Goal: Information Seeking & Learning: Learn about a topic

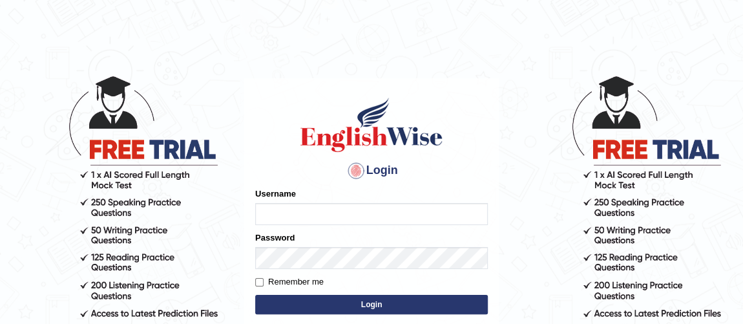
type input "Ferschmall"
click at [390, 303] on button "Login" at bounding box center [371, 304] width 233 height 19
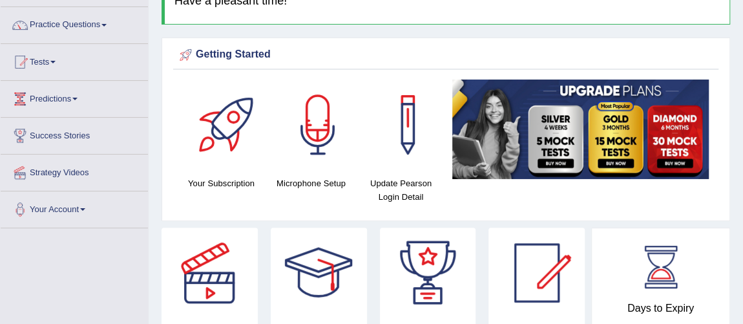
scroll to position [47, 0]
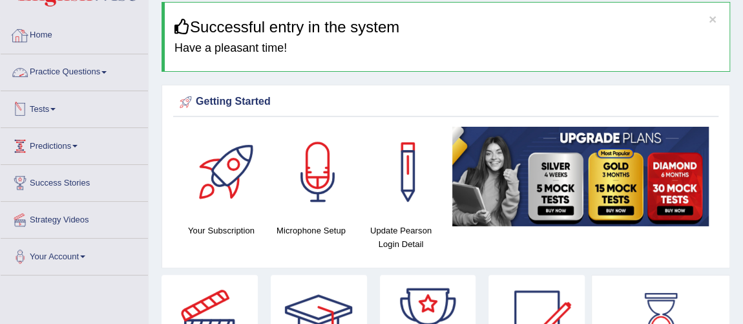
click at [101, 68] on link "Practice Questions" at bounding box center [74, 70] width 147 height 32
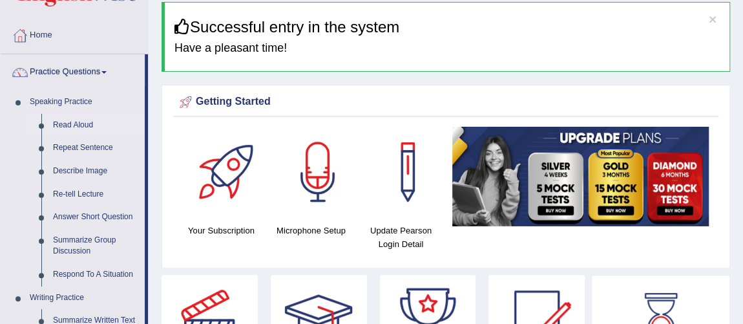
click at [83, 122] on link "Read Aloud" at bounding box center [96, 125] width 98 height 23
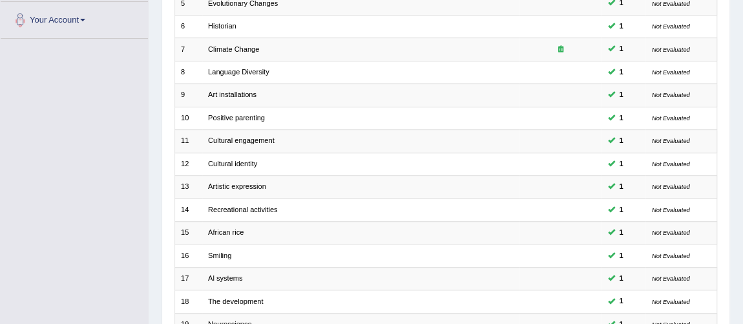
scroll to position [416, 0]
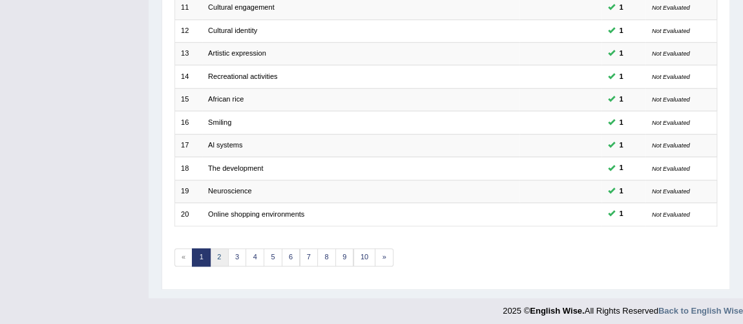
click at [217, 249] on link "2" at bounding box center [219, 257] width 19 height 18
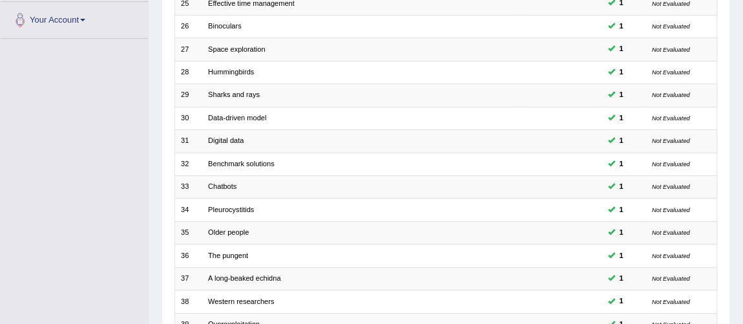
scroll to position [378, 0]
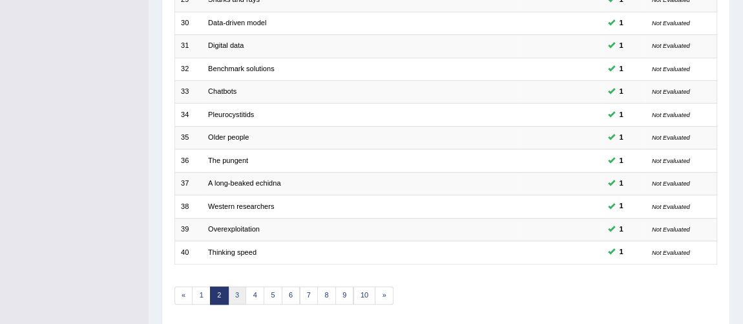
click at [239, 286] on link "3" at bounding box center [237, 295] width 19 height 18
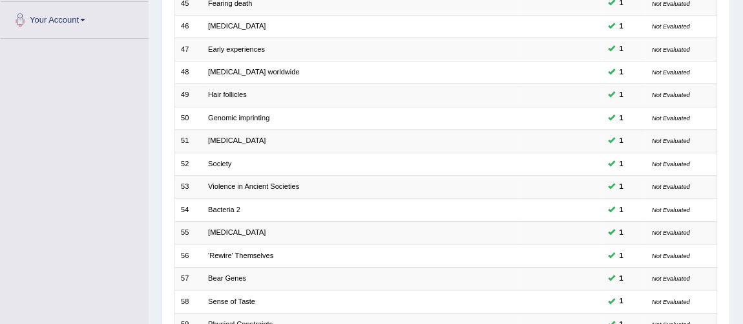
scroll to position [416, 0]
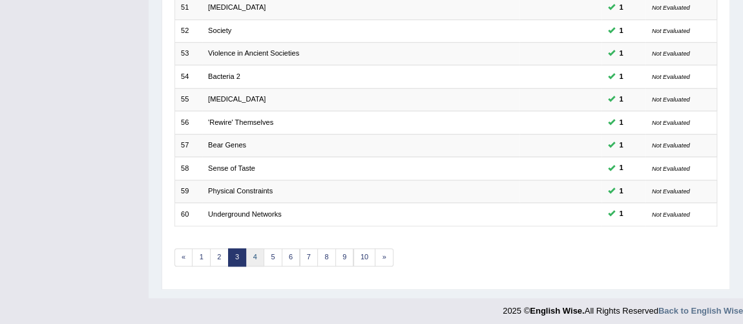
click at [256, 251] on link "4" at bounding box center [255, 257] width 19 height 18
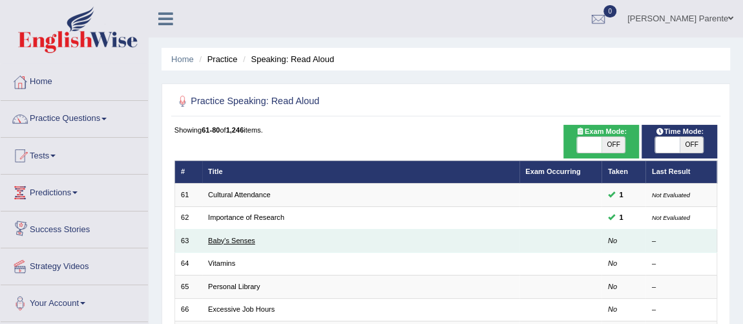
click at [248, 240] on link "Baby's Senses" at bounding box center [231, 241] width 47 height 8
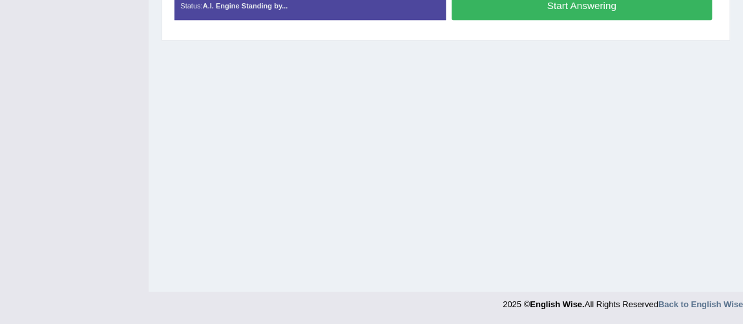
scroll to position [71, 0]
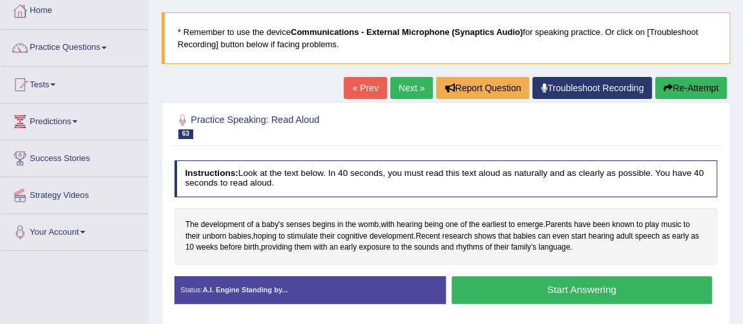
click at [573, 275] on div "Created with Highcharts 7.1.2 Great Too slow Too fast Time Speech pace meter: 0…" at bounding box center [584, 275] width 277 height 1
click at [571, 282] on button "Start Answering" at bounding box center [582, 290] width 260 height 28
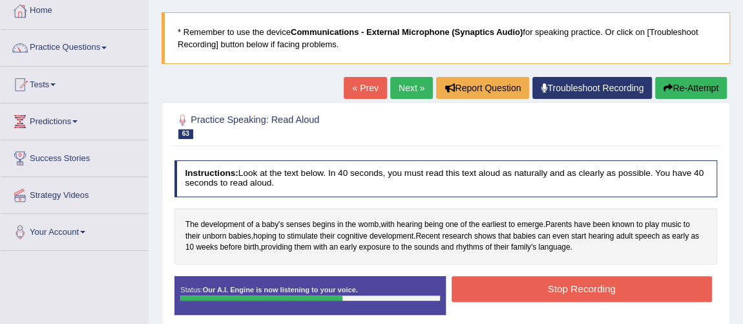
click at [571, 282] on button "Stop Recording" at bounding box center [582, 288] width 260 height 25
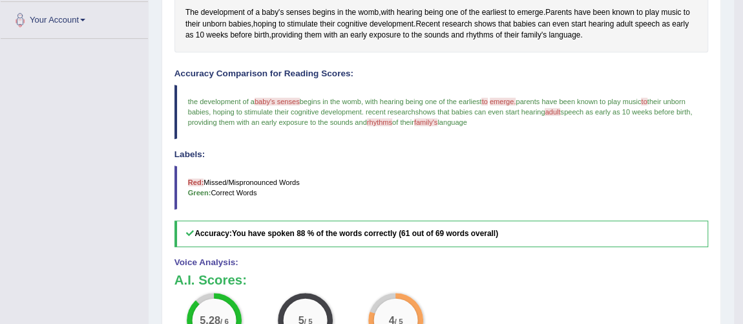
scroll to position [0, 0]
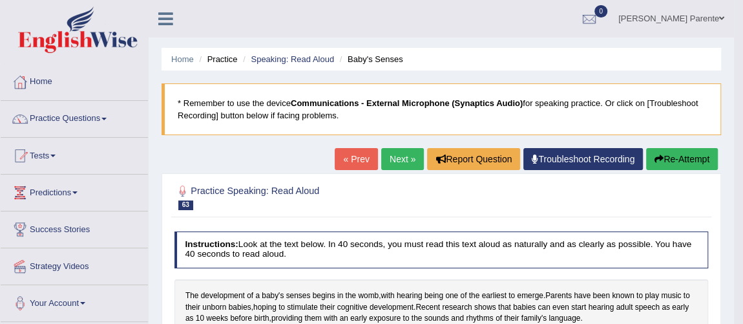
click at [401, 161] on link "Next »" at bounding box center [402, 159] width 43 height 22
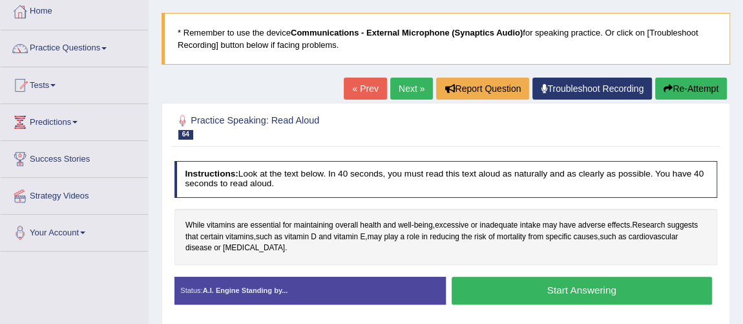
scroll to position [94, 0]
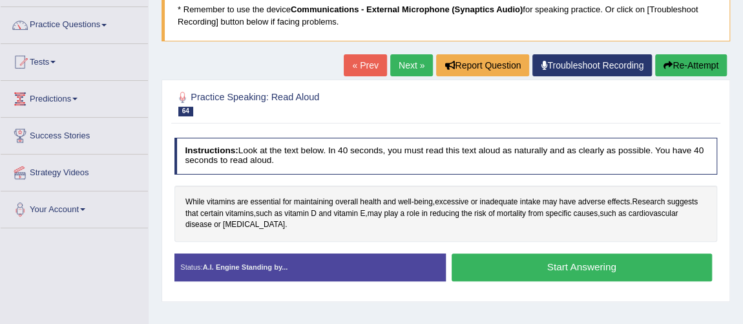
click at [619, 270] on button "Start Answering" at bounding box center [582, 267] width 260 height 28
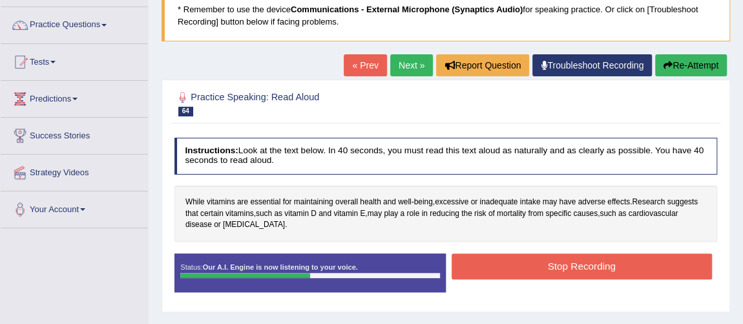
click at [619, 270] on button "Stop Recording" at bounding box center [582, 265] width 260 height 25
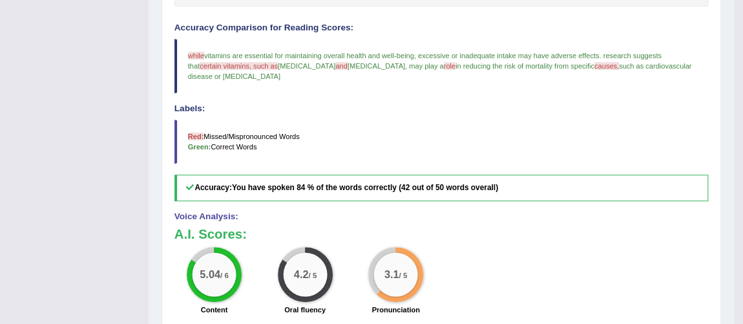
scroll to position [45, 0]
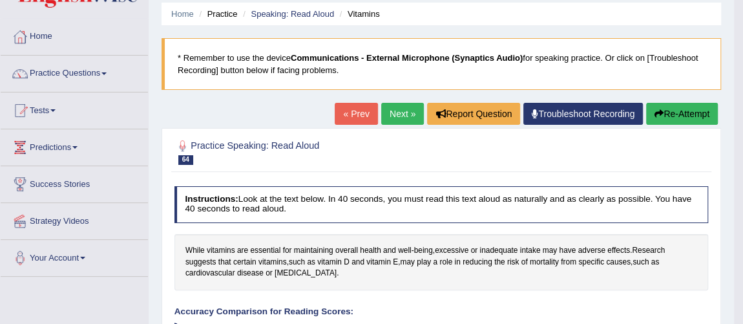
click at [409, 112] on link "Next »" at bounding box center [402, 114] width 43 height 22
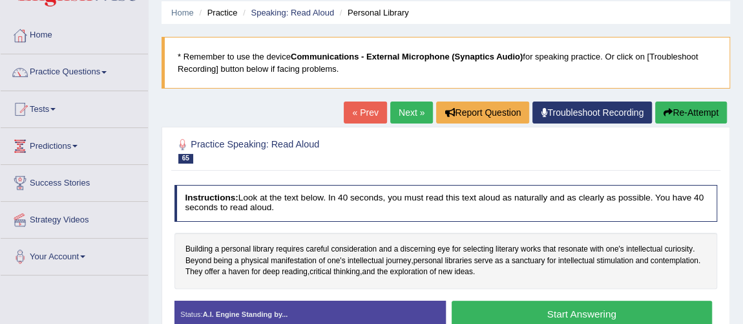
scroll to position [70, 0]
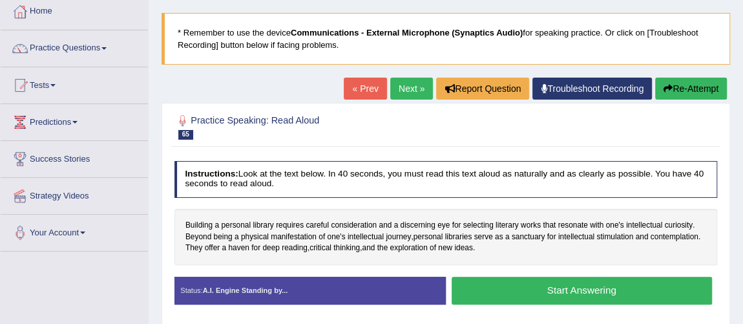
click at [624, 286] on button "Start Answering" at bounding box center [582, 291] width 260 height 28
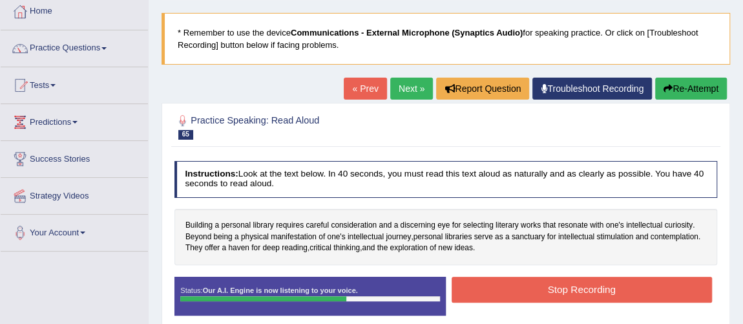
click at [624, 286] on button "Stop Recording" at bounding box center [582, 289] width 260 height 25
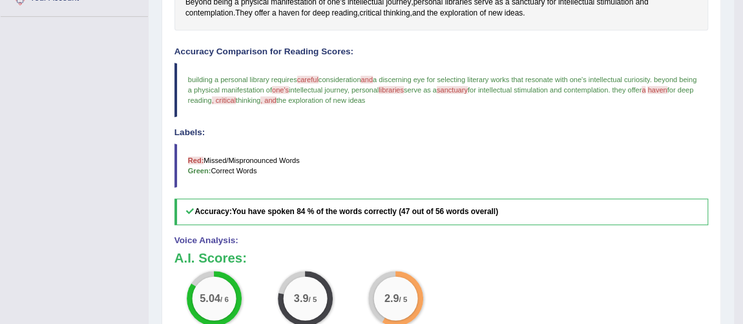
scroll to position [329, 0]
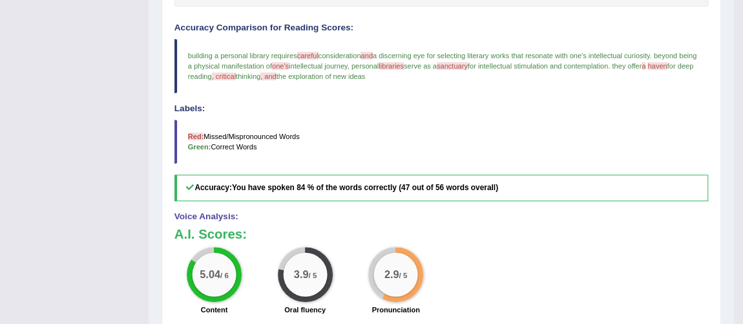
drag, startPoint x: 741, startPoint y: 59, endPoint x: 752, endPoint y: 62, distance: 10.7
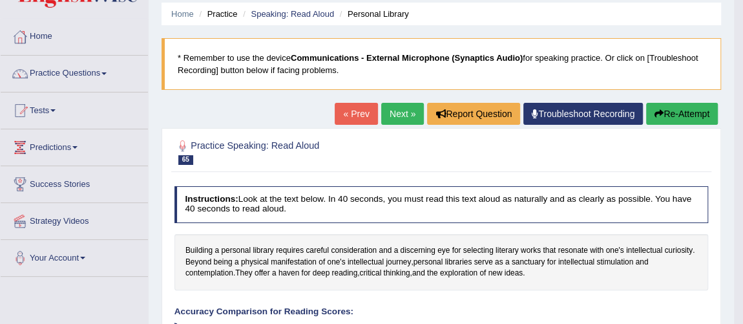
click at [407, 112] on link "Next »" at bounding box center [402, 114] width 43 height 22
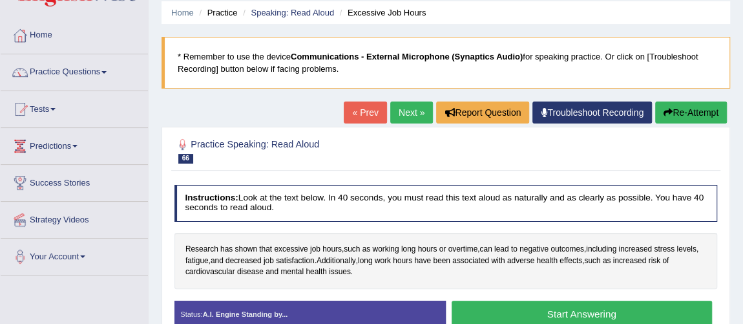
scroll to position [70, 0]
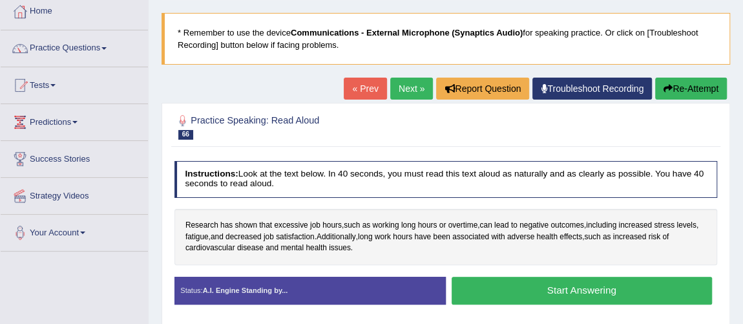
click at [610, 290] on button "Start Answering" at bounding box center [582, 291] width 260 height 28
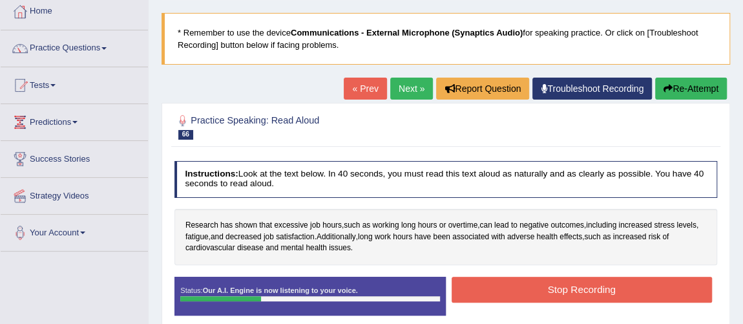
click at [610, 290] on button "Stop Recording" at bounding box center [582, 289] width 260 height 25
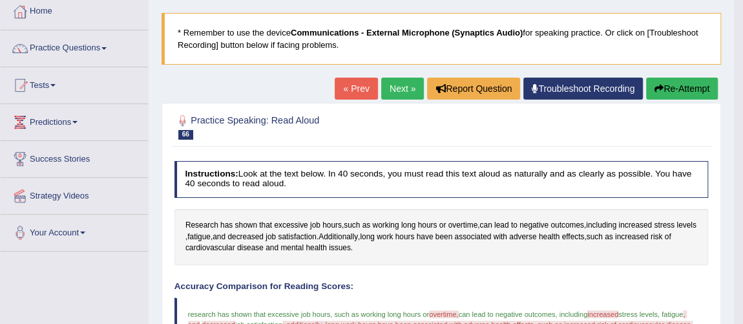
scroll to position [0, 0]
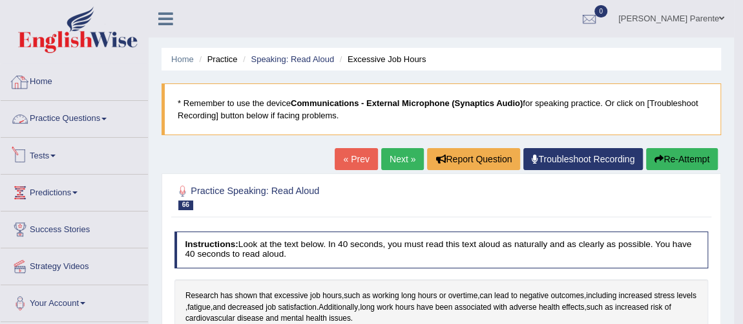
click at [80, 130] on link "Practice Questions" at bounding box center [74, 117] width 147 height 32
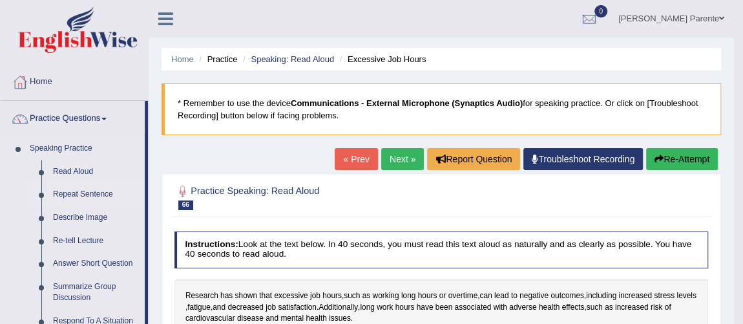
click at [87, 201] on link "Repeat Sentence" at bounding box center [96, 194] width 98 height 23
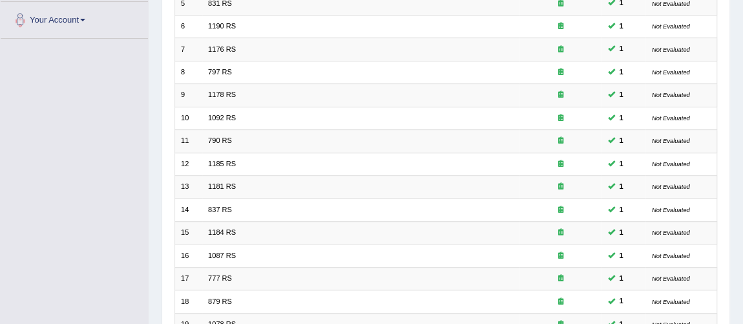
scroll to position [416, 0]
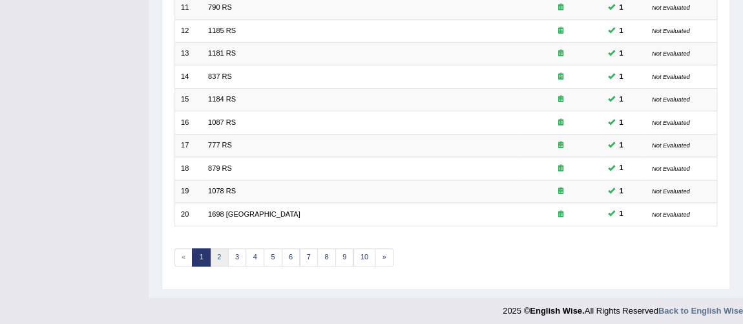
click at [222, 248] on link "2" at bounding box center [219, 257] width 19 height 18
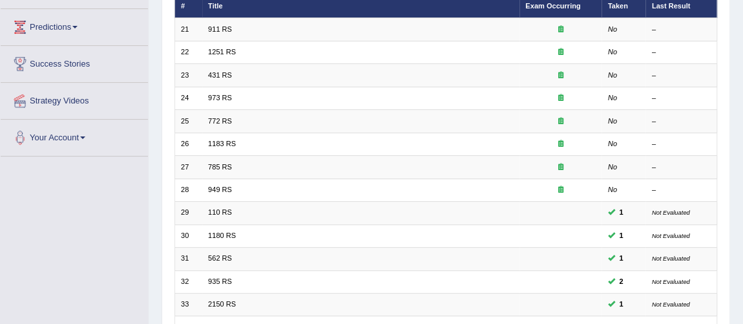
scroll to position [142, 0]
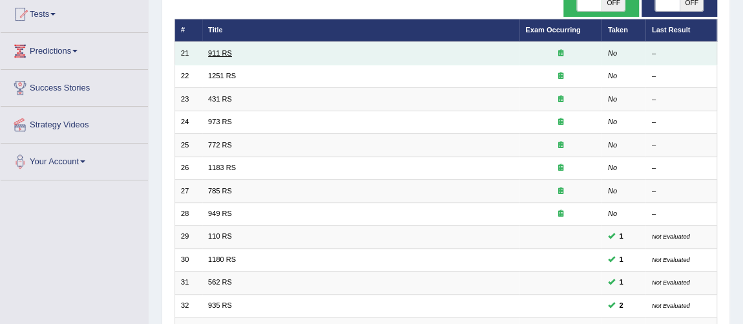
click at [224, 49] on link "911 RS" at bounding box center [220, 53] width 24 height 8
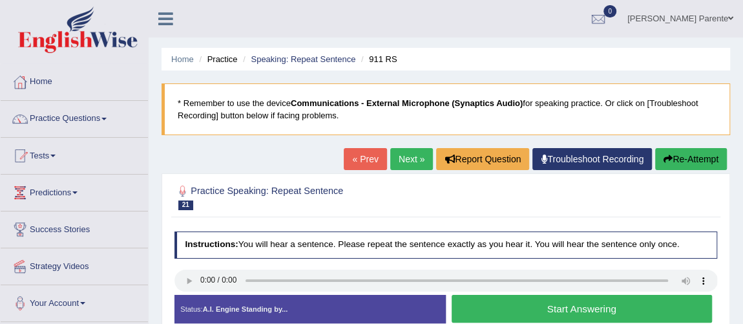
click at [602, 301] on button "Start Answering" at bounding box center [582, 309] width 260 height 28
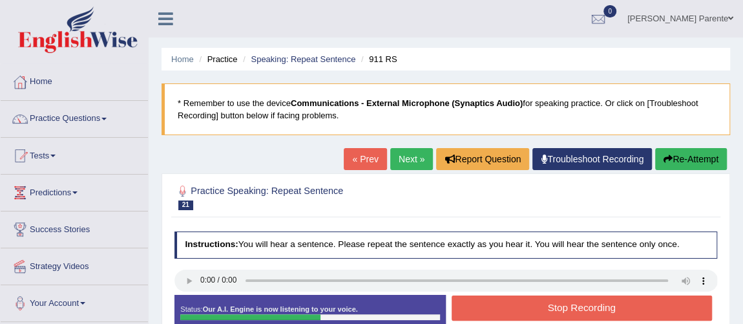
click at [602, 301] on button "Stop Recording" at bounding box center [582, 307] width 260 height 25
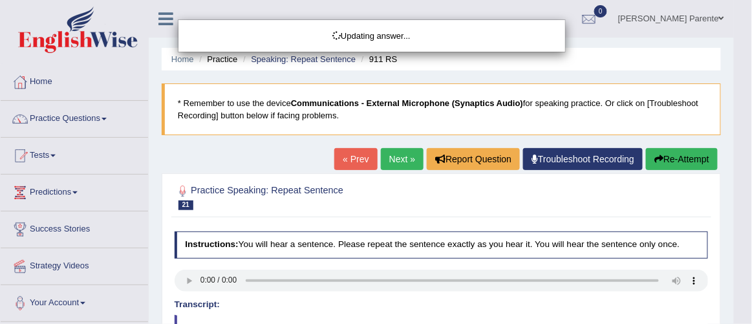
click at [743, 319] on body "Toggle navigation Home Practice Questions Speaking Practice Read Aloud Repeat S…" at bounding box center [376, 162] width 752 height 324
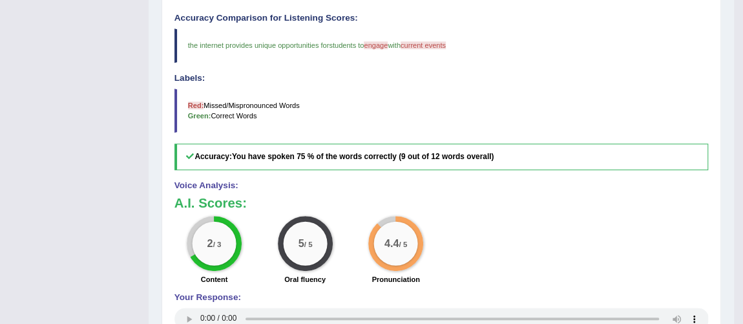
scroll to position [69, 0]
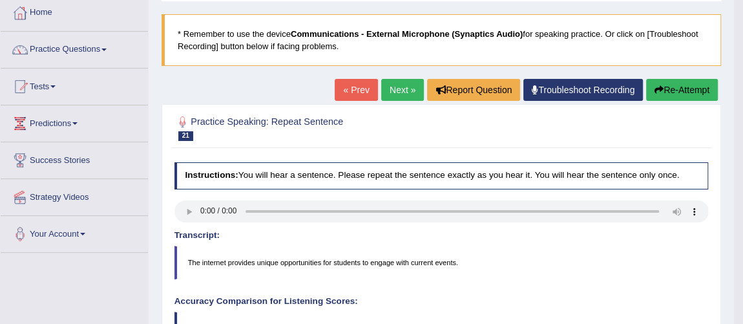
click at [385, 82] on link "Next »" at bounding box center [402, 90] width 43 height 22
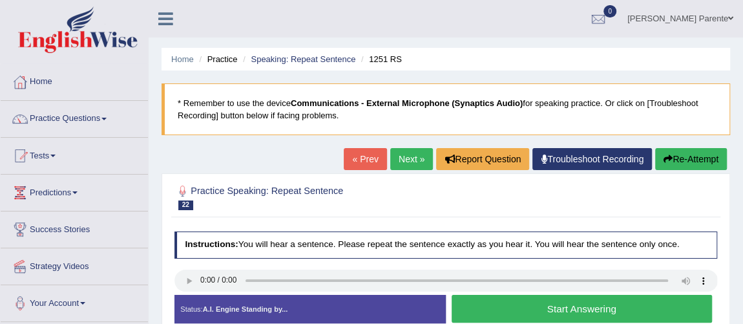
click at [529, 311] on button "Start Answering" at bounding box center [582, 309] width 260 height 28
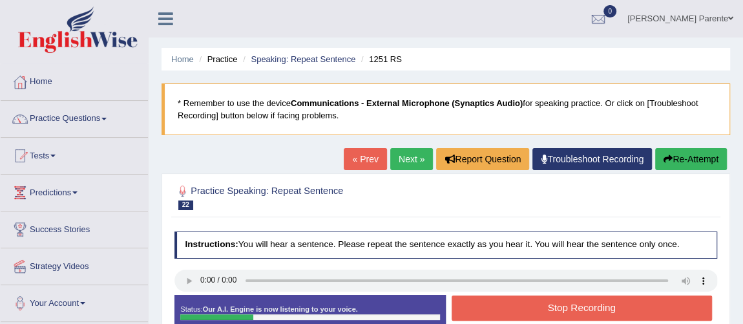
click at [529, 311] on button "Stop Recording" at bounding box center [582, 307] width 260 height 25
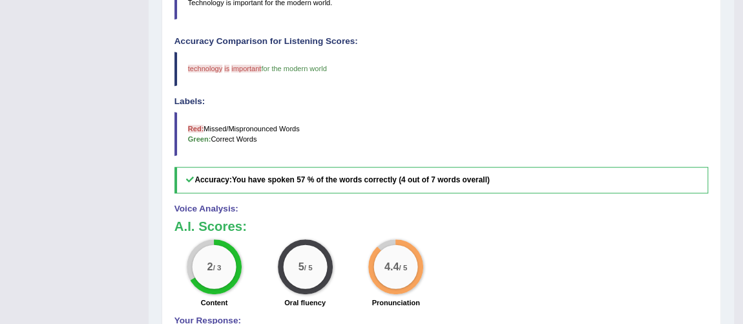
scroll to position [45, 0]
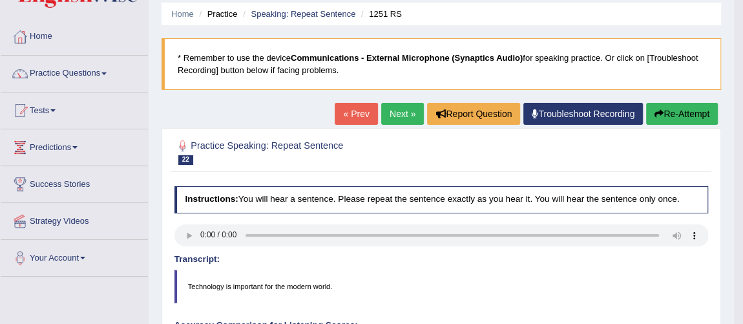
click at [396, 105] on link "Next »" at bounding box center [402, 114] width 43 height 22
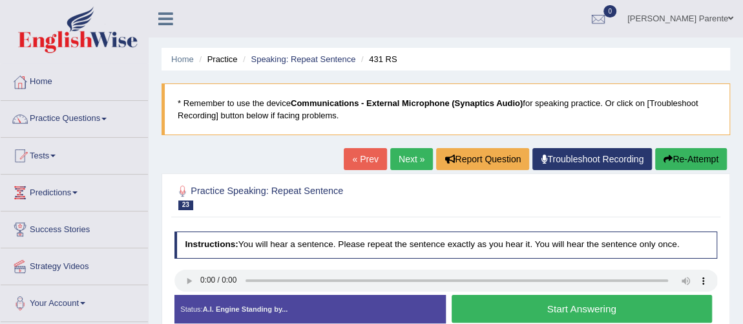
click at [538, 306] on button "Start Answering" at bounding box center [582, 309] width 260 height 28
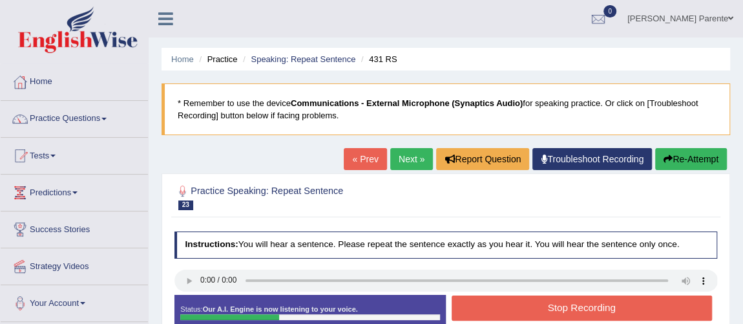
click at [538, 306] on button "Stop Recording" at bounding box center [582, 307] width 260 height 25
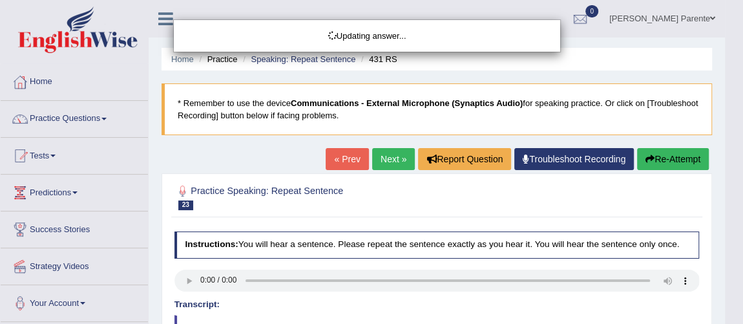
click at [743, 312] on html "Toggle navigation Home Practice Questions Speaking Practice Read Aloud Repeat S…" at bounding box center [371, 162] width 743 height 324
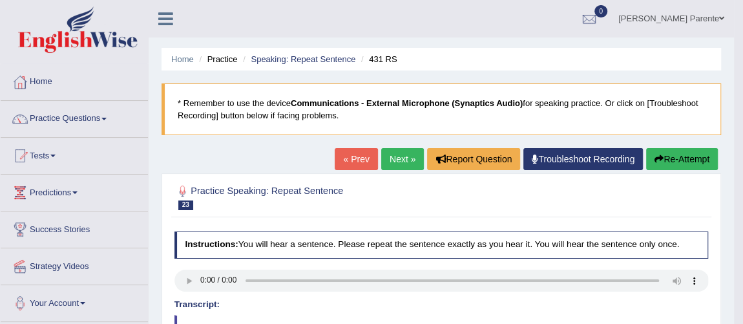
click at [394, 149] on link "Next »" at bounding box center [402, 159] width 43 height 22
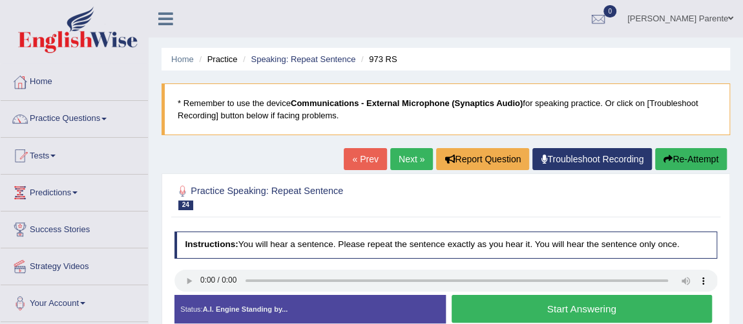
click at [489, 305] on button "Start Answering" at bounding box center [582, 309] width 260 height 28
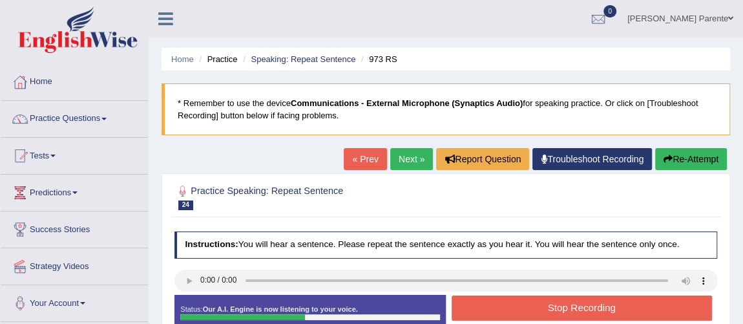
click at [489, 305] on button "Stop Recording" at bounding box center [582, 307] width 260 height 25
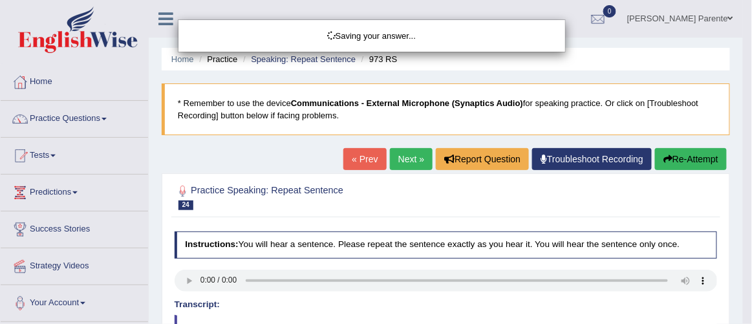
click at [743, 287] on div "Saving your answer..." at bounding box center [376, 162] width 752 height 324
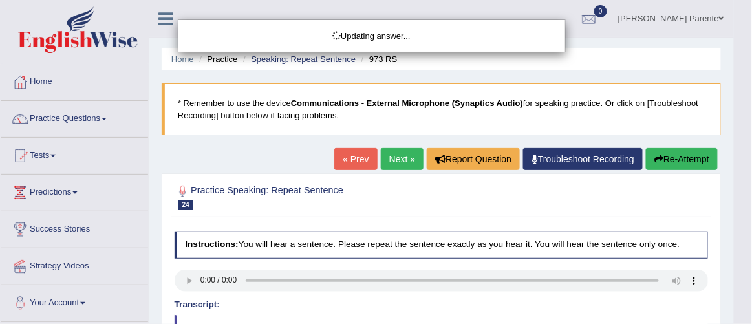
click at [743, 287] on html "Toggle navigation Home Practice Questions Speaking Practice Read Aloud Repeat S…" at bounding box center [376, 162] width 752 height 324
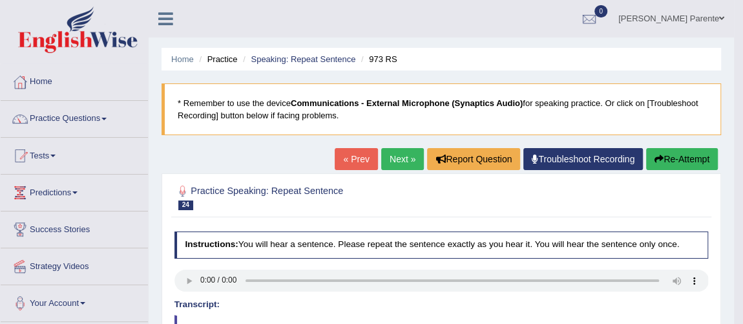
click at [390, 158] on link "Next »" at bounding box center [402, 159] width 43 height 22
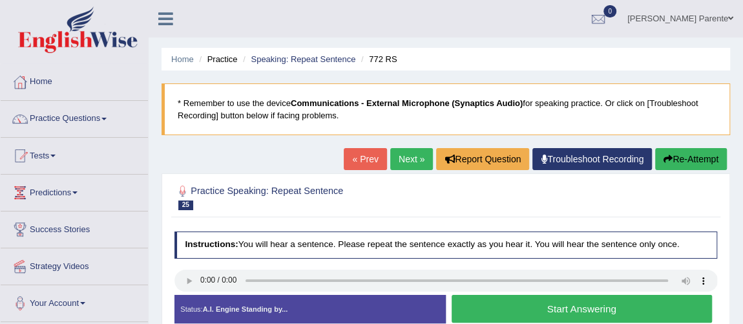
click at [498, 299] on button "Start Answering" at bounding box center [582, 309] width 260 height 28
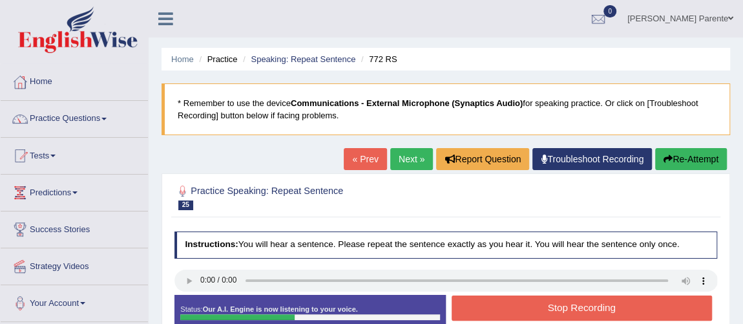
click at [498, 299] on button "Stop Recording" at bounding box center [582, 307] width 260 height 25
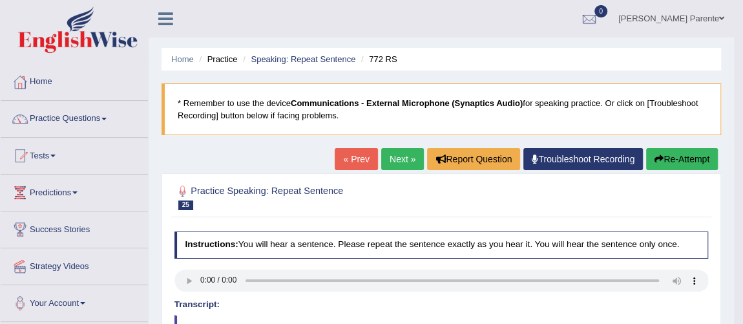
drag, startPoint x: 423, startPoint y: 146, endPoint x: 383, endPoint y: 149, distance: 40.8
click at [383, 149] on link "Next »" at bounding box center [402, 159] width 43 height 22
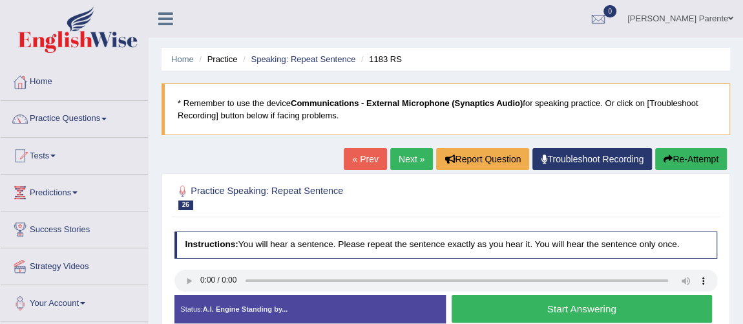
click at [496, 313] on button "Start Answering" at bounding box center [582, 309] width 260 height 28
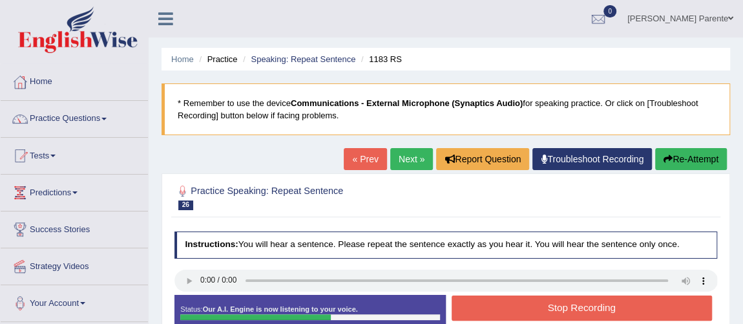
click at [496, 313] on button "Stop Recording" at bounding box center [582, 307] width 260 height 25
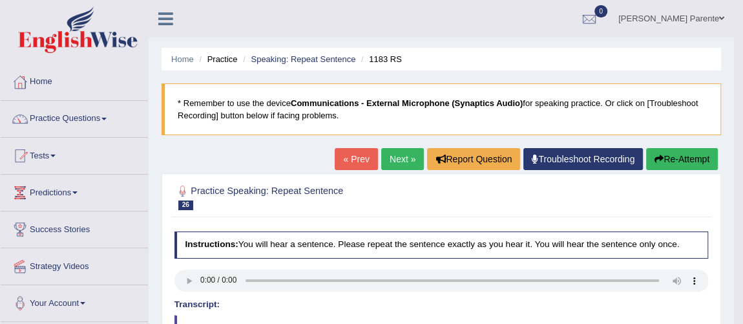
click at [403, 158] on link "Next »" at bounding box center [402, 159] width 43 height 22
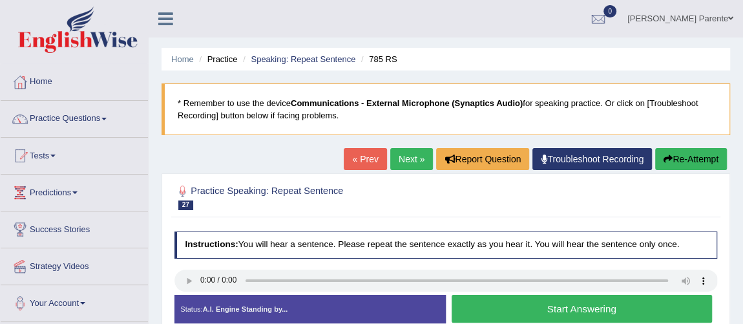
click at [512, 295] on button "Start Answering" at bounding box center [582, 309] width 260 height 28
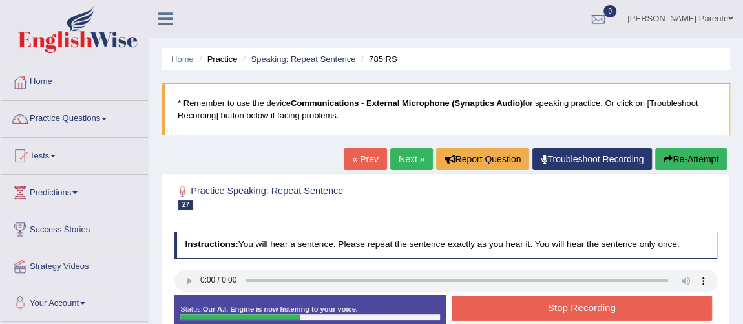
click at [513, 296] on button "Stop Recording" at bounding box center [582, 307] width 260 height 25
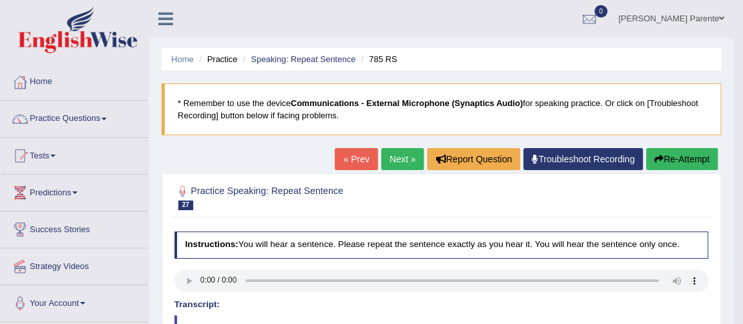
click at [390, 156] on link "Next »" at bounding box center [402, 159] width 43 height 22
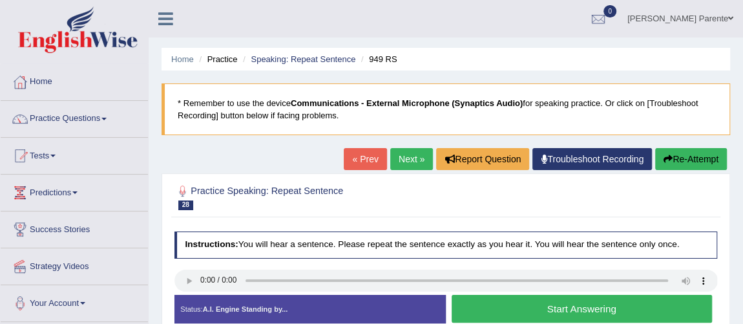
click at [534, 299] on button "Start Answering" at bounding box center [582, 309] width 260 height 28
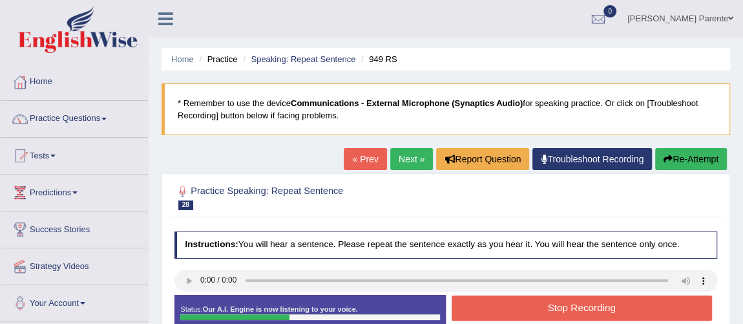
click at [598, 301] on button "Stop Recording" at bounding box center [582, 307] width 260 height 25
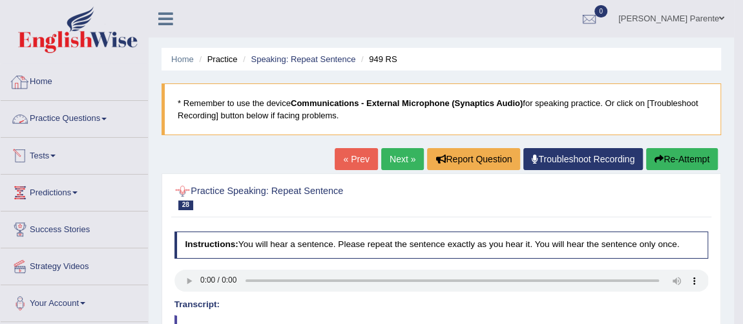
click at [80, 116] on link "Practice Questions" at bounding box center [74, 117] width 147 height 32
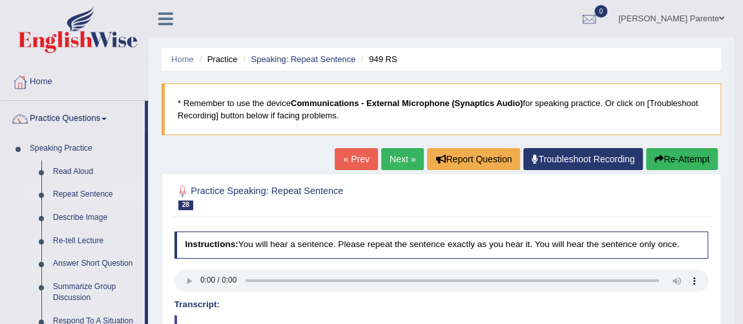
click at [80, 195] on link "Repeat Sentence" at bounding box center [96, 194] width 98 height 23
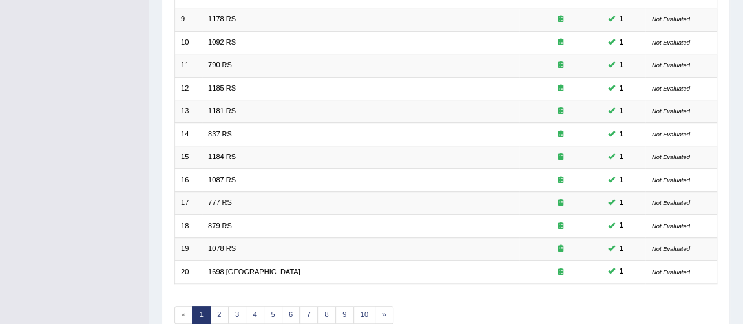
scroll to position [377, 0]
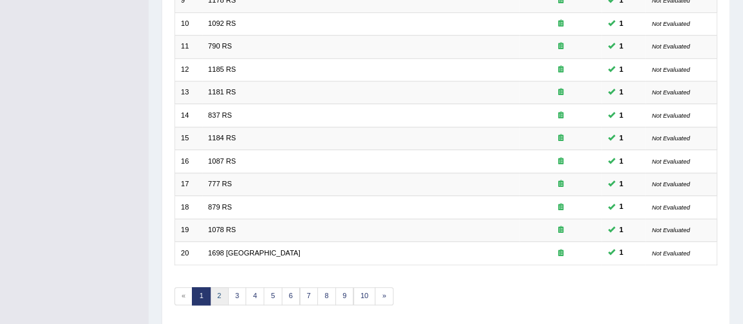
click at [212, 287] on link "2" at bounding box center [219, 296] width 19 height 18
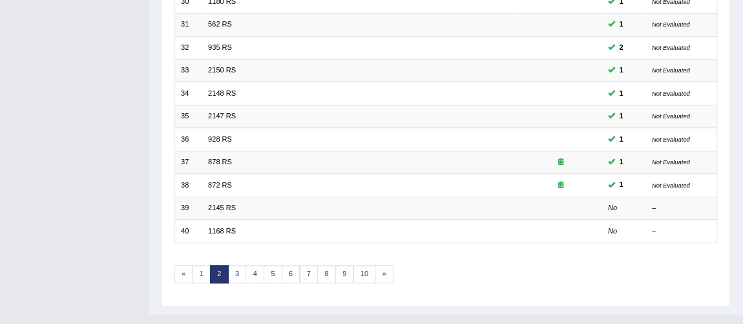
scroll to position [416, 0]
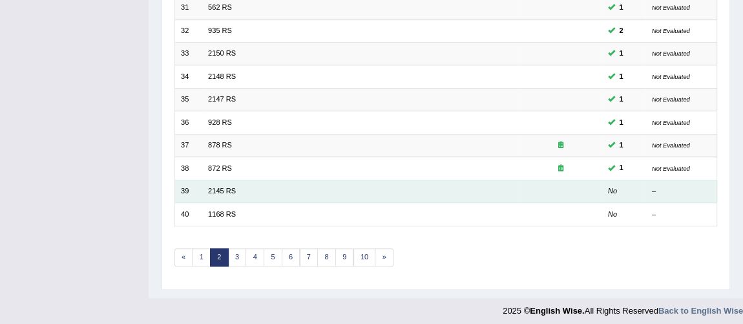
click at [220, 180] on td "2145 RS" at bounding box center [360, 191] width 317 height 23
click at [220, 188] on link "2145 RS" at bounding box center [222, 191] width 28 height 8
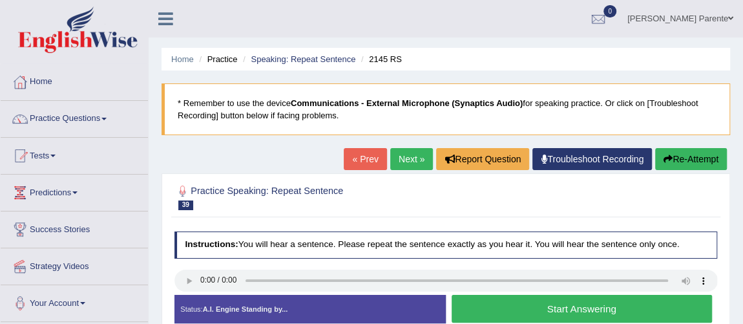
click at [511, 299] on button "Start Answering" at bounding box center [582, 309] width 260 height 28
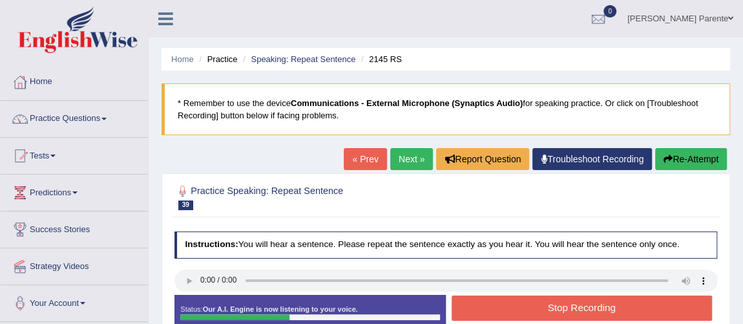
click at [531, 304] on button "Stop Recording" at bounding box center [582, 307] width 260 height 25
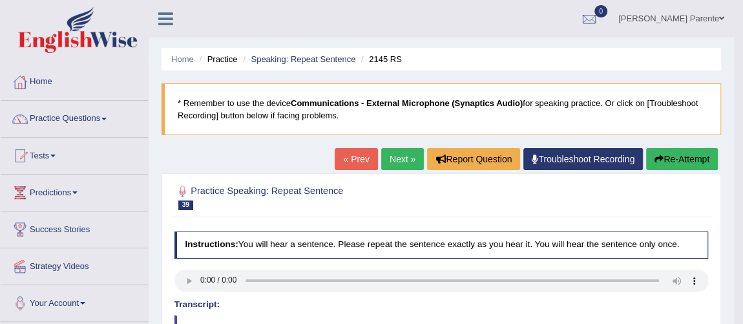
click at [399, 150] on link "Next »" at bounding box center [402, 159] width 43 height 22
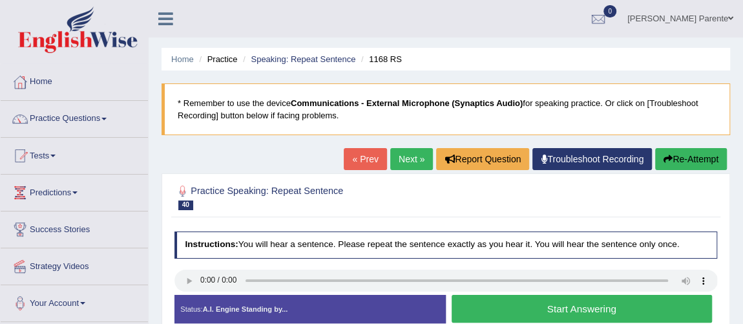
click at [566, 309] on button "Start Answering" at bounding box center [582, 309] width 260 height 28
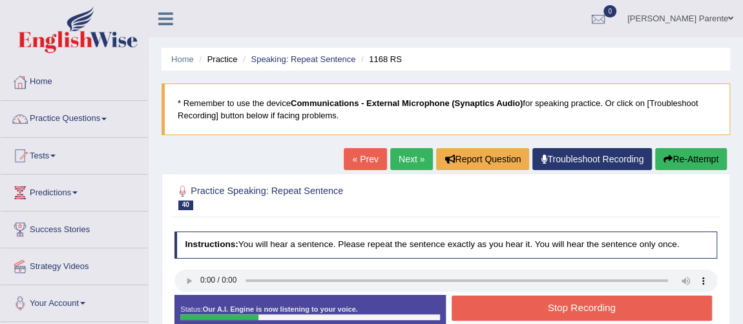
click at [566, 309] on button "Stop Recording" at bounding box center [582, 307] width 260 height 25
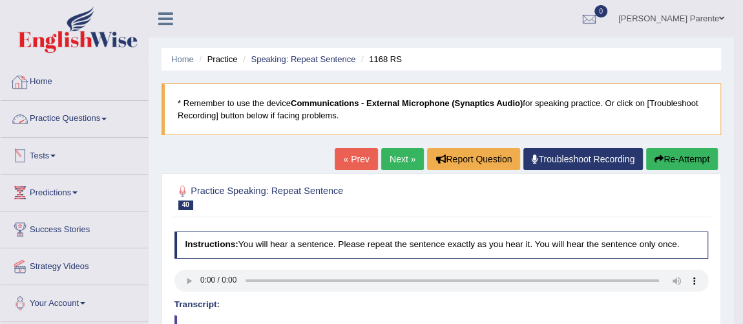
click at [80, 123] on link "Practice Questions" at bounding box center [74, 117] width 147 height 32
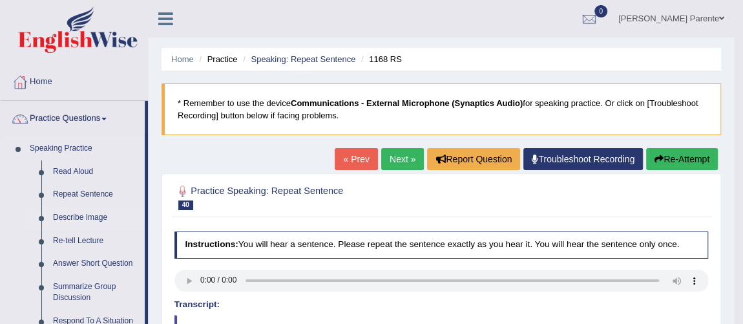
click at [79, 223] on link "Describe Image" at bounding box center [96, 217] width 98 height 23
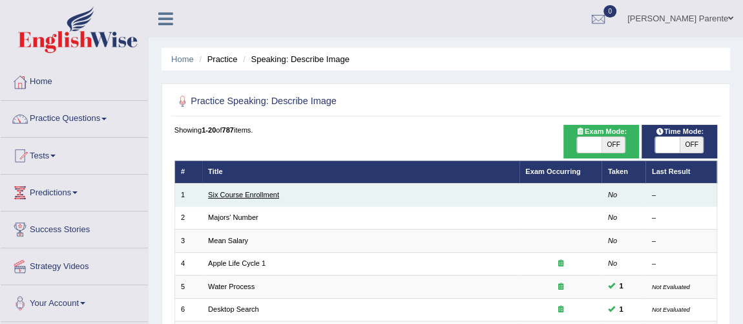
click at [261, 198] on link "Six Course Enrollment" at bounding box center [243, 195] width 71 height 8
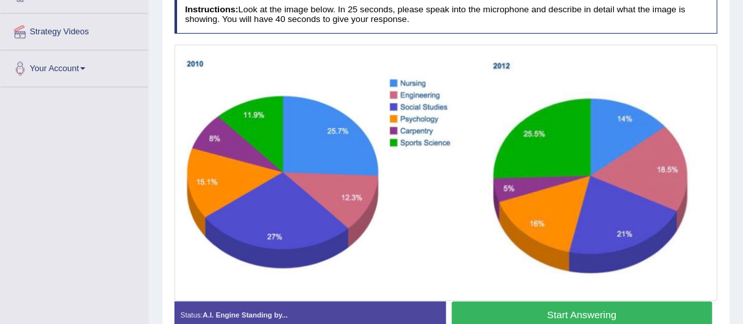
scroll to position [258, 0]
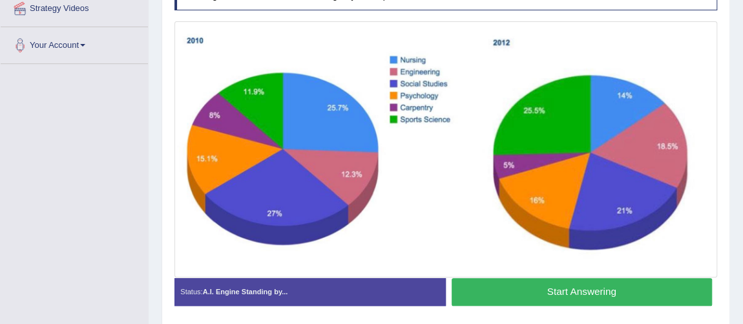
click at [531, 288] on button "Start Answering" at bounding box center [582, 292] width 260 height 28
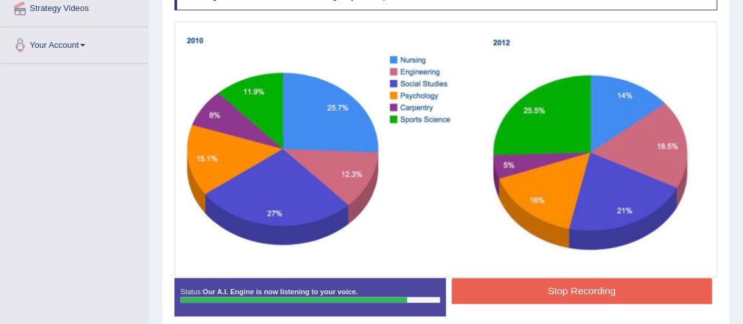
click at [588, 280] on button "Stop Recording" at bounding box center [582, 290] width 260 height 25
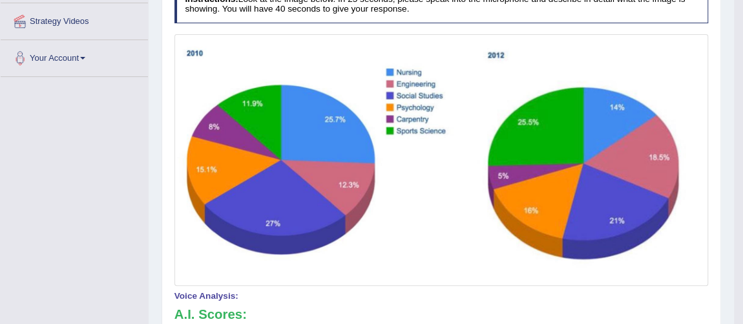
scroll to position [0, 0]
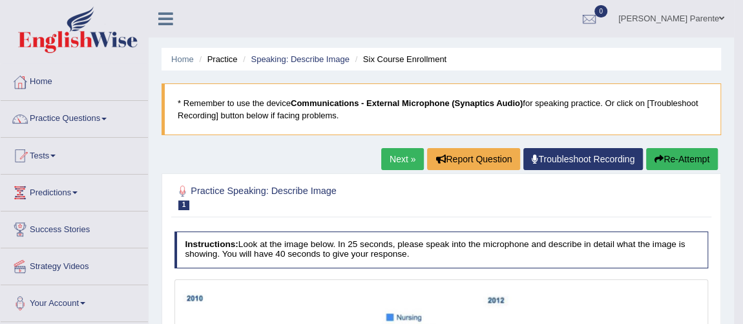
click at [403, 153] on link "Next »" at bounding box center [402, 159] width 43 height 22
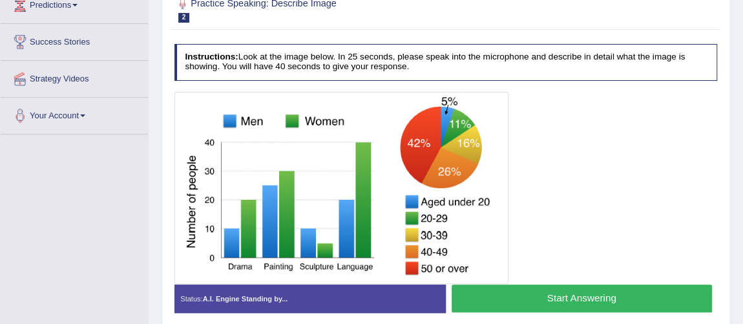
scroll to position [211, 0]
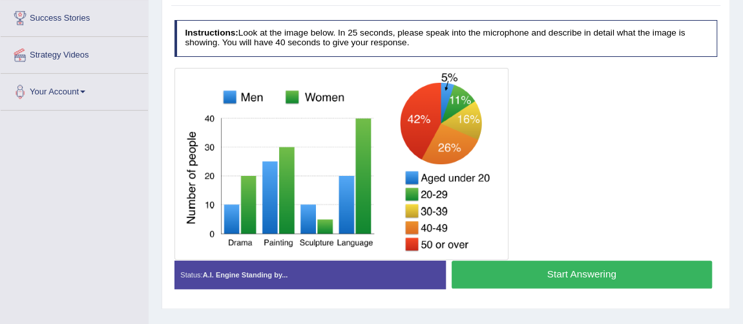
click at [527, 271] on button "Start Answering" at bounding box center [582, 274] width 260 height 28
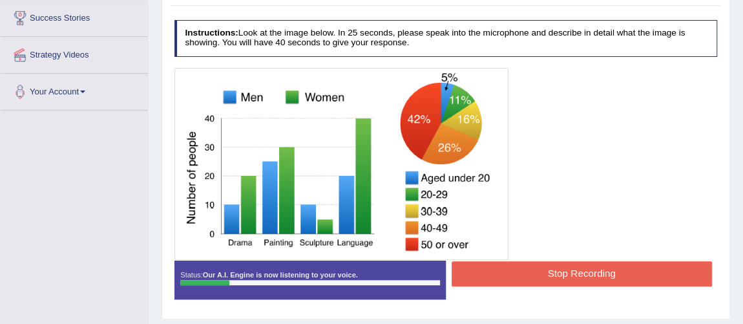
scroll to position [0, 0]
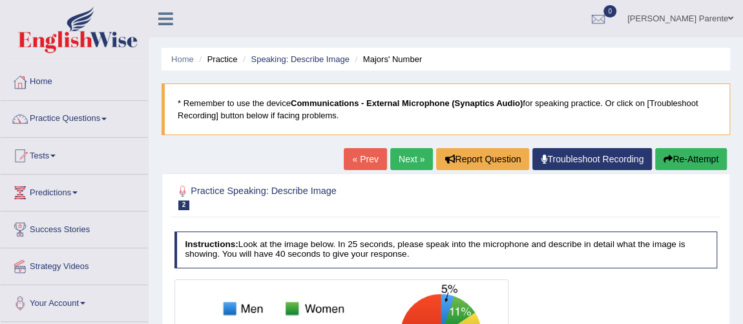
click at [681, 165] on button "Re-Attempt" at bounding box center [691, 159] width 72 height 22
click at [687, 155] on button "Re-Attempt" at bounding box center [691, 159] width 72 height 22
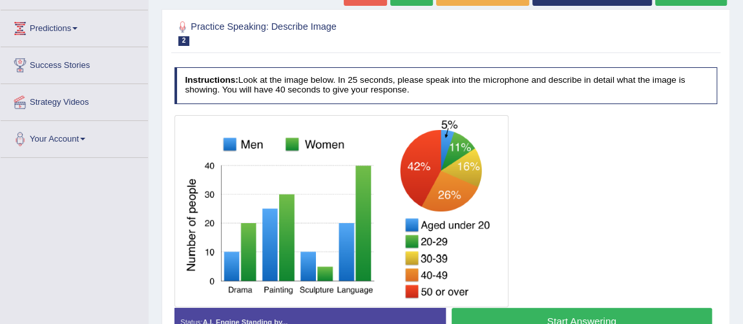
scroll to position [187, 0]
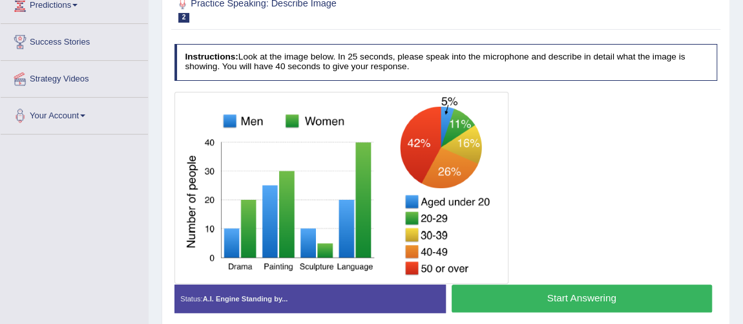
click at [536, 299] on button "Start Answering" at bounding box center [582, 298] width 260 height 28
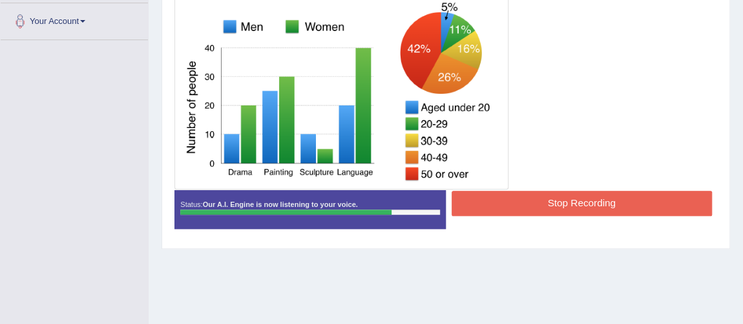
scroll to position [305, 0]
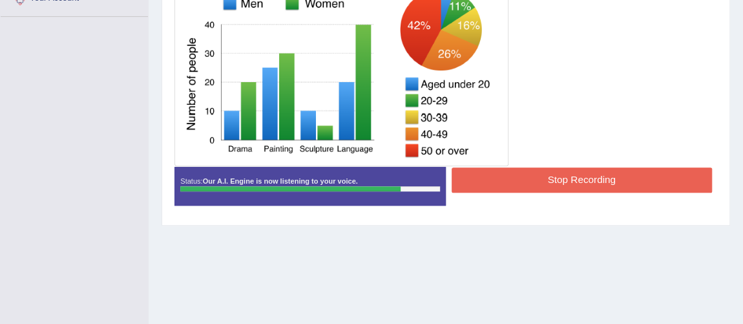
click at [593, 169] on button "Stop Recording" at bounding box center [582, 179] width 260 height 25
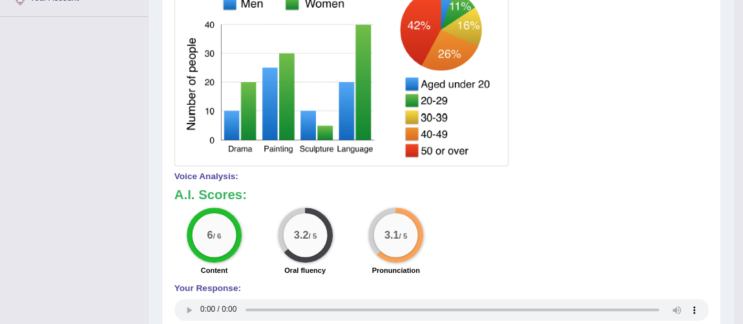
scroll to position [22, 0]
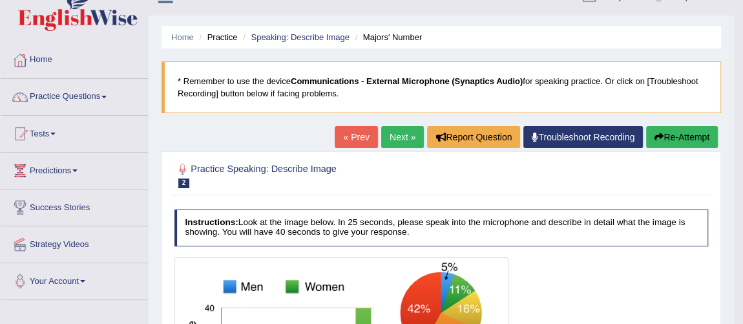
click at [401, 142] on link "Next »" at bounding box center [402, 137] width 43 height 22
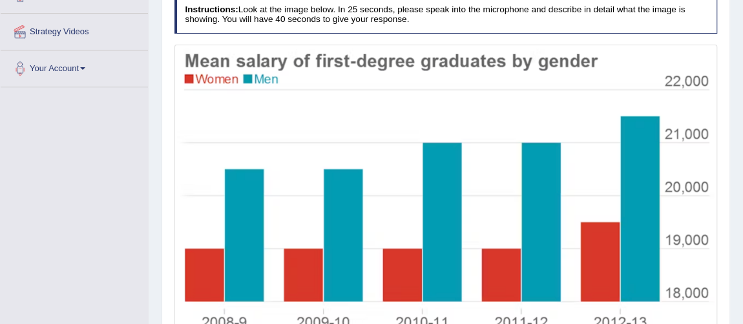
scroll to position [258, 0]
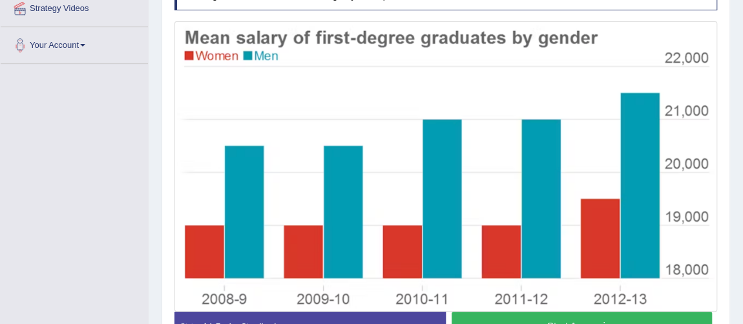
click at [611, 315] on button "Start Answering" at bounding box center [582, 326] width 260 height 28
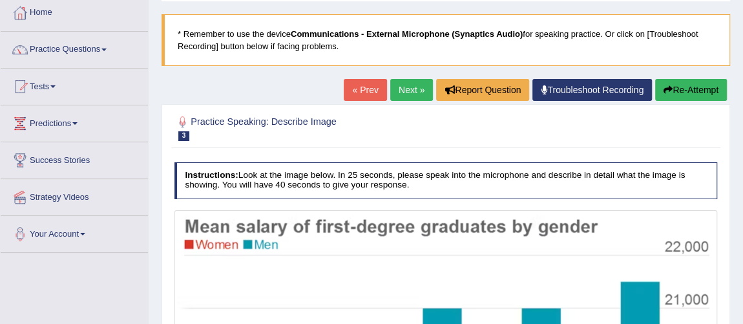
scroll to position [352, 0]
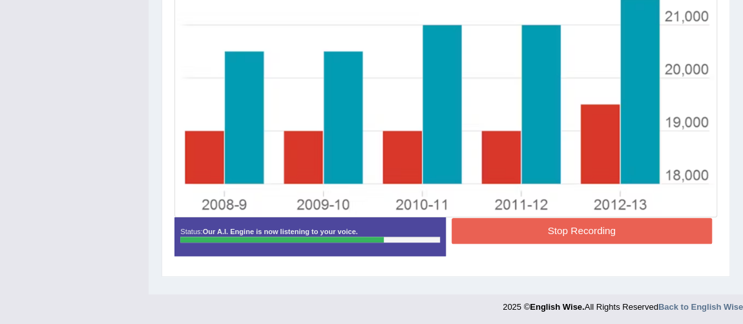
click at [586, 221] on button "Stop Recording" at bounding box center [582, 230] width 260 height 25
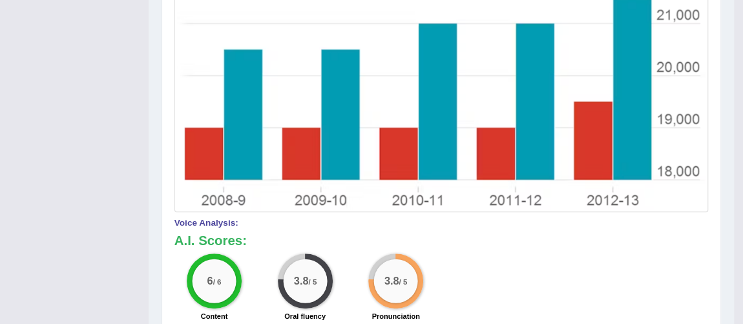
scroll to position [69, 0]
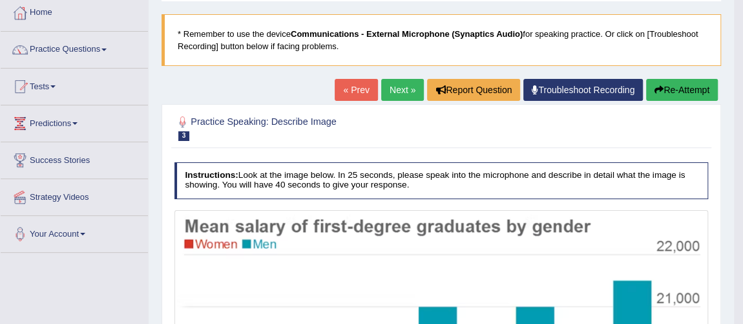
click at [401, 94] on link "Next »" at bounding box center [402, 90] width 43 height 22
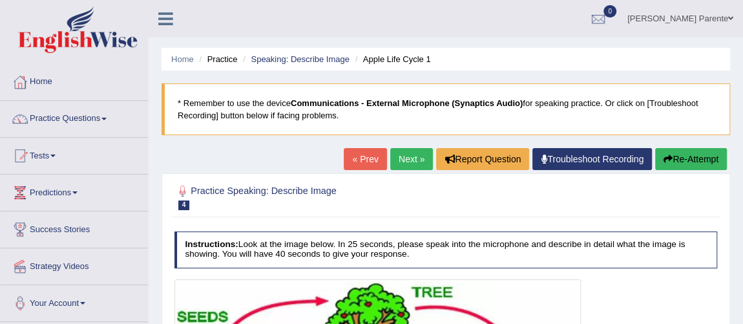
scroll to position [283, 0]
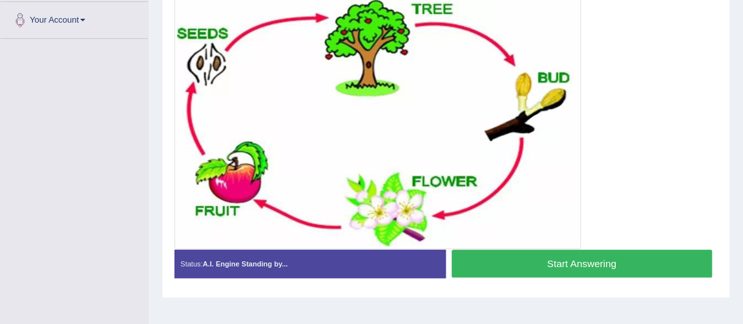
click at [547, 260] on button "Start Answering" at bounding box center [582, 263] width 260 height 28
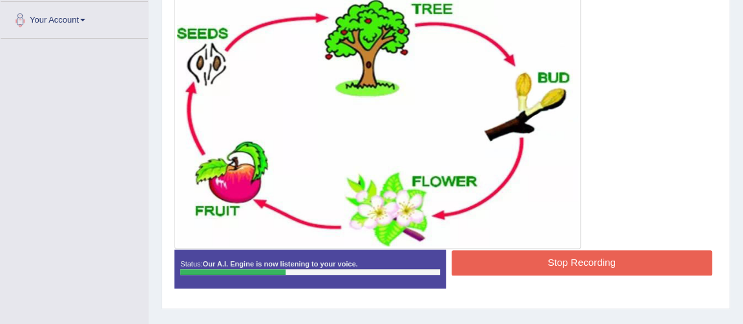
click at [547, 260] on button "Stop Recording" at bounding box center [582, 262] width 260 height 25
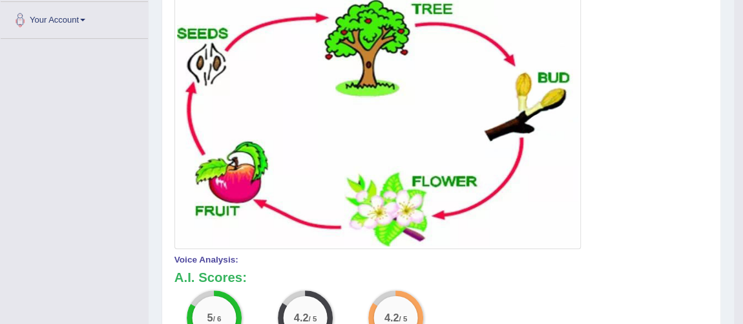
scroll to position [0, 0]
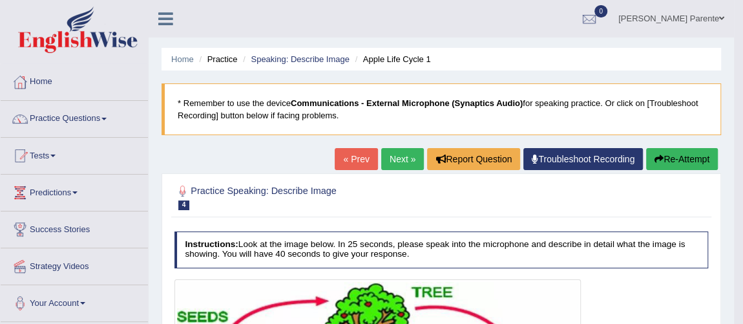
click at [395, 150] on link "Next »" at bounding box center [402, 159] width 43 height 22
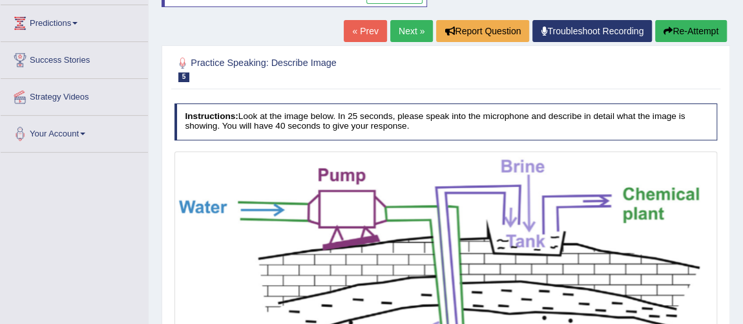
scroll to position [75, 0]
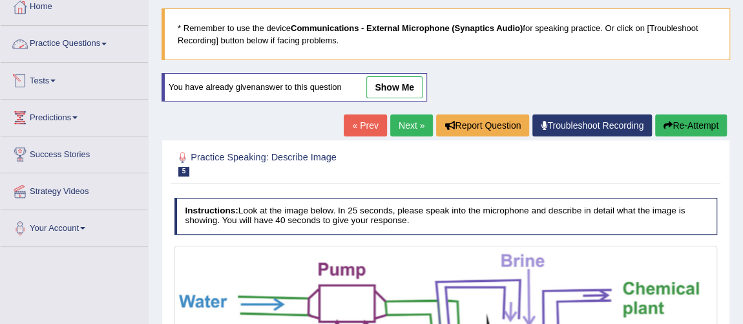
click at [96, 42] on link "Practice Questions" at bounding box center [74, 42] width 147 height 32
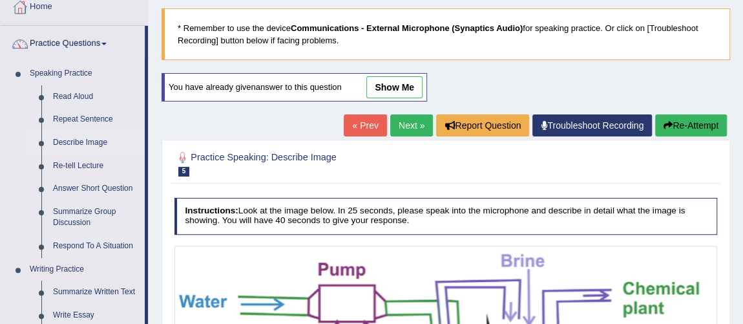
click at [75, 134] on link "Describe Image" at bounding box center [96, 142] width 98 height 23
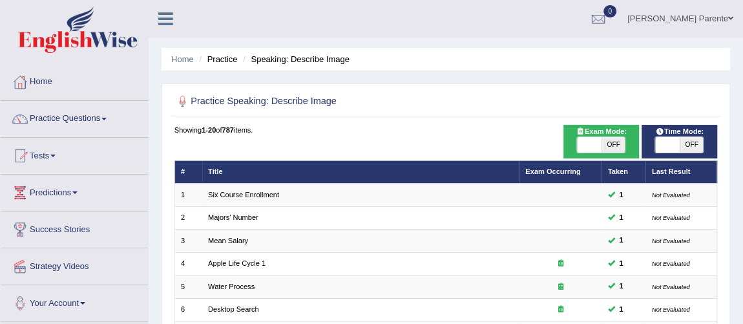
scroll to position [283, 0]
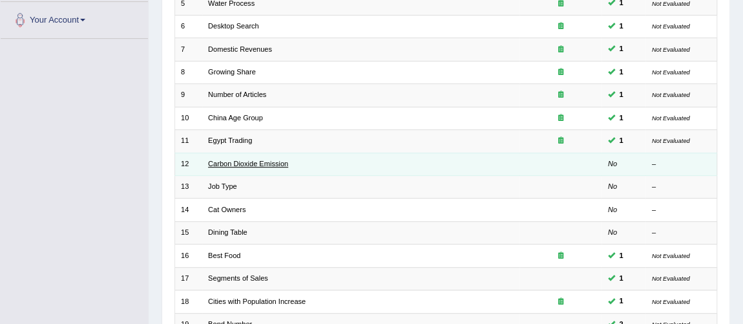
click at [254, 160] on link "Carbon Dioxide Emission" at bounding box center [248, 164] width 80 height 8
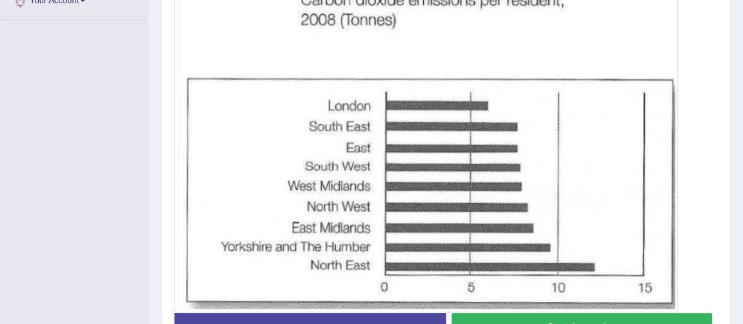
scroll to position [318, 0]
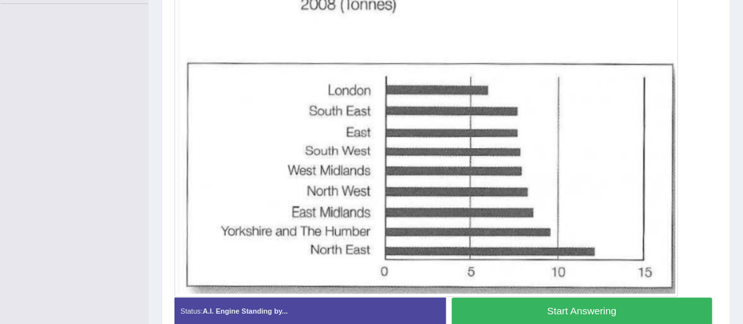
click at [637, 299] on button "Start Answering" at bounding box center [582, 311] width 260 height 28
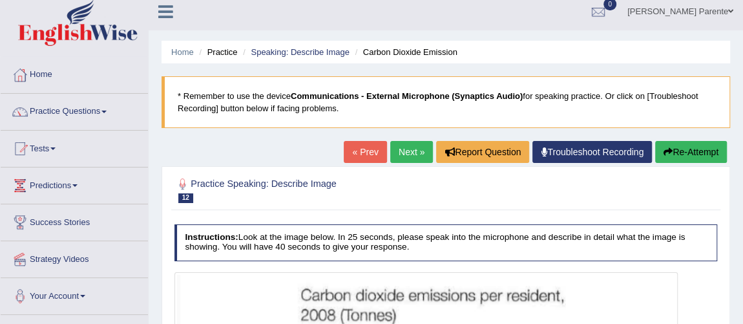
scroll to position [0, 0]
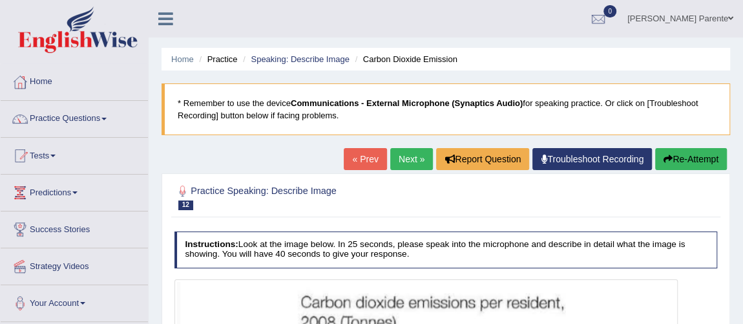
click at [699, 161] on button "Re-Attempt" at bounding box center [691, 159] width 72 height 22
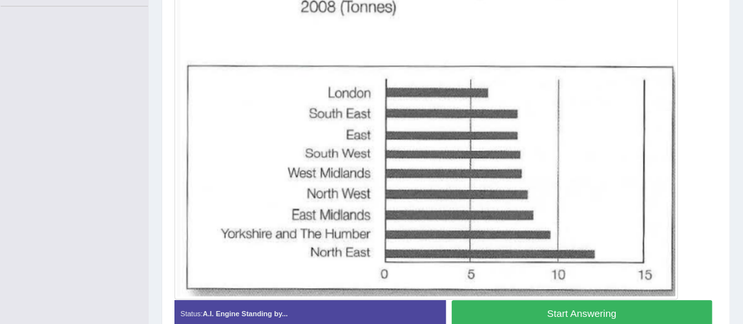
scroll to position [320, 0]
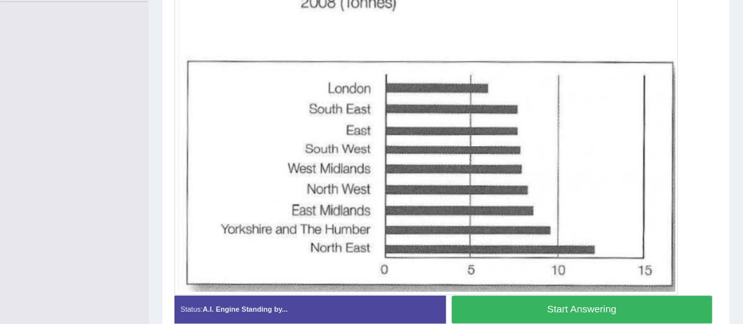
click at [584, 315] on button "Start Answering" at bounding box center [582, 309] width 260 height 28
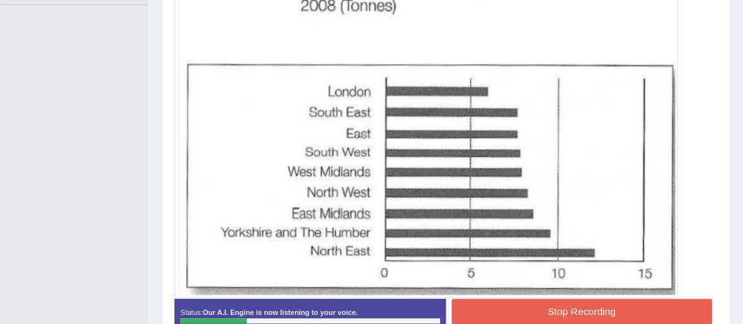
scroll to position [321, 0]
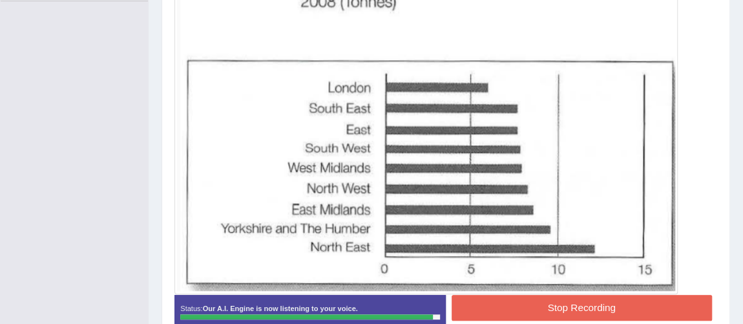
click at [506, 310] on button "Stop Recording" at bounding box center [582, 307] width 260 height 25
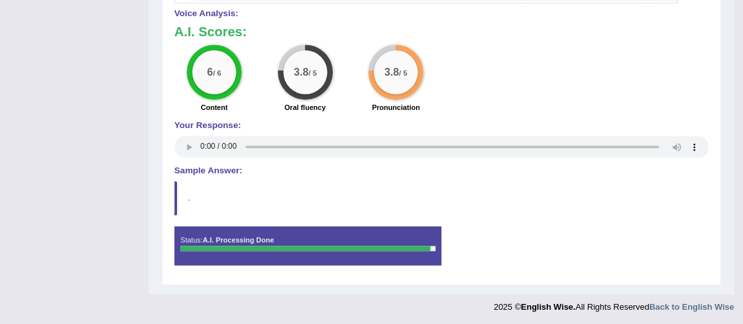
scroll to position [94, 0]
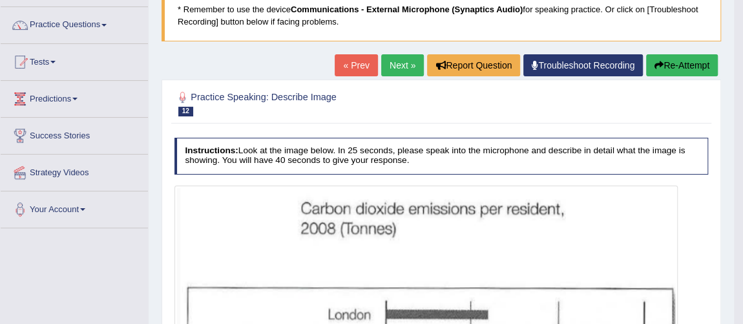
click at [405, 69] on link "Next »" at bounding box center [402, 65] width 43 height 22
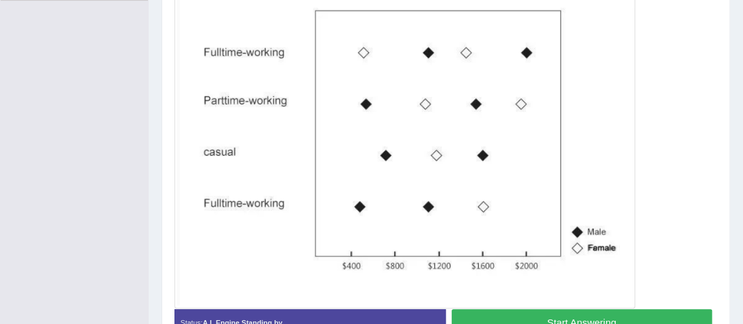
scroll to position [339, 0]
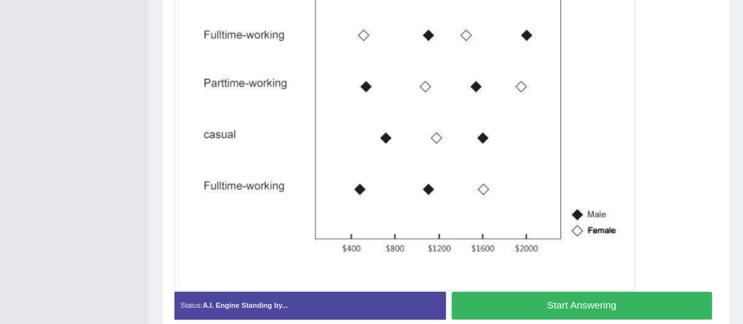
click at [529, 302] on button "Start Answering" at bounding box center [582, 306] width 260 height 28
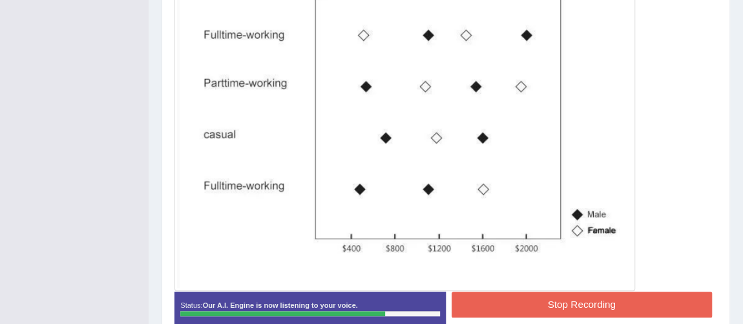
click at [520, 310] on button "Stop Recording" at bounding box center [582, 304] width 260 height 25
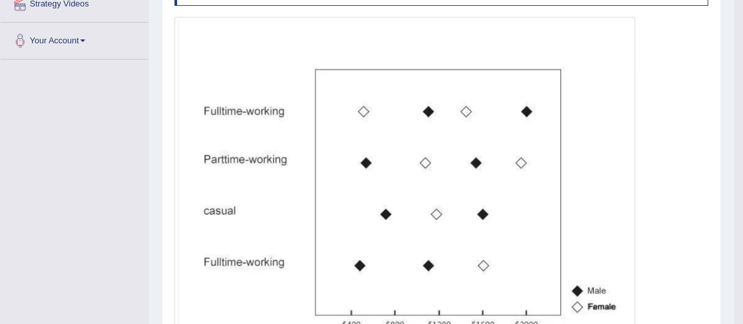
scroll to position [117, 0]
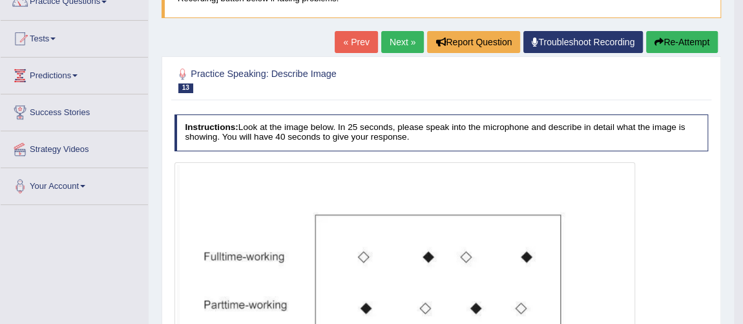
click at [396, 45] on link "Next »" at bounding box center [402, 42] width 43 height 22
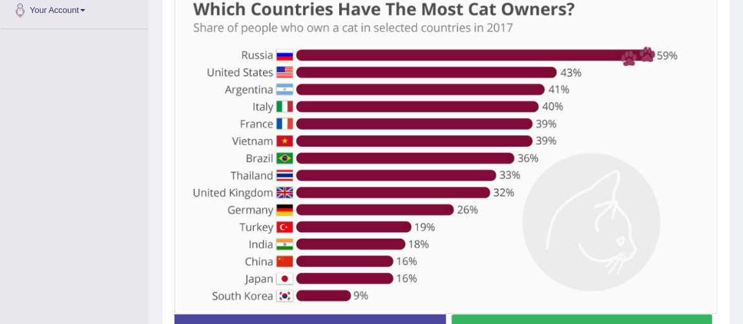
scroll to position [298, 0]
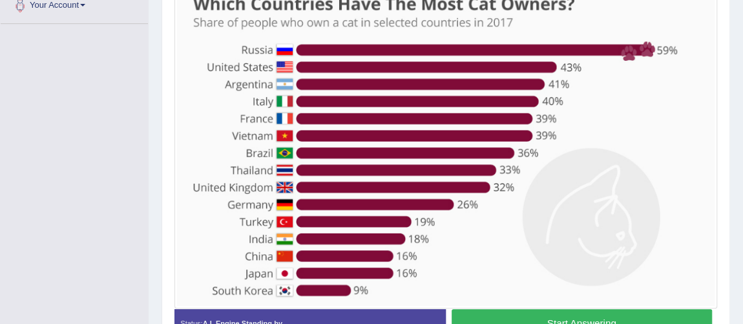
click at [588, 313] on button "Start Answering" at bounding box center [582, 323] width 260 height 28
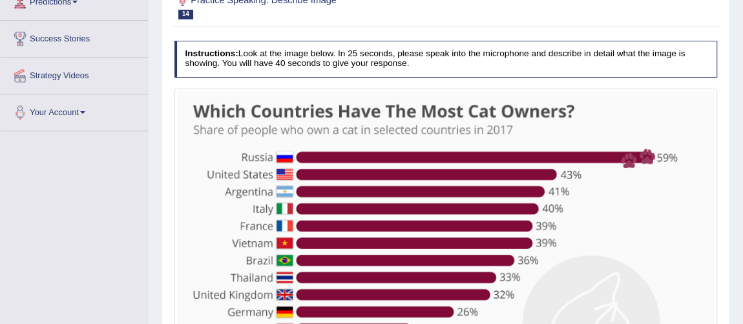
scroll to position [164, 0]
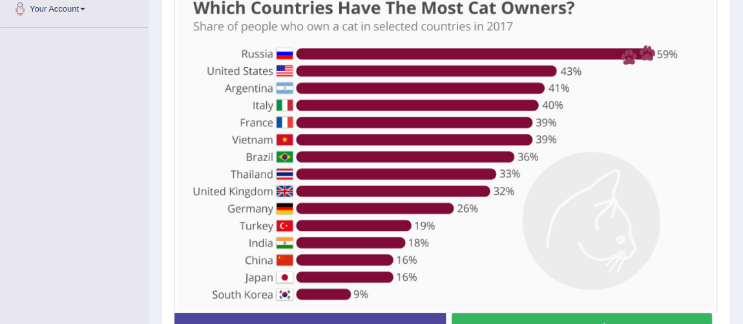
scroll to position [317, 0]
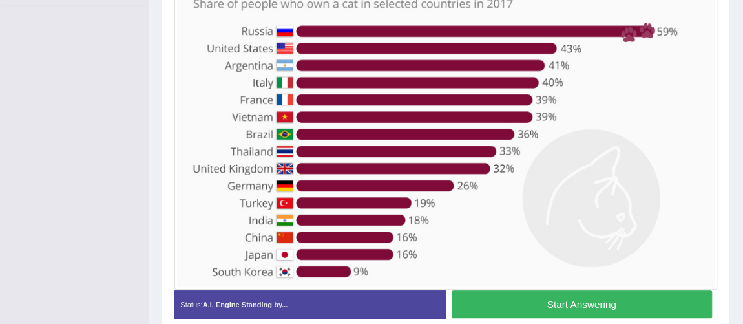
click at [649, 304] on button "Start Answering" at bounding box center [582, 304] width 260 height 28
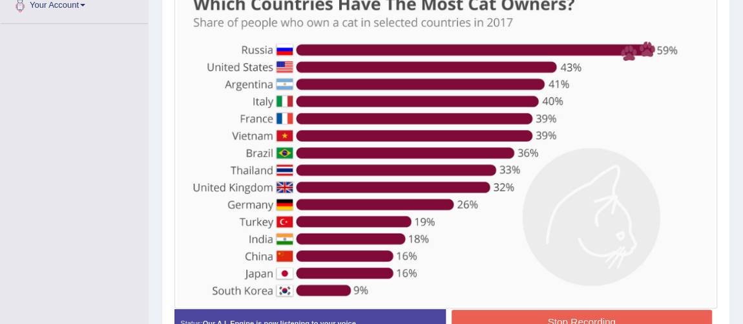
scroll to position [381, 0]
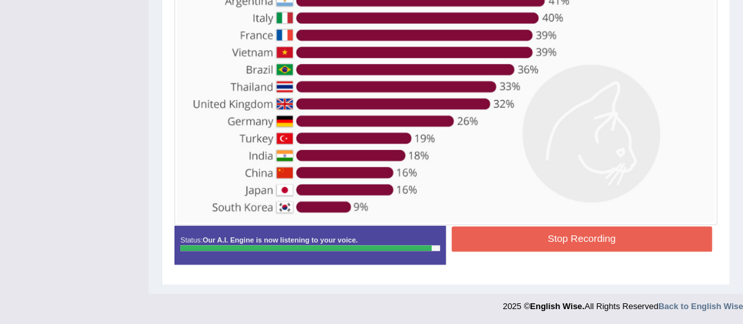
click at [547, 240] on button "Stop Recording" at bounding box center [582, 238] width 260 height 25
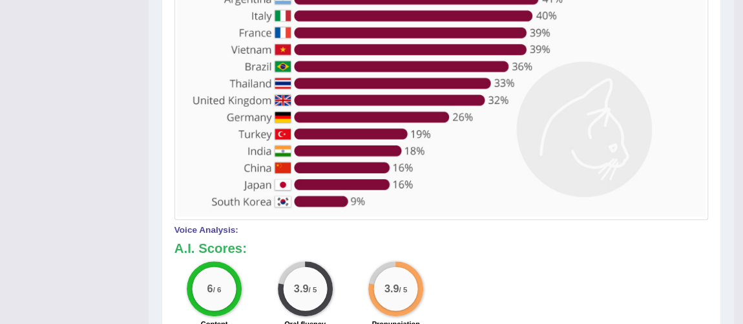
scroll to position [98, 0]
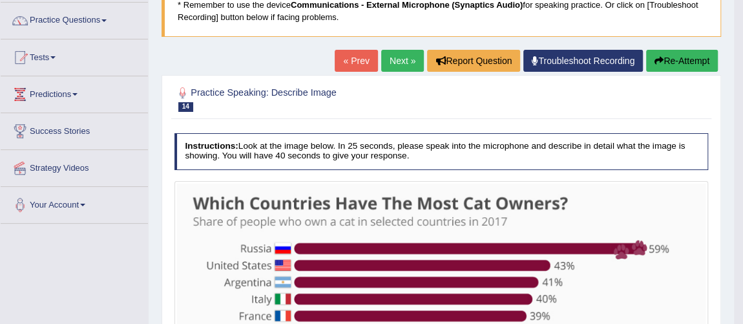
click at [394, 63] on link "Next »" at bounding box center [402, 61] width 43 height 22
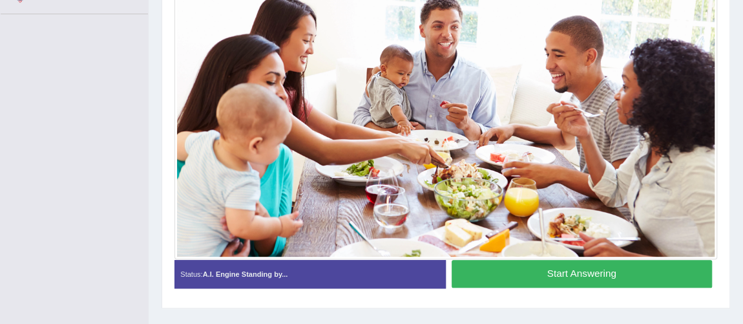
scroll to position [284, 0]
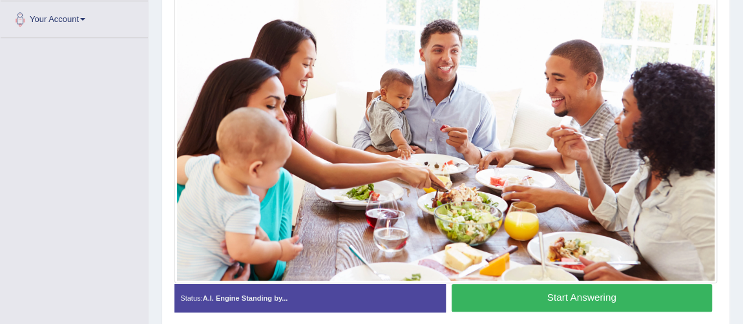
click at [494, 308] on button "Start Answering" at bounding box center [582, 298] width 260 height 28
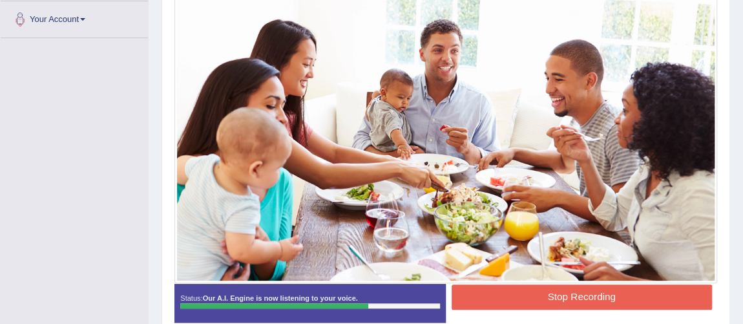
click at [524, 303] on button "Stop Recording" at bounding box center [582, 296] width 260 height 25
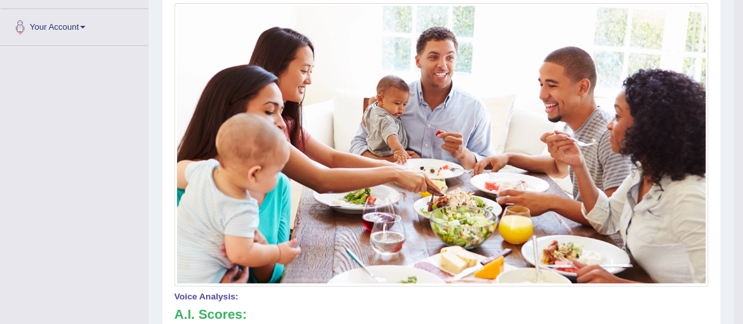
scroll to position [0, 0]
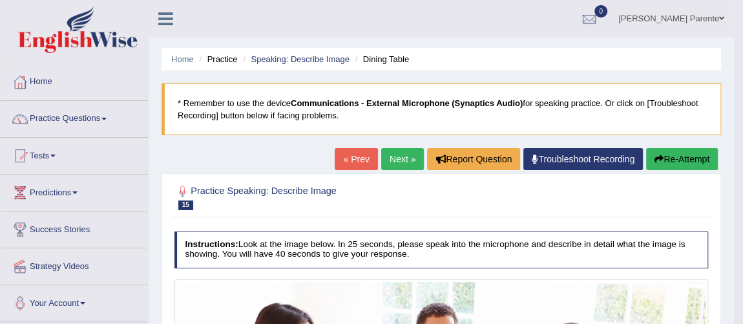
click at [400, 155] on link "Next »" at bounding box center [402, 159] width 43 height 22
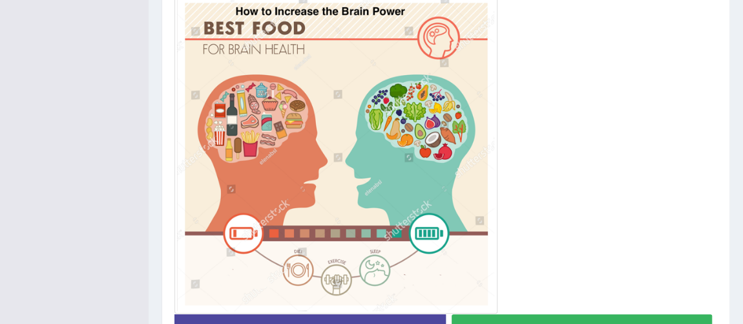
scroll to position [341, 0]
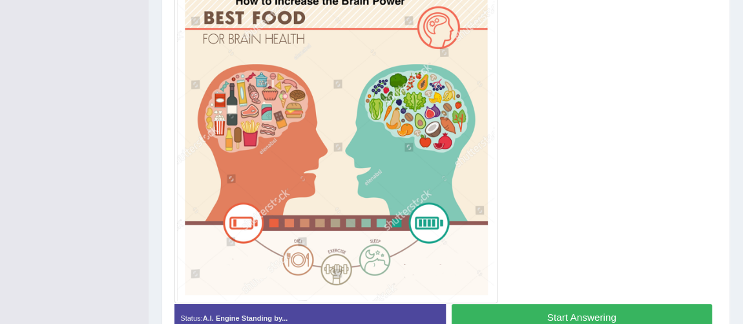
click at [623, 306] on button "Start Answering" at bounding box center [582, 318] width 260 height 28
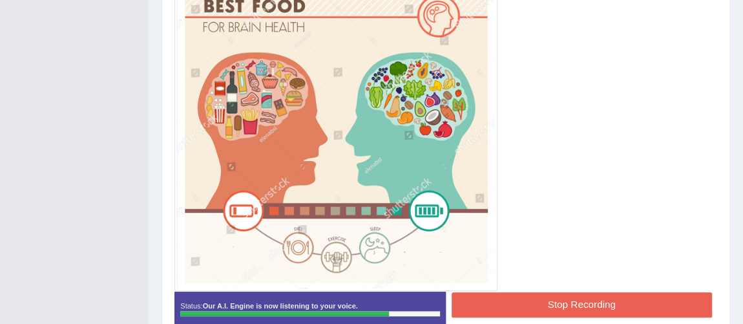
scroll to position [368, 0]
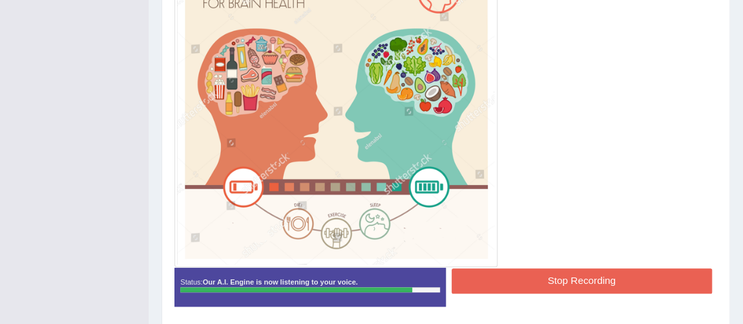
click at [591, 272] on button "Stop Recording" at bounding box center [582, 280] width 260 height 25
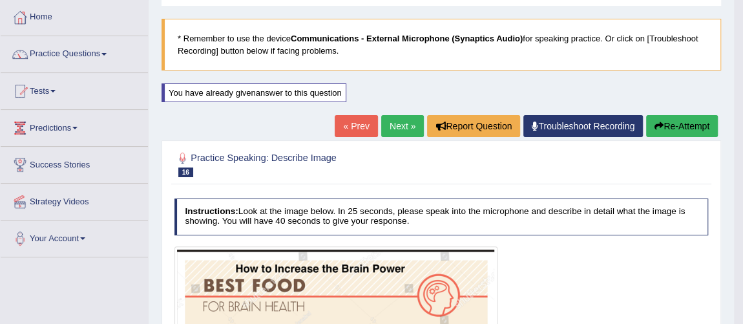
scroll to position [0, 0]
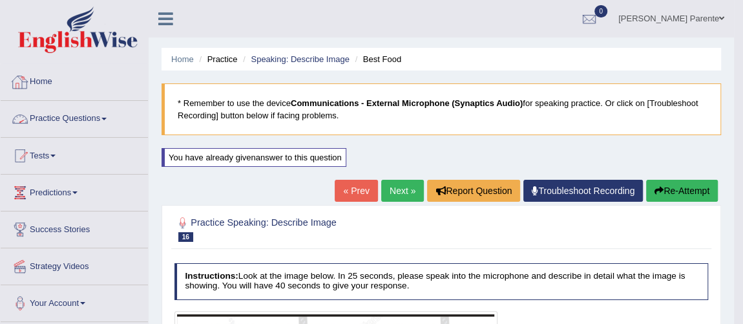
click at [67, 129] on link "Practice Questions" at bounding box center [74, 117] width 147 height 32
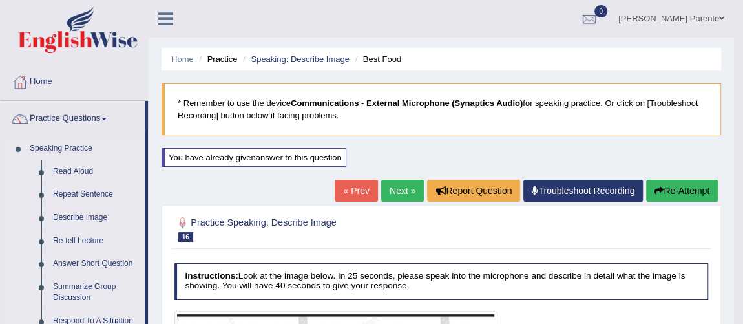
click at [74, 234] on link "Re-tell Lecture" at bounding box center [96, 240] width 98 height 23
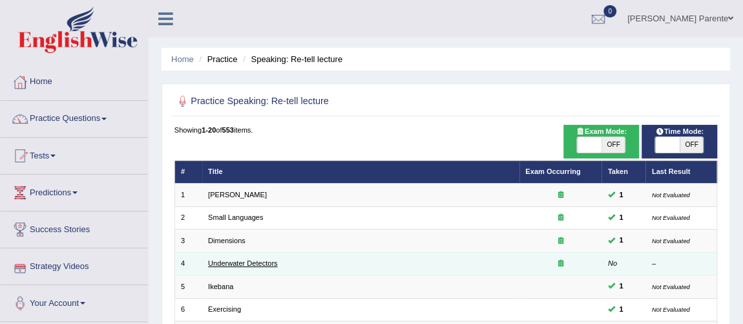
click at [276, 259] on link "Underwater Detectors" at bounding box center [242, 263] width 69 height 8
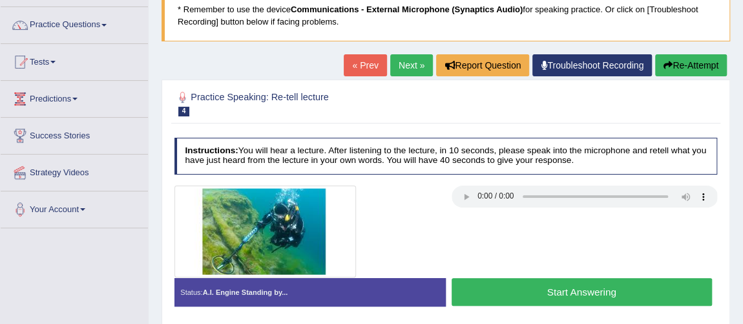
scroll to position [117, 0]
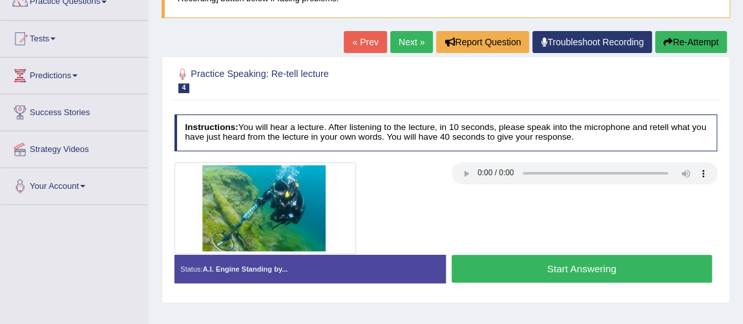
click at [540, 271] on button "Start Answering" at bounding box center [582, 269] width 260 height 28
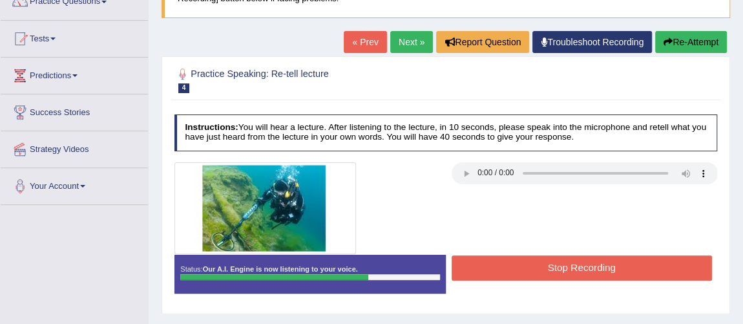
click at [540, 271] on button "Stop Recording" at bounding box center [582, 267] width 260 height 25
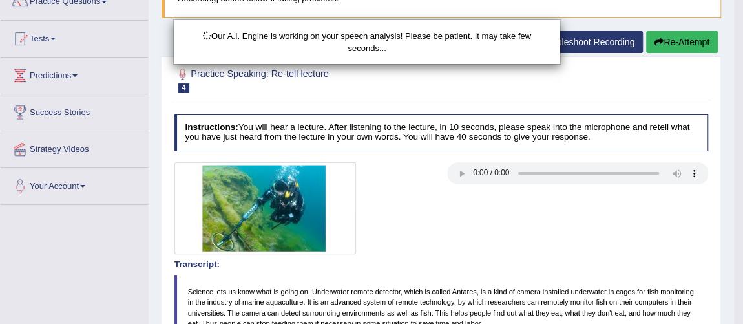
scroll to position [387, 0]
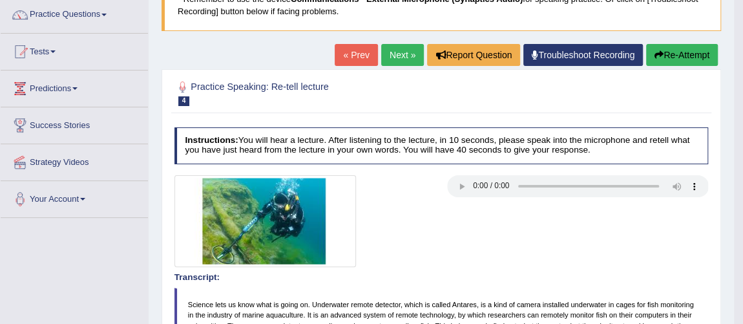
scroll to position [0, 0]
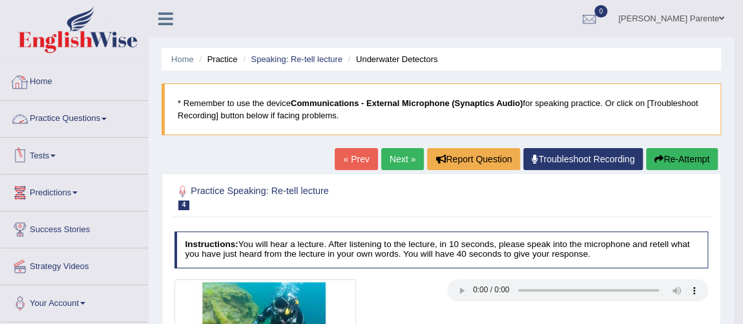
click at [70, 112] on link "Practice Questions" at bounding box center [74, 117] width 147 height 32
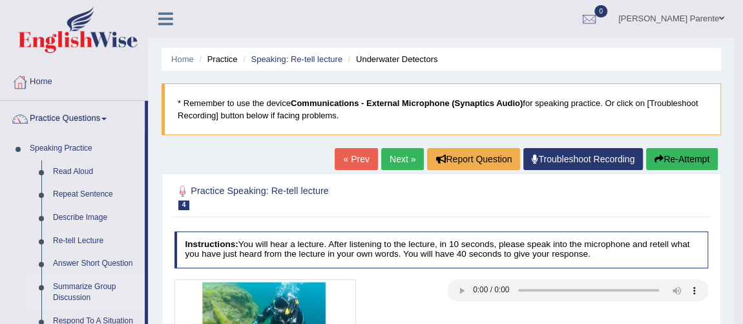
click at [86, 277] on link "Summarize Group Discussion" at bounding box center [96, 292] width 98 height 34
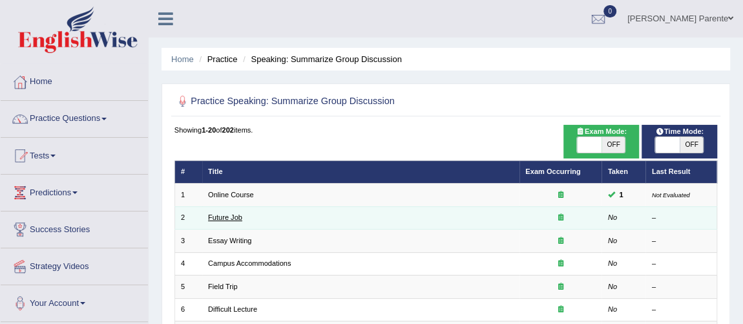
click at [220, 213] on link "Future Job" at bounding box center [225, 217] width 34 height 8
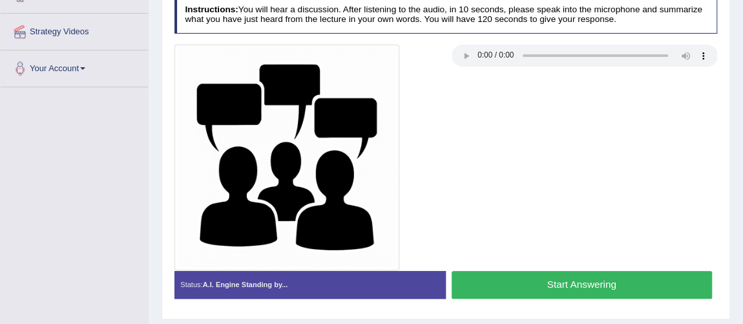
scroll to position [258, 0]
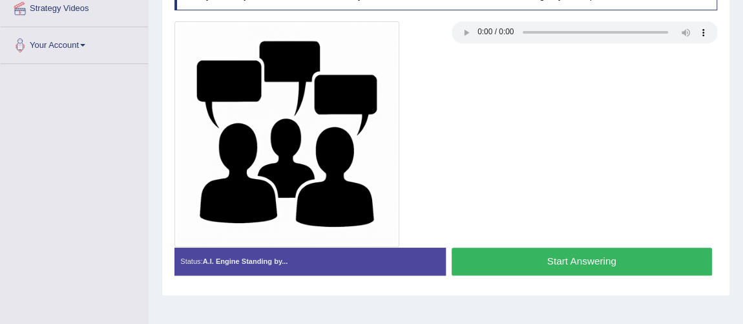
click at [514, 253] on button "Start Answering" at bounding box center [582, 262] width 260 height 28
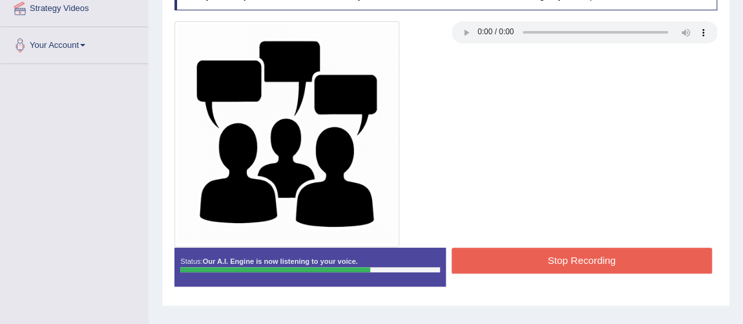
click at [514, 253] on button "Stop Recording" at bounding box center [582, 260] width 260 height 25
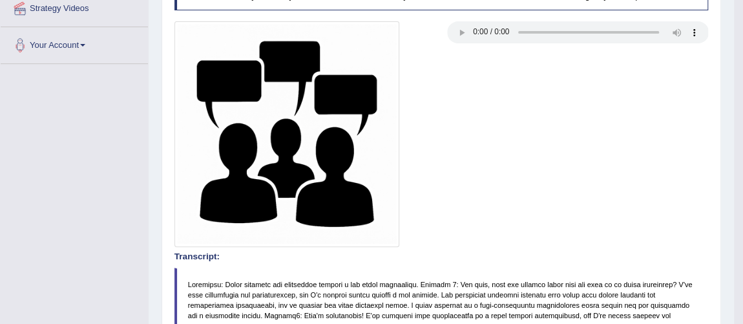
scroll to position [0, 0]
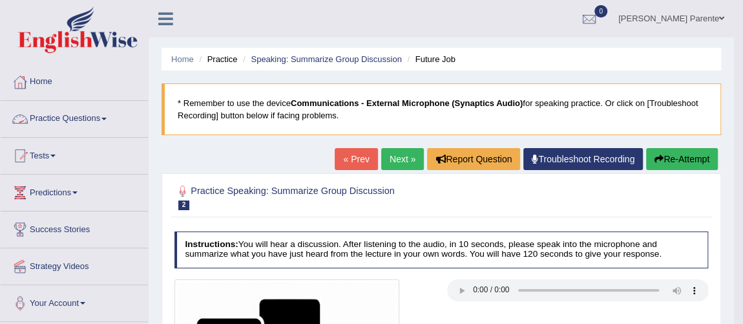
click at [63, 118] on link "Practice Questions" at bounding box center [74, 117] width 147 height 32
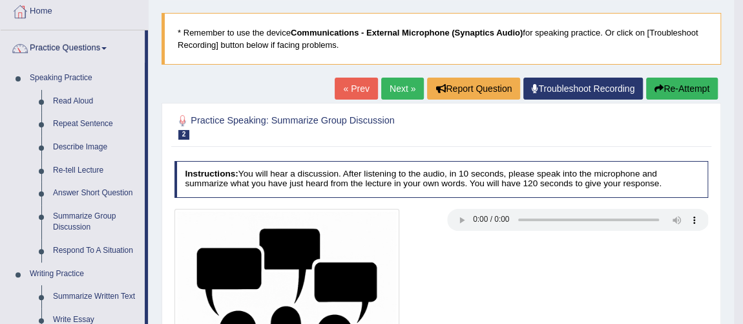
scroll to position [94, 0]
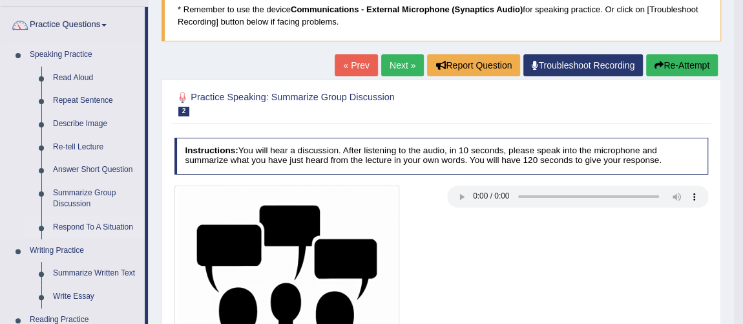
click at [106, 233] on link "Respond To A Situation" at bounding box center [96, 227] width 98 height 23
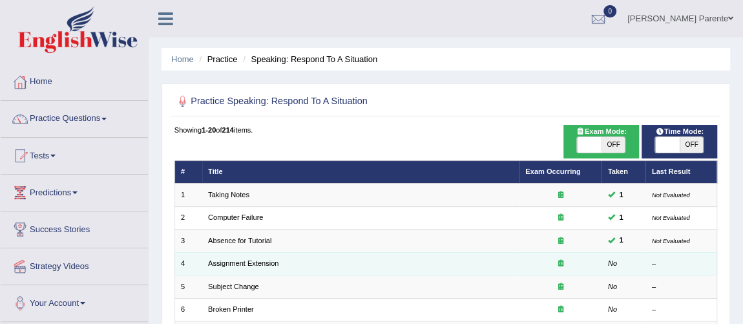
click at [505, 260] on td "Assignment Extension" at bounding box center [360, 263] width 317 height 23
click at [266, 260] on link "Assignment Extension" at bounding box center [243, 263] width 70 height 8
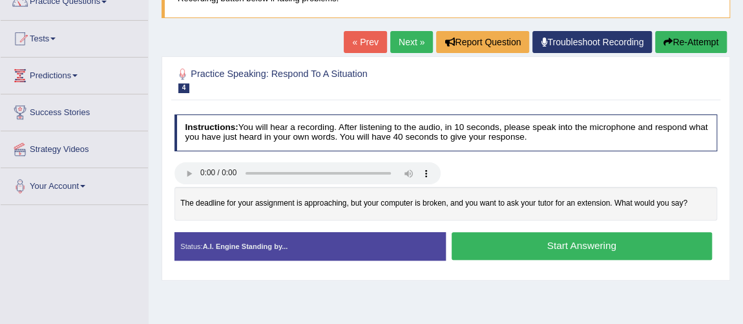
scroll to position [141, 0]
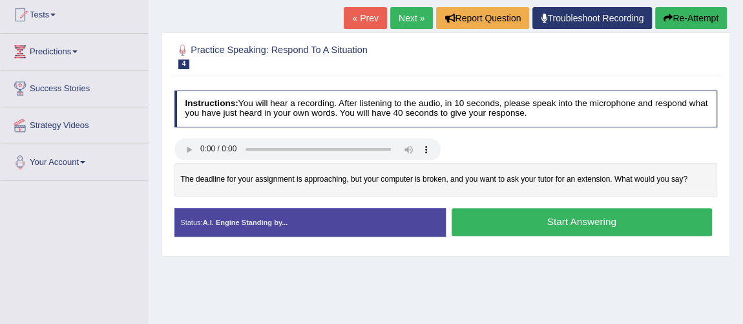
click at [577, 220] on button "Start Answering" at bounding box center [582, 222] width 260 height 28
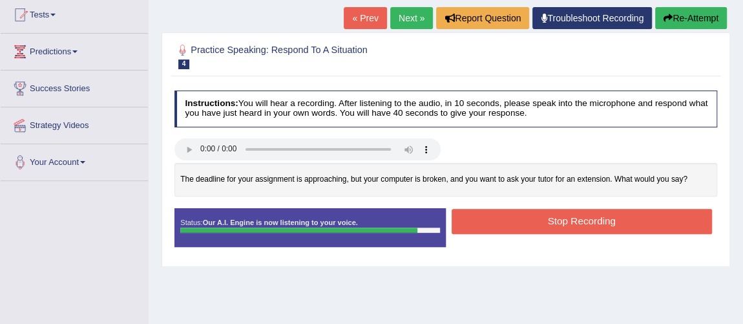
click at [577, 220] on button "Stop Recording" at bounding box center [582, 221] width 260 height 25
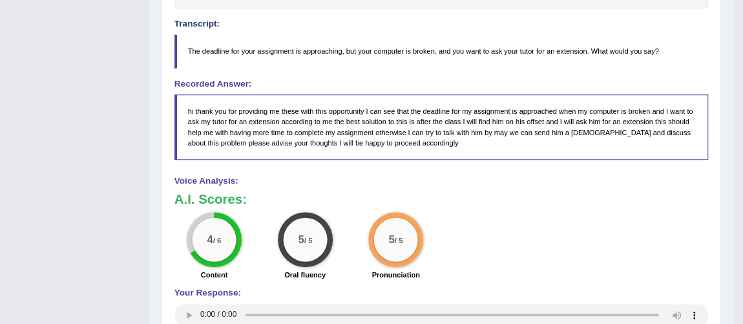
scroll to position [45, 0]
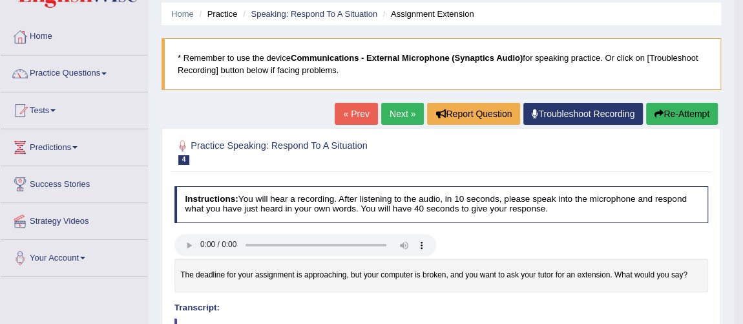
click at [399, 108] on link "Next »" at bounding box center [402, 114] width 43 height 22
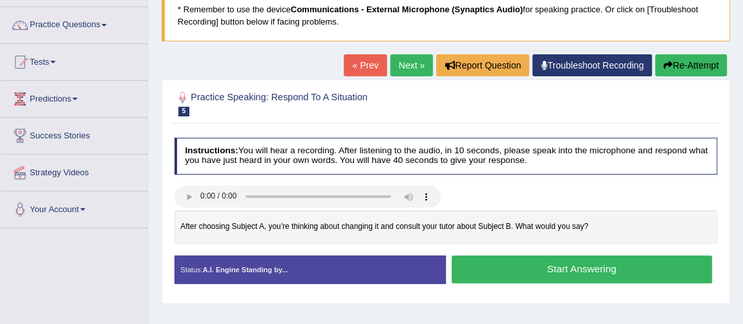
scroll to position [117, 0]
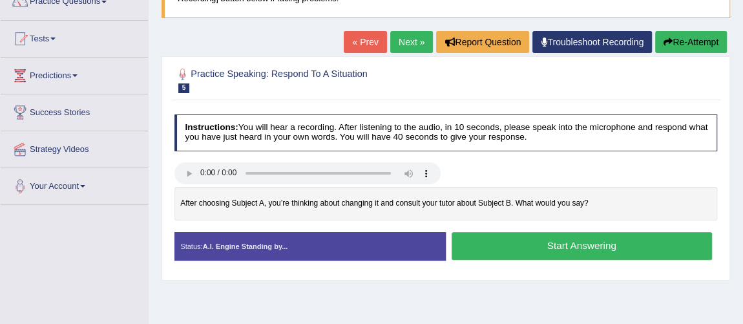
click at [510, 248] on button "Start Answering" at bounding box center [582, 246] width 260 height 28
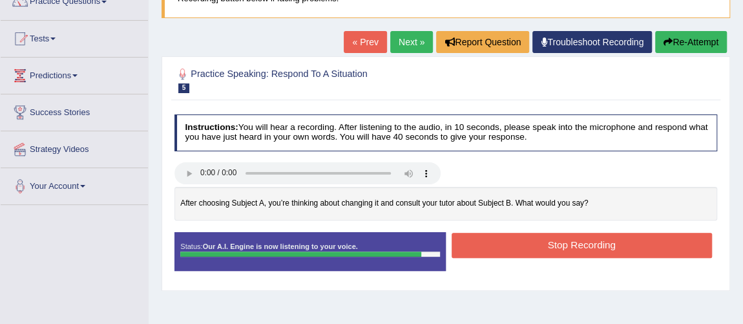
click at [510, 248] on button "Stop Recording" at bounding box center [582, 245] width 260 height 25
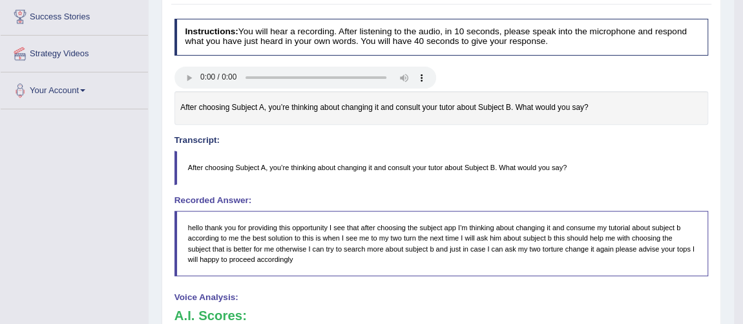
scroll to position [0, 0]
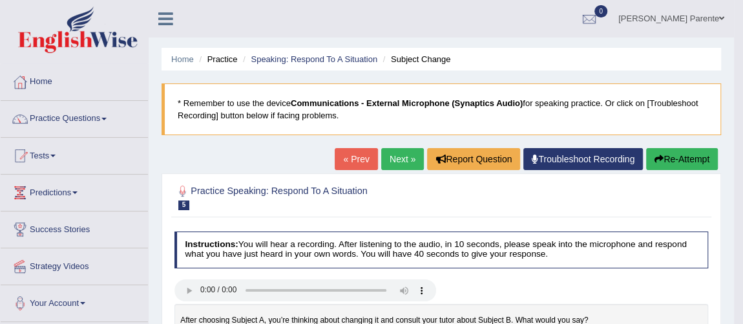
click at [387, 156] on link "Next »" at bounding box center [402, 159] width 43 height 22
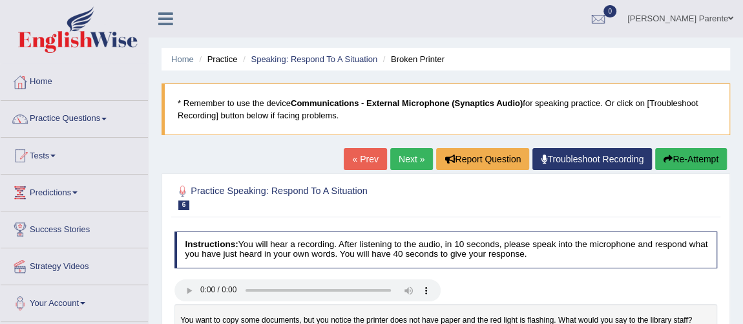
scroll to position [283, 0]
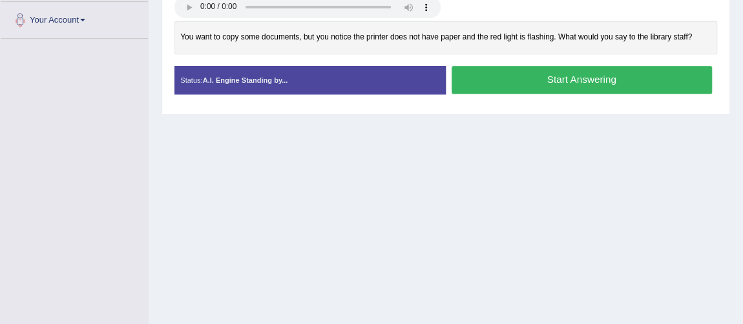
click at [534, 86] on button "Start Answering" at bounding box center [582, 80] width 260 height 28
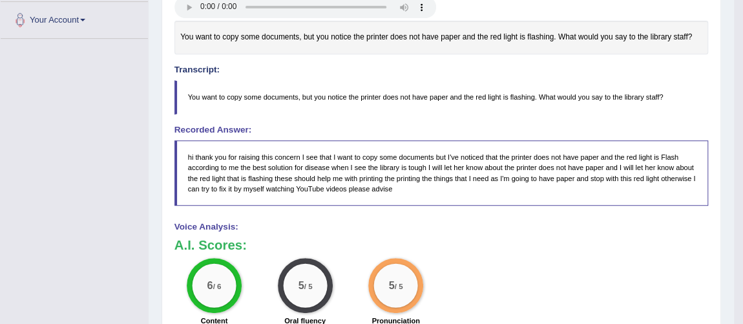
scroll to position [0, 0]
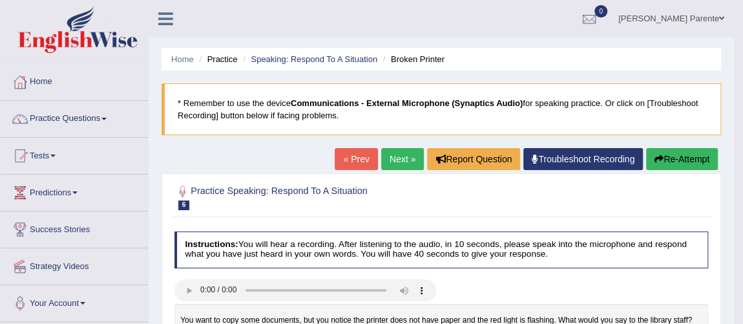
click at [401, 151] on link "Next »" at bounding box center [402, 159] width 43 height 22
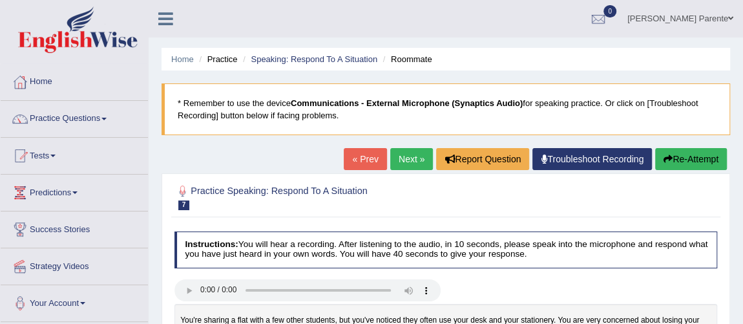
scroll to position [283, 0]
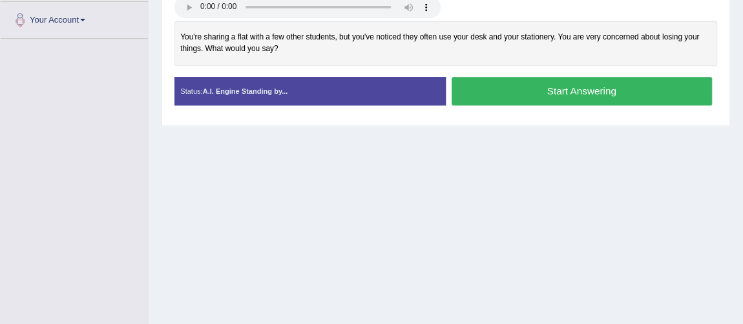
click at [599, 90] on button "Start Answering" at bounding box center [582, 91] width 260 height 28
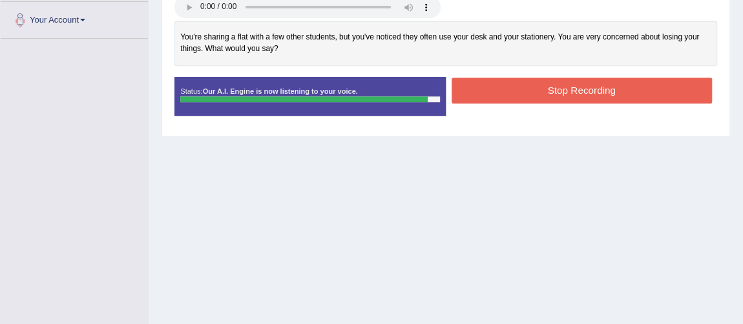
click at [599, 90] on button "Stop Recording" at bounding box center [582, 90] width 260 height 25
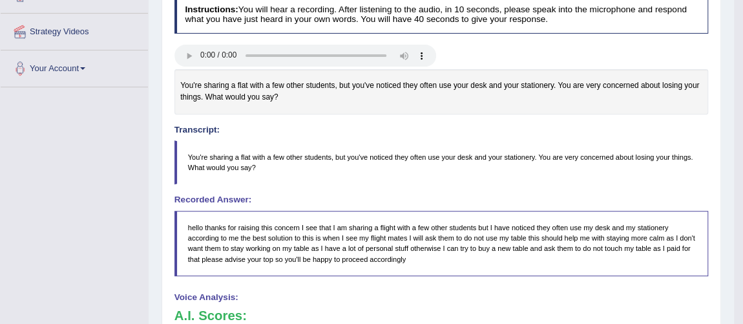
scroll to position [0, 0]
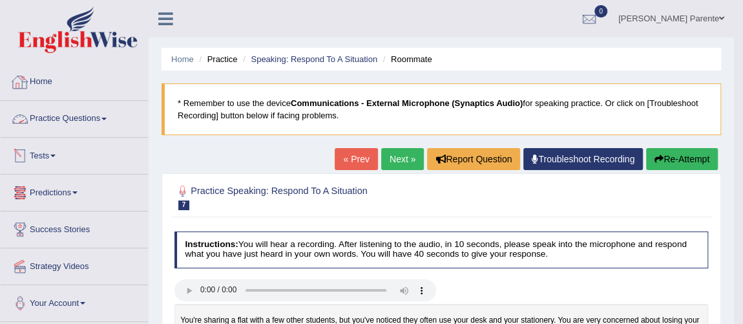
click at [57, 149] on link "Tests" at bounding box center [74, 154] width 147 height 32
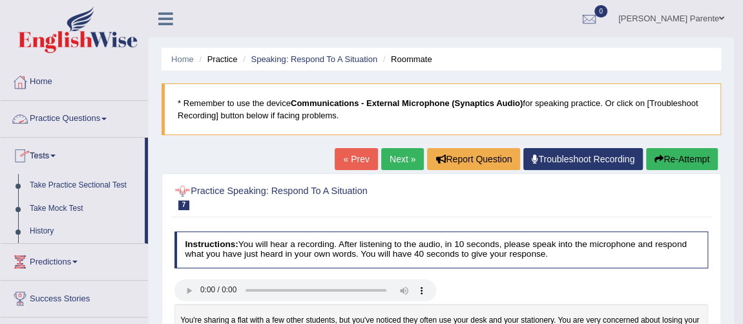
click at [112, 121] on link "Practice Questions" at bounding box center [74, 117] width 147 height 32
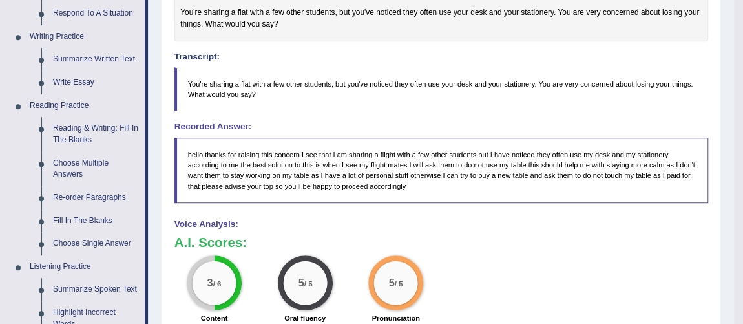
scroll to position [284, 0]
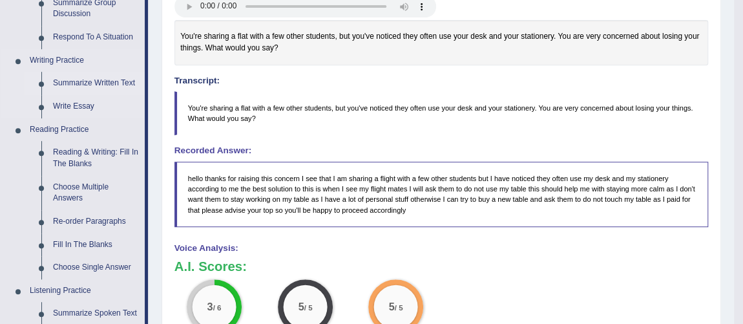
click at [109, 77] on link "Summarize Written Text" at bounding box center [96, 83] width 98 height 23
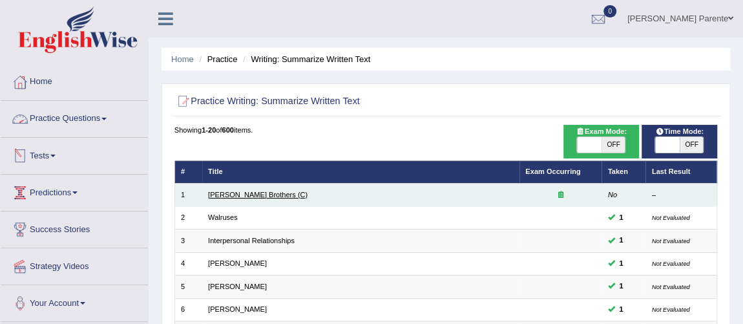
click at [238, 193] on link "[PERSON_NAME] Brothers (C)" at bounding box center [258, 195] width 100 height 8
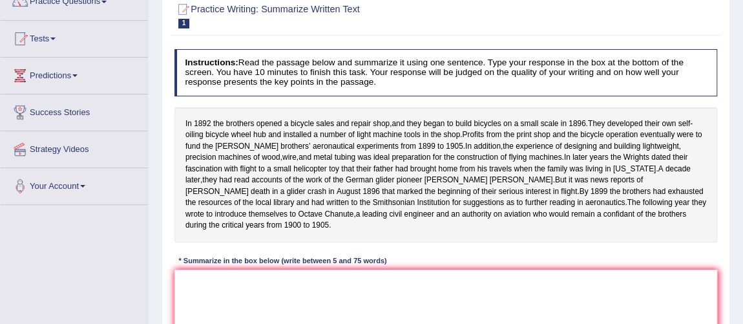
scroll to position [164, 0]
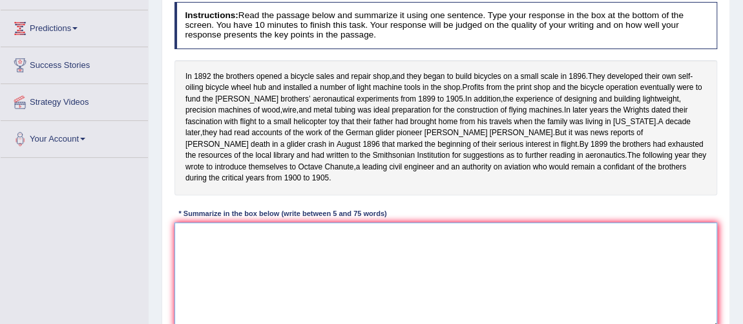
click at [412, 262] on textarea at bounding box center [447, 275] width 544 height 107
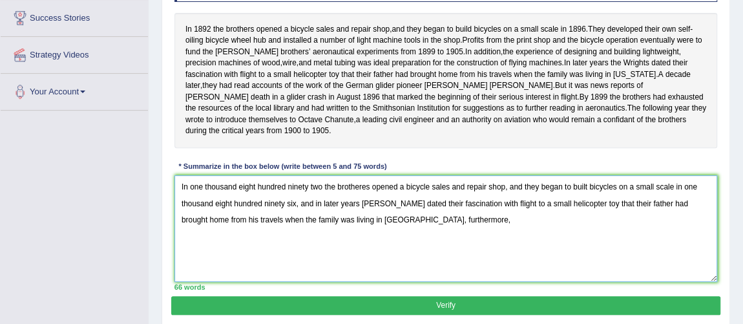
scroll to position [235, 0]
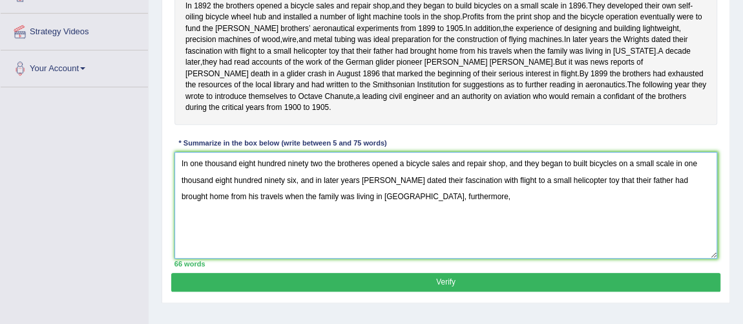
drag, startPoint x: 505, startPoint y: 219, endPoint x: 527, endPoint y: 170, distance: 53.8
click at [527, 170] on textarea "In one thousand eight hundred ninety two the brotheres opened a bicycle sales a…" at bounding box center [447, 205] width 544 height 107
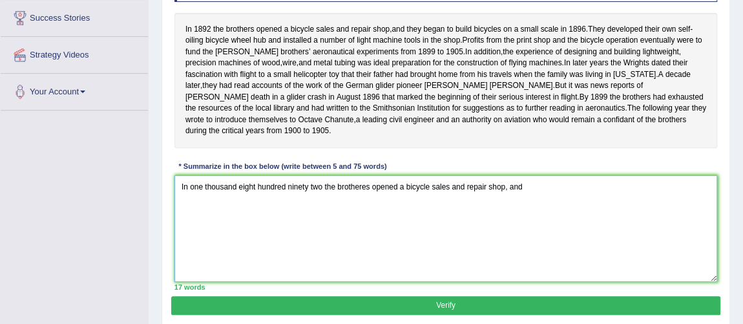
scroll to position [187, 0]
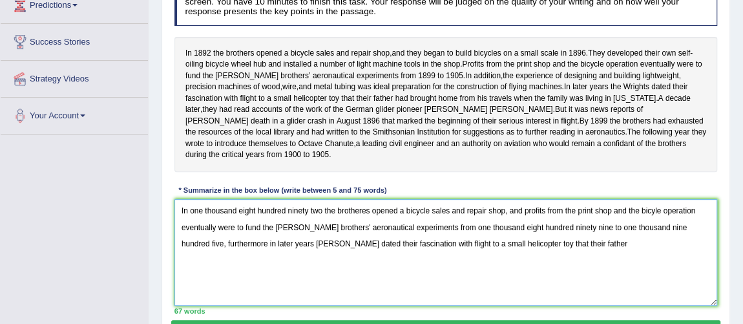
drag, startPoint x: 524, startPoint y: 222, endPoint x: 690, endPoint y: 234, distance: 166.6
click at [690, 234] on textarea "In one thousand eight hundred ninety two the brotheres opened a bicycle sales a…" at bounding box center [447, 252] width 544 height 107
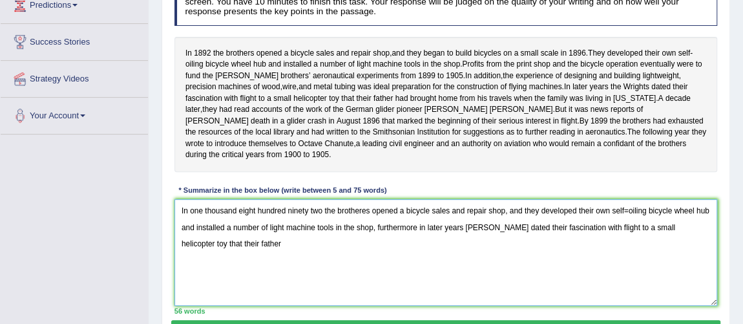
click at [368, 255] on textarea "In one thousand eight hundred ninety two the brotheres opened a bicycle sales a…" at bounding box center [447, 252] width 544 height 107
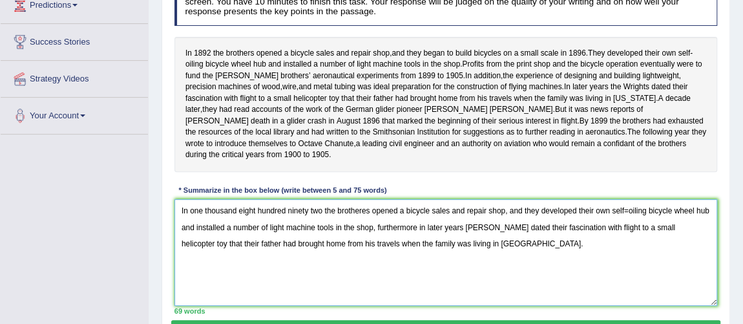
click at [629, 223] on textarea "In one thousand eight hundred ninety two the brotheres opened a bicycle sales a…" at bounding box center [447, 252] width 544 height 107
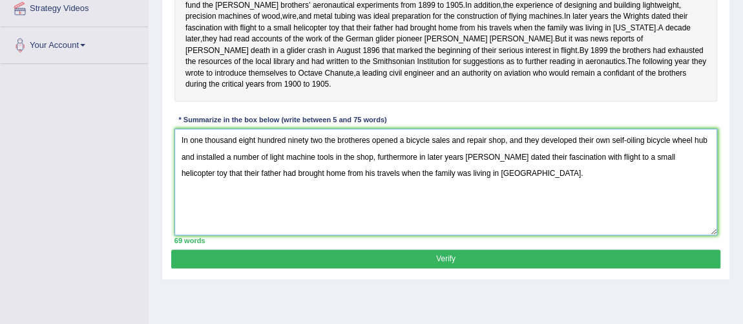
scroll to position [180, 0]
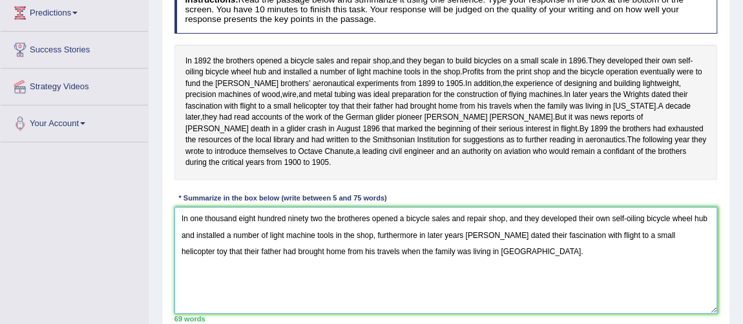
click at [418, 244] on textarea "In one thousand eight hundred ninety two the brotheres opened a bicycle sales a…" at bounding box center [447, 260] width 544 height 107
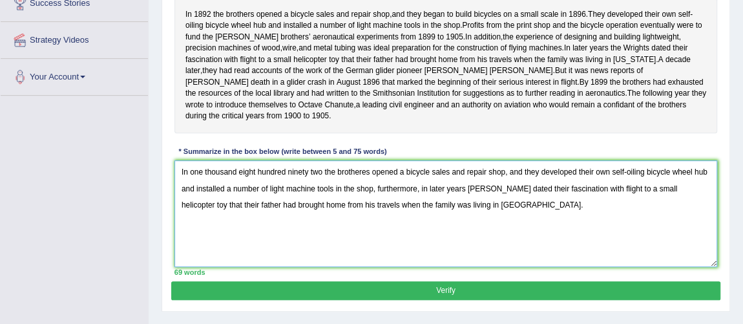
scroll to position [250, 0]
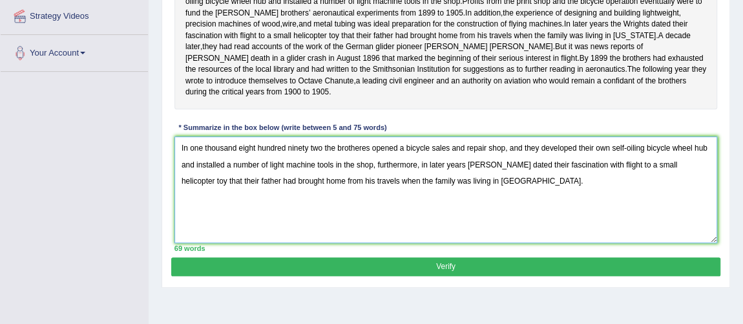
type textarea "In one thousand eight hundred ninety two the brotheres opened a bicycle sales a…"
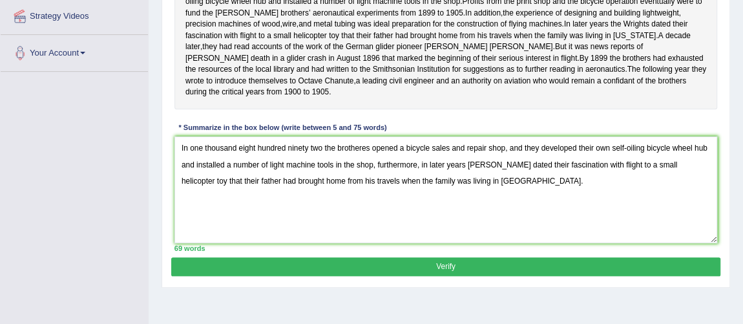
click at [522, 276] on button "Verify" at bounding box center [445, 266] width 549 height 19
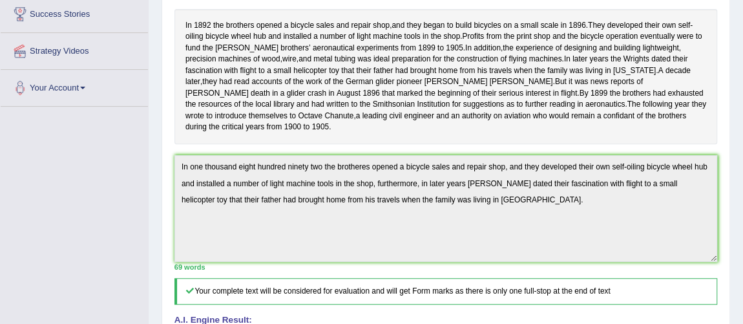
scroll to position [0, 0]
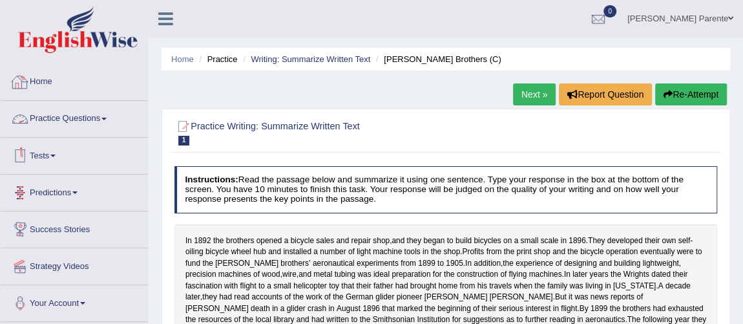
click at [100, 106] on link "Practice Questions" at bounding box center [74, 117] width 147 height 32
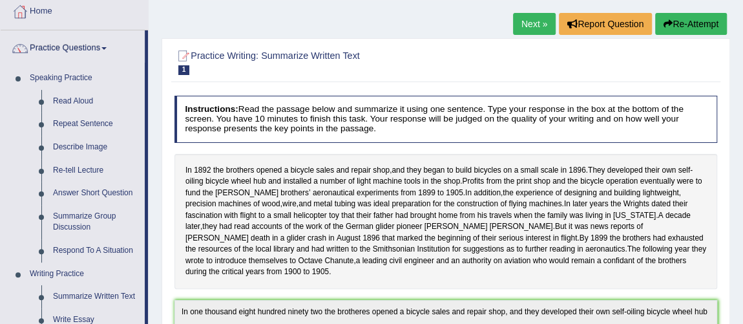
scroll to position [94, 0]
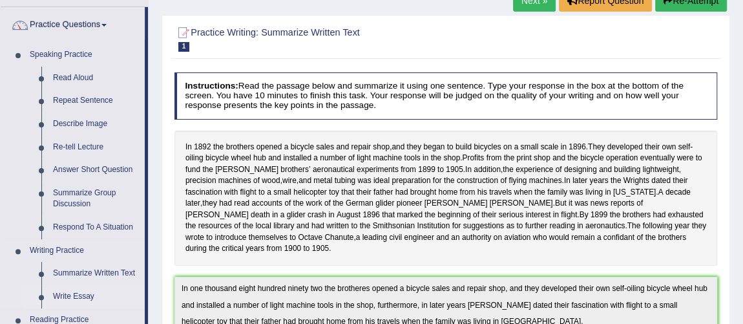
click at [75, 301] on link "Write Essay" at bounding box center [96, 296] width 98 height 23
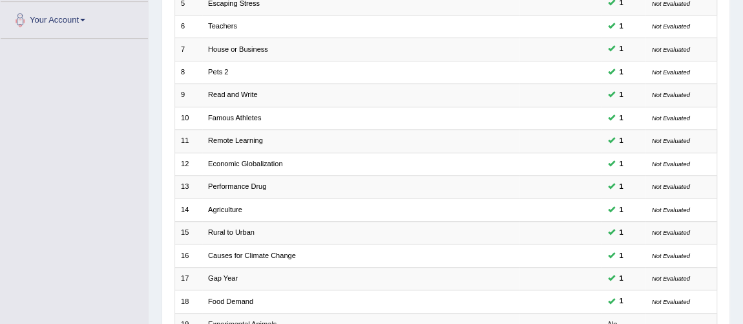
scroll to position [416, 0]
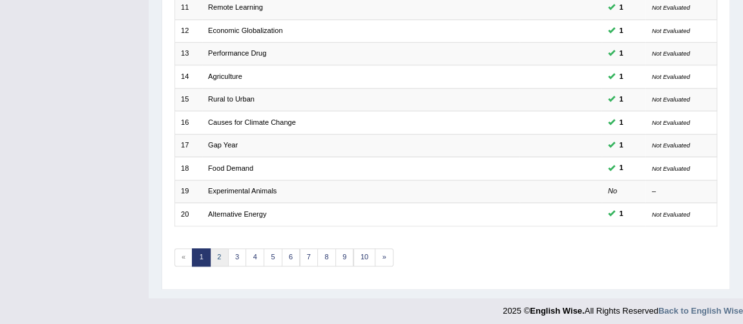
click at [215, 248] on link "2" at bounding box center [219, 257] width 19 height 18
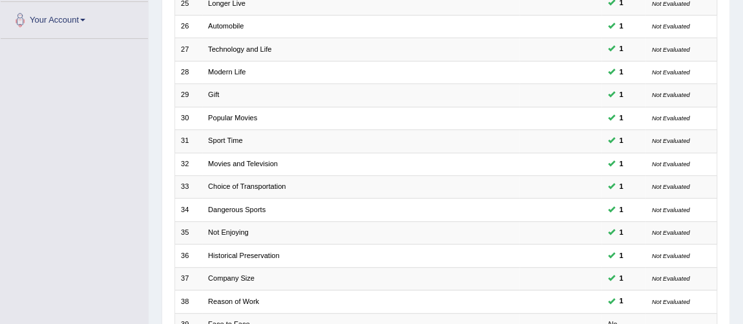
scroll to position [416, 0]
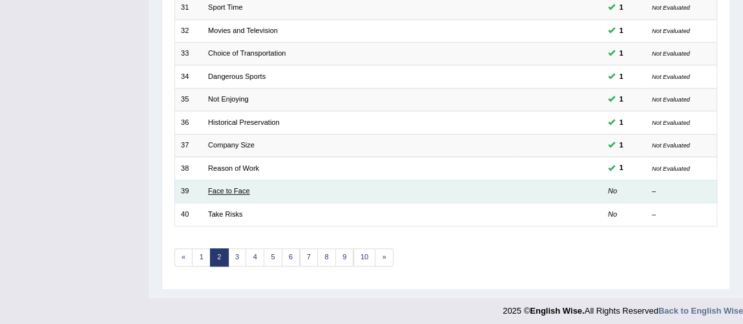
click at [244, 187] on link "Face to Face" at bounding box center [228, 191] width 41 height 8
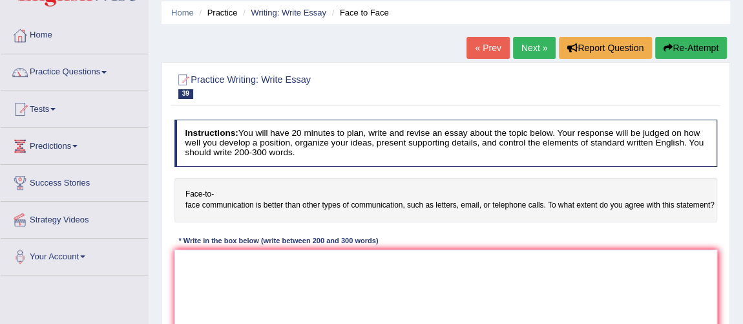
scroll to position [94, 0]
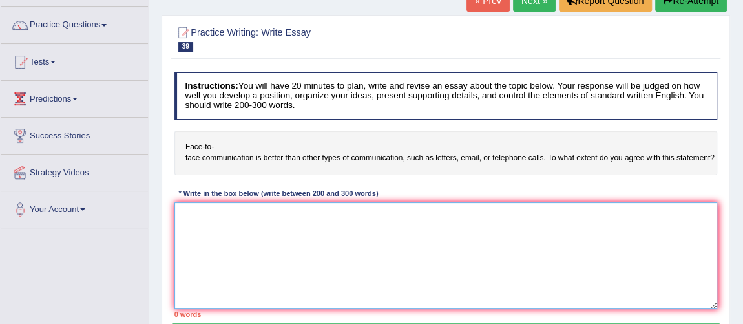
click at [371, 204] on textarea at bounding box center [447, 255] width 544 height 107
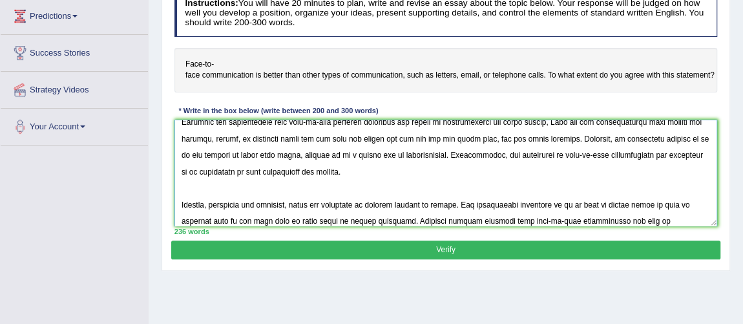
scroll to position [147, 0]
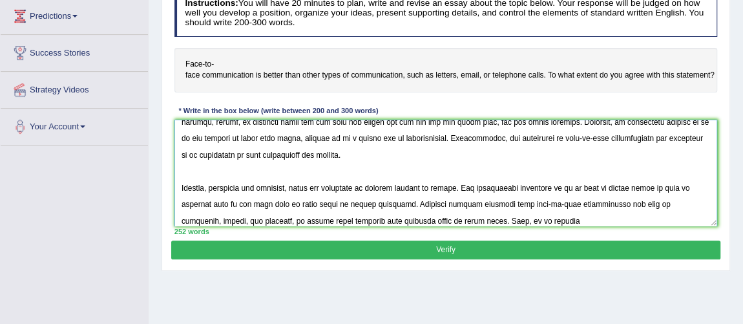
click at [453, 220] on textarea at bounding box center [447, 173] width 544 height 107
click at [458, 220] on textarea at bounding box center [447, 173] width 544 height 107
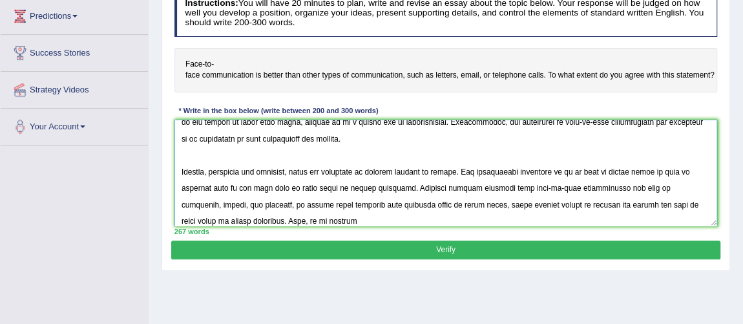
click at [323, 212] on textarea at bounding box center [447, 173] width 544 height 107
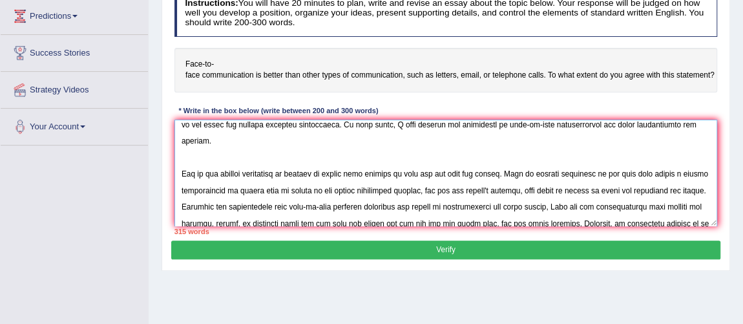
scroll to position [55, 0]
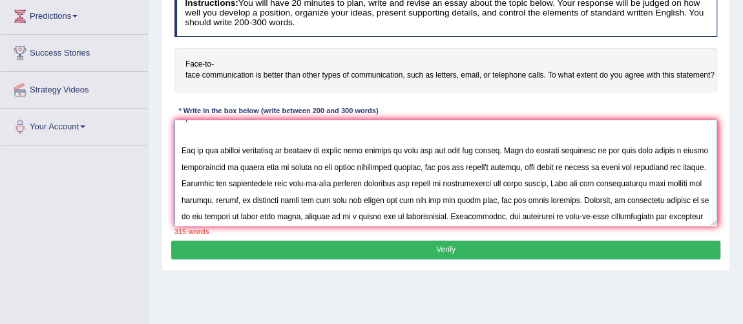
click at [198, 170] on textarea at bounding box center [447, 173] width 544 height 107
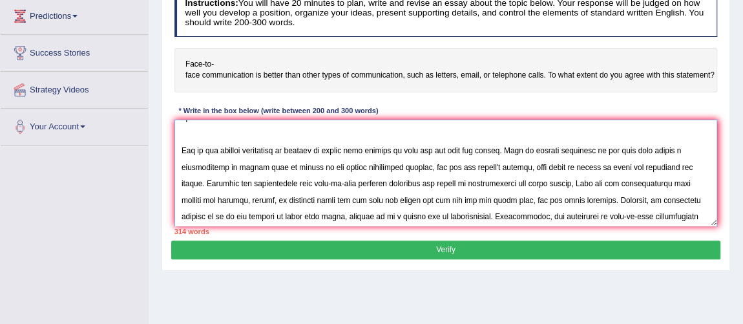
click at [353, 165] on textarea at bounding box center [447, 173] width 544 height 107
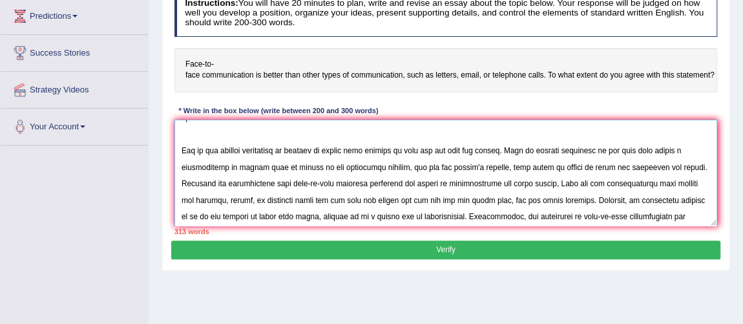
click at [370, 165] on textarea at bounding box center [447, 173] width 544 height 107
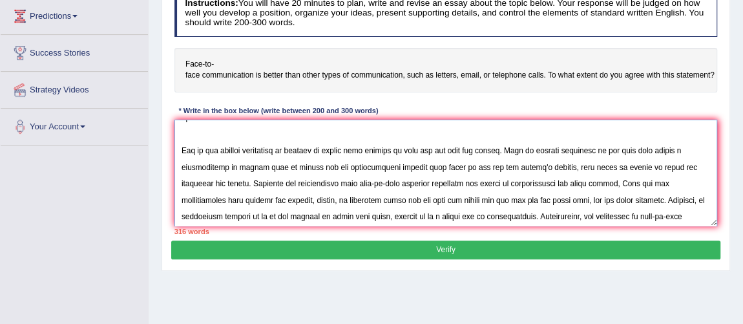
scroll to position [83, 0]
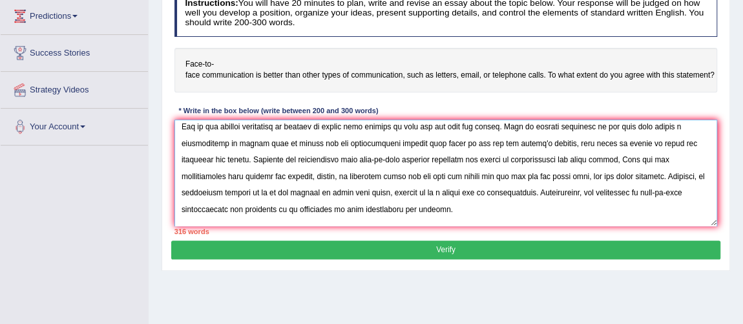
click at [474, 159] on textarea at bounding box center [447, 173] width 544 height 107
click at [568, 160] on textarea at bounding box center [447, 173] width 544 height 107
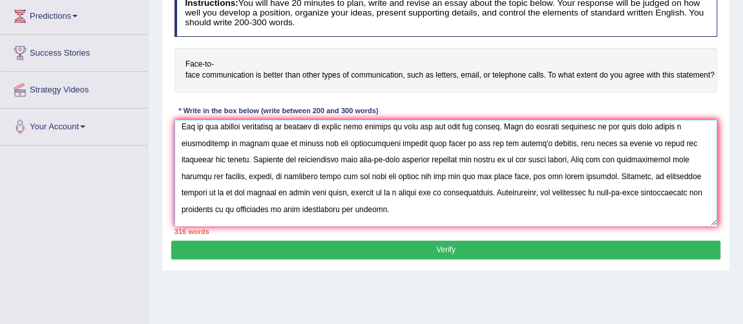
click at [588, 160] on textarea at bounding box center [447, 173] width 544 height 107
click at [334, 176] on textarea at bounding box center [447, 173] width 544 height 107
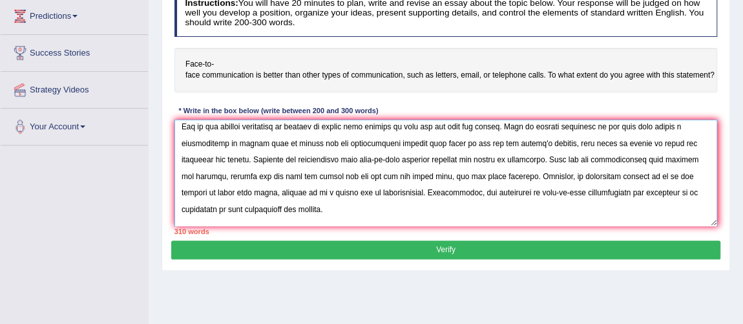
click at [334, 176] on textarea at bounding box center [447, 173] width 544 height 107
click at [248, 177] on textarea at bounding box center [447, 173] width 544 height 107
click at [283, 178] on textarea at bounding box center [447, 173] width 544 height 107
click at [366, 176] on textarea at bounding box center [447, 173] width 544 height 107
click at [396, 172] on textarea at bounding box center [447, 173] width 544 height 107
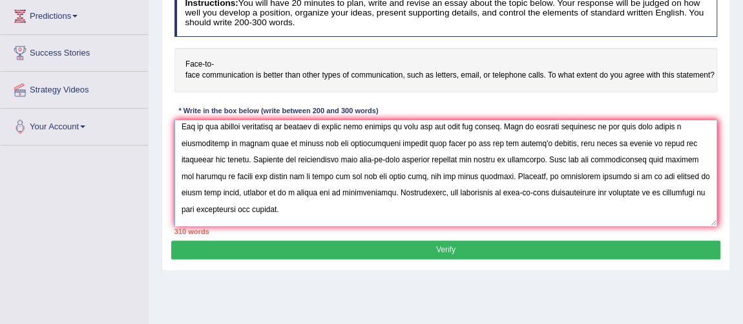
click at [407, 176] on textarea at bounding box center [447, 173] width 544 height 107
click at [551, 177] on textarea at bounding box center [447, 173] width 544 height 107
click at [256, 192] on textarea at bounding box center [447, 173] width 544 height 107
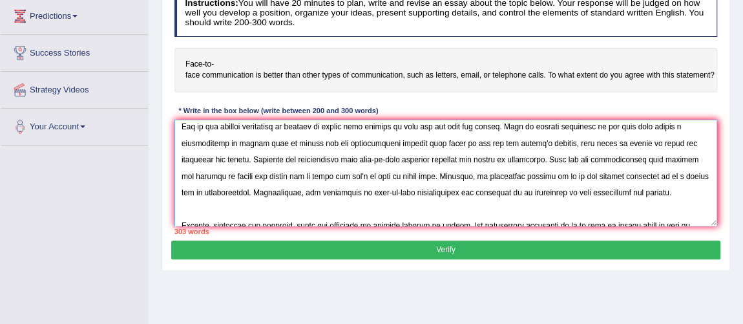
click at [235, 189] on textarea at bounding box center [447, 173] width 544 height 107
click at [413, 144] on textarea at bounding box center [447, 173] width 544 height 107
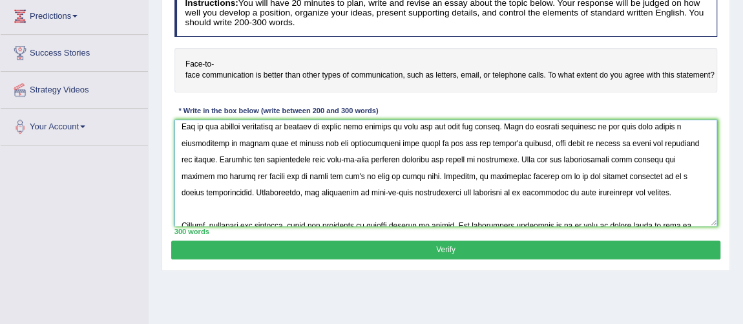
click at [591, 175] on textarea at bounding box center [447, 173] width 544 height 107
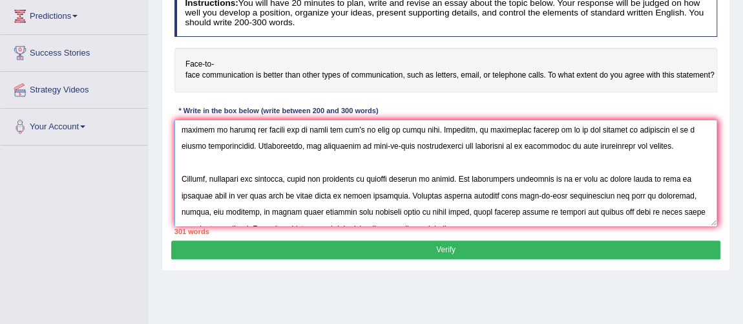
scroll to position [165, 0]
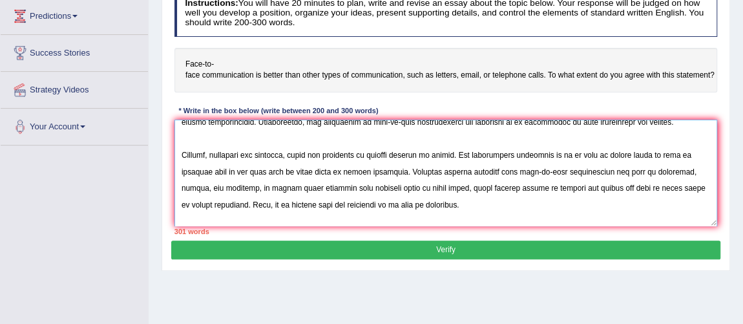
click at [601, 171] on textarea at bounding box center [447, 173] width 544 height 107
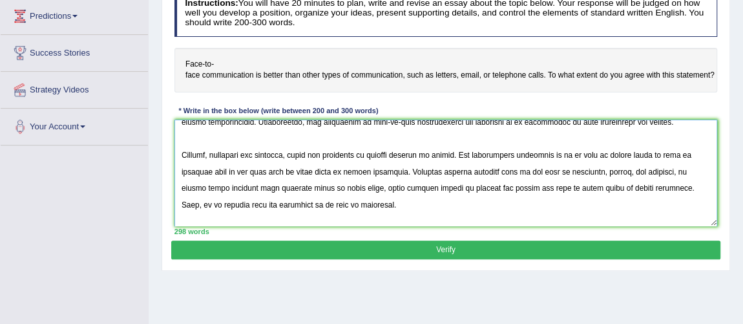
click at [222, 182] on textarea at bounding box center [447, 173] width 544 height 107
click at [332, 183] on textarea at bounding box center [447, 173] width 544 height 107
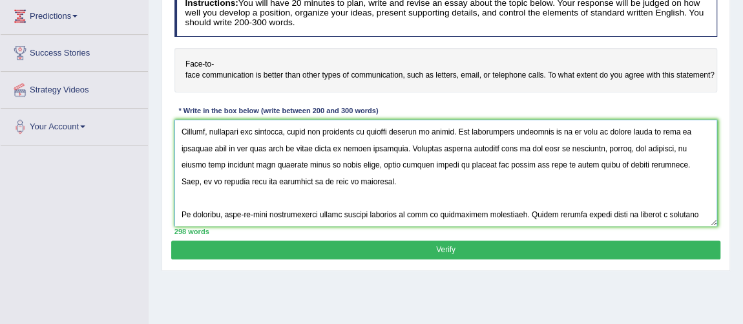
scroll to position [213, 0]
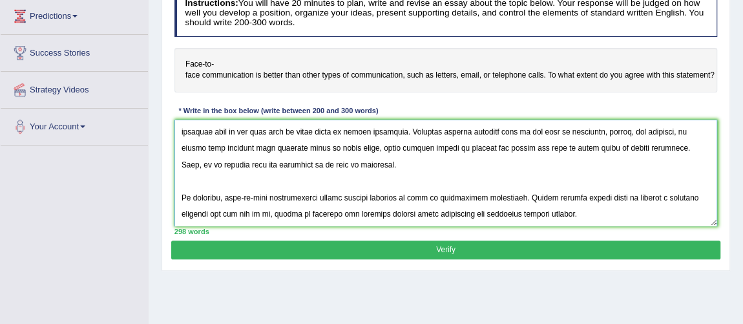
type textarea "The increasing influence of face-to-face communication being considered better …"
click at [553, 248] on button "Verify" at bounding box center [445, 249] width 549 height 19
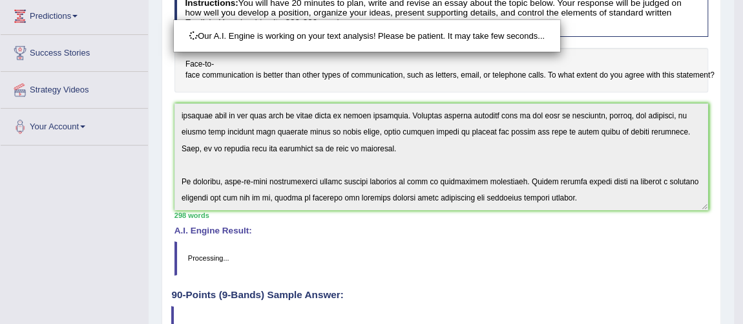
click at [553, 248] on div "Our A.I. Engine is working on your text analysis! Please be patient. It may tak…" at bounding box center [371, 162] width 743 height 324
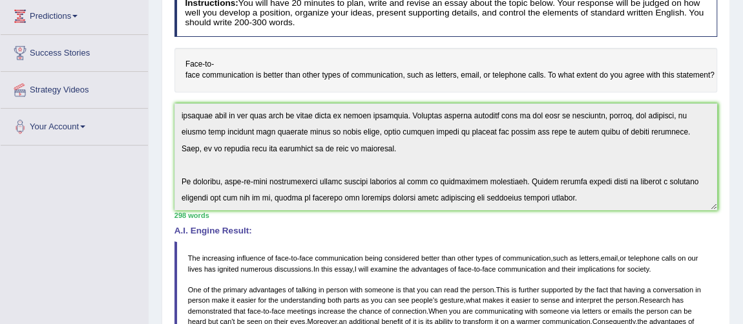
scroll to position [0, 0]
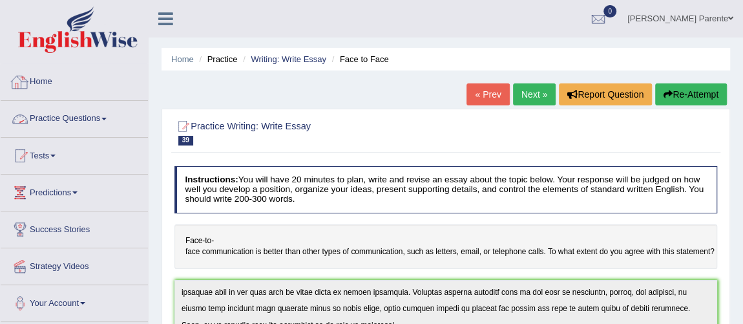
click at [106, 125] on link "Practice Questions" at bounding box center [74, 117] width 147 height 32
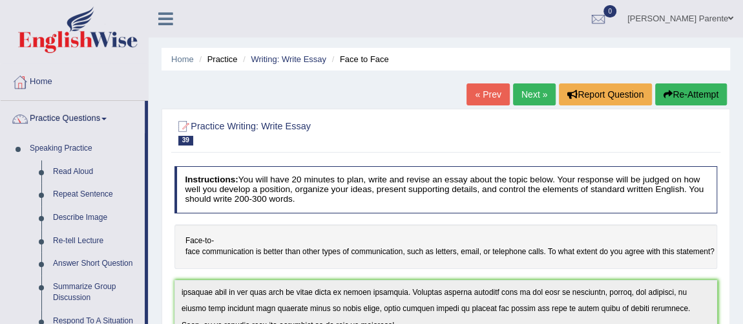
click at [536, 101] on link "Next »" at bounding box center [534, 94] width 43 height 22
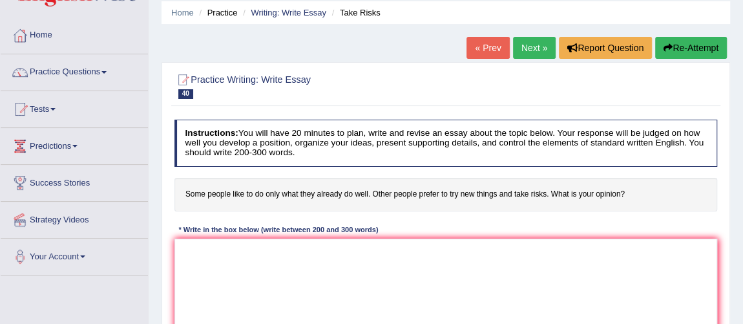
scroll to position [70, 0]
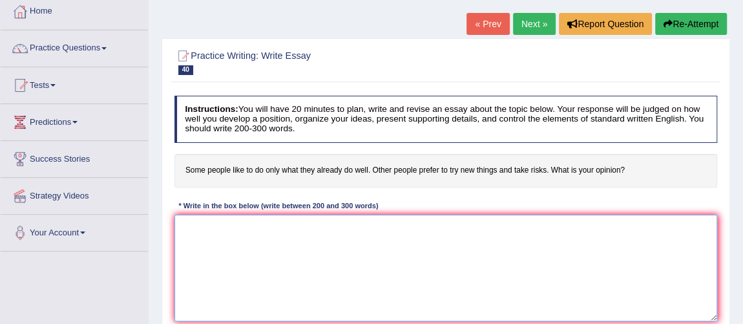
click at [555, 269] on textarea at bounding box center [447, 268] width 544 height 107
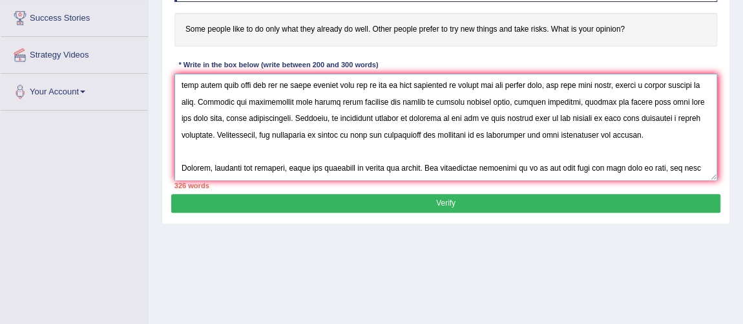
scroll to position [0, 0]
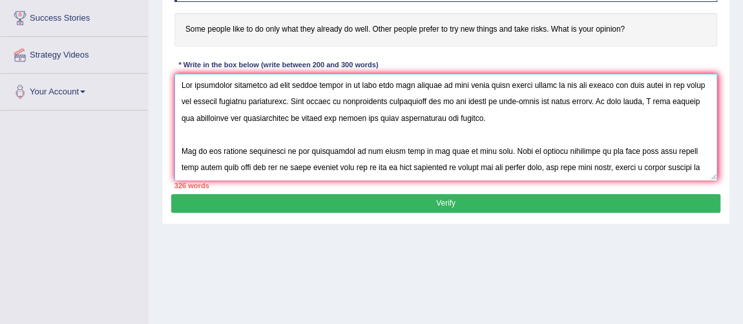
click at [586, 96] on textarea at bounding box center [447, 127] width 544 height 107
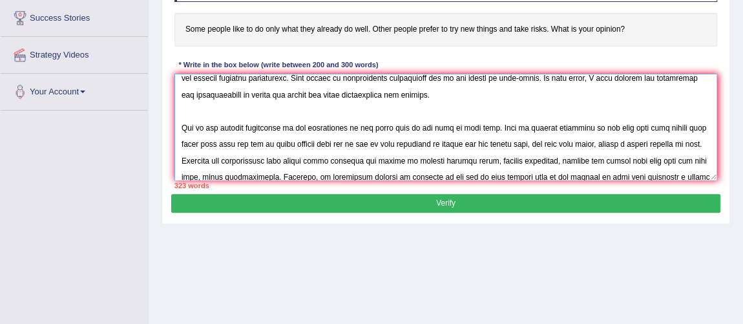
scroll to position [55, 0]
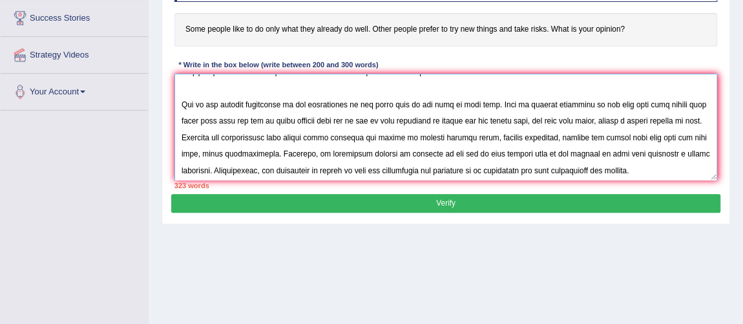
click at [433, 120] on textarea at bounding box center [447, 127] width 544 height 107
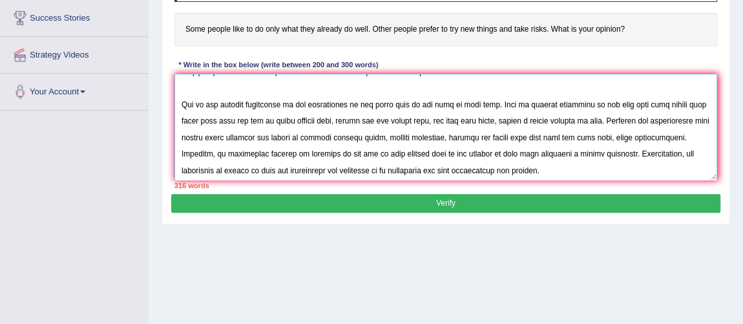
click at [361, 138] on textarea at bounding box center [447, 127] width 544 height 107
click at [340, 136] on textarea at bounding box center [447, 127] width 544 height 107
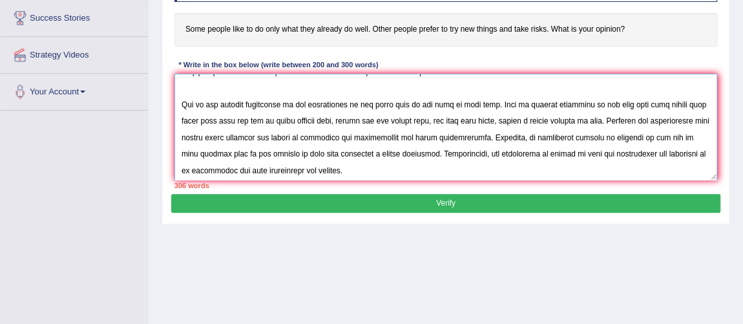
click at [442, 136] on textarea at bounding box center [447, 127] width 544 height 107
click at [359, 143] on textarea at bounding box center [447, 127] width 544 height 107
click at [396, 136] on textarea at bounding box center [447, 127] width 544 height 107
click at [394, 137] on textarea at bounding box center [447, 127] width 544 height 107
click at [344, 154] on textarea at bounding box center [447, 127] width 544 height 107
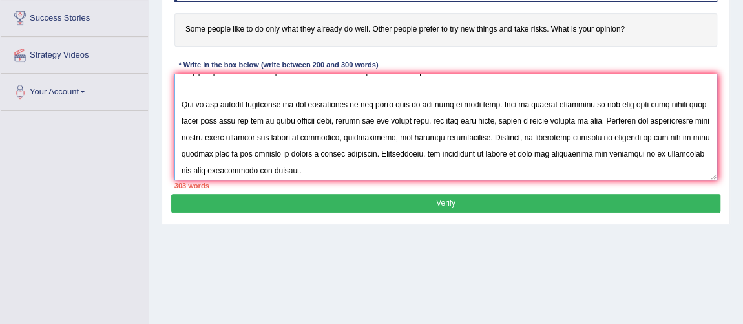
click at [581, 151] on textarea at bounding box center [447, 127] width 544 height 107
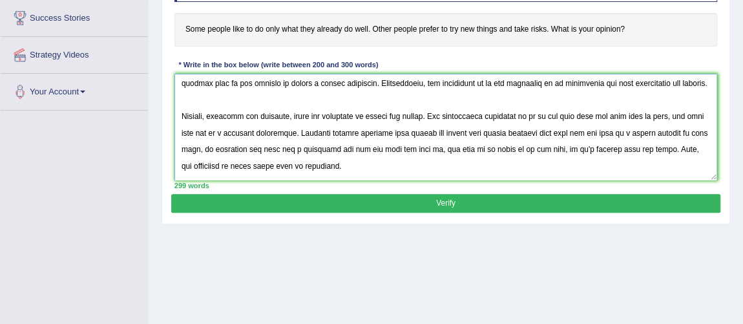
scroll to position [165, 0]
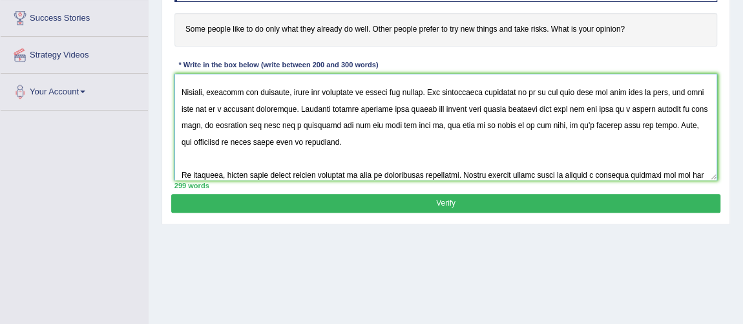
click at [242, 96] on textarea at bounding box center [447, 127] width 544 height 107
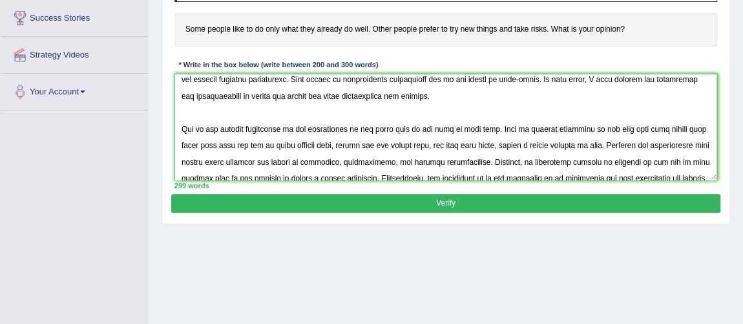
drag, startPoint x: 551, startPoint y: 105, endPoint x: 158, endPoint y: 50, distance: 396.8
click at [158, 50] on div "Home Practice Writing: Write Essay Take Risks « Prev Next » Report Question Re-…" at bounding box center [446, 112] width 595 height 646
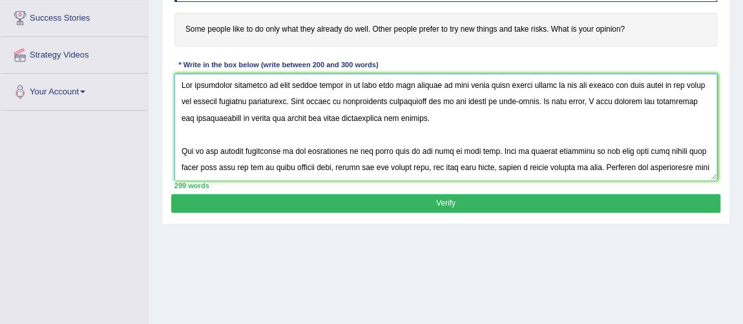
click at [458, 141] on textarea at bounding box center [447, 127] width 544 height 107
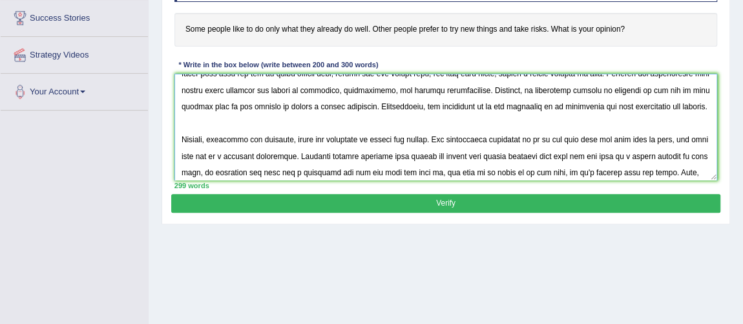
scroll to position [138, 0]
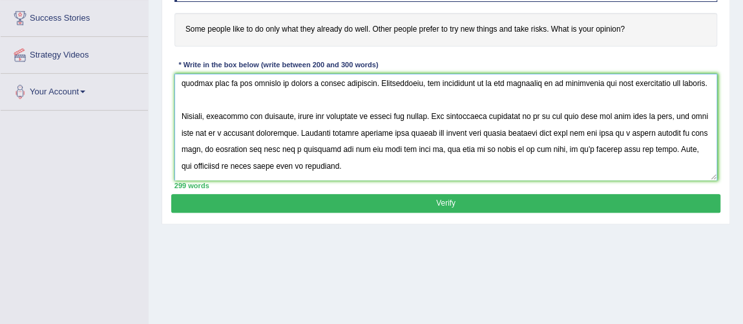
click at [447, 145] on textarea at bounding box center [447, 127] width 544 height 107
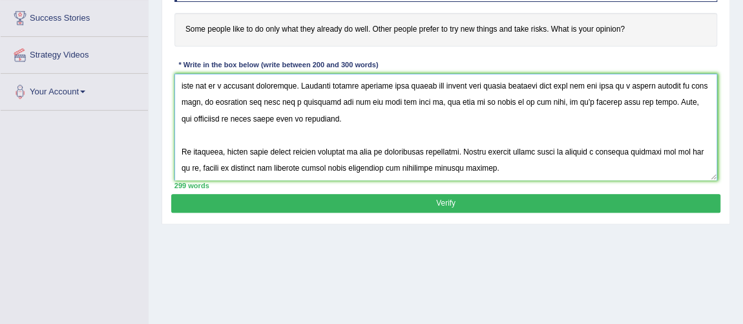
scroll to position [194, 0]
type textarea "The increasing influence of some people liking to do only what they already do …"
click at [510, 196] on button "Verify" at bounding box center [445, 203] width 549 height 19
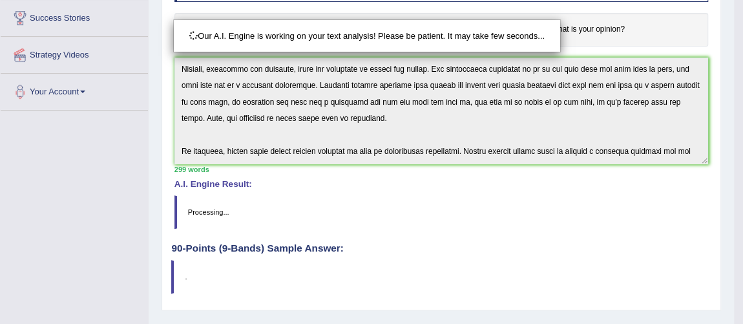
scroll to position [213, 0]
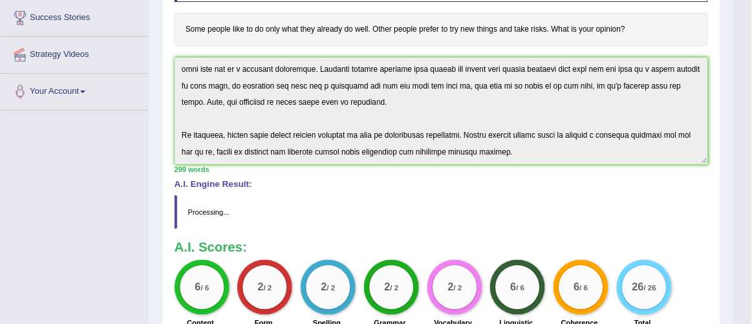
drag, startPoint x: 510, startPoint y: 196, endPoint x: 661, endPoint y: 256, distance: 162.8
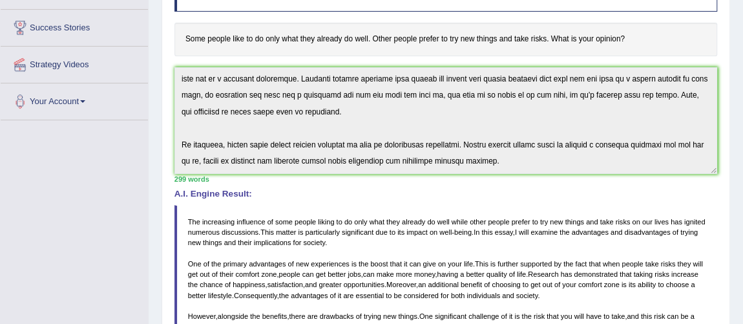
scroll to position [0, 0]
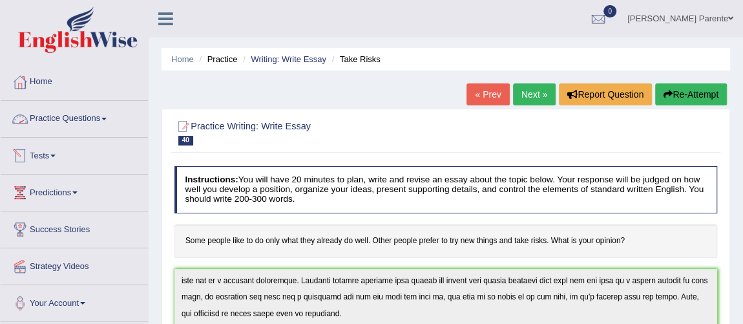
click at [101, 105] on link "Practice Questions" at bounding box center [74, 117] width 147 height 32
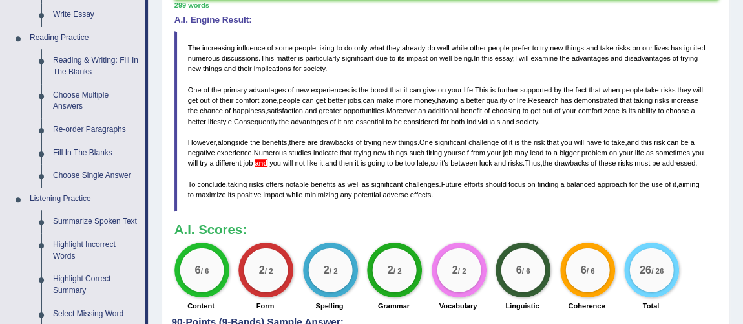
scroll to position [399, 0]
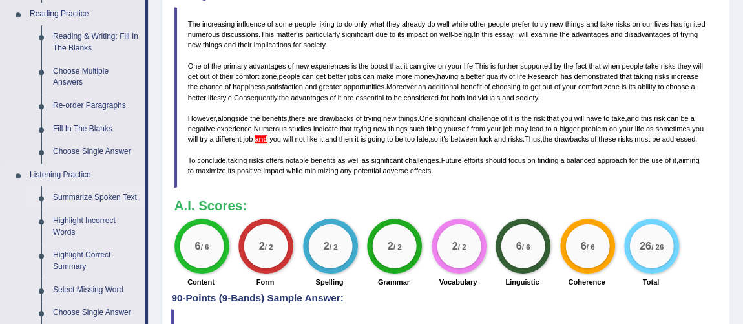
click at [120, 201] on link "Summarize Spoken Text" at bounding box center [96, 197] width 98 height 23
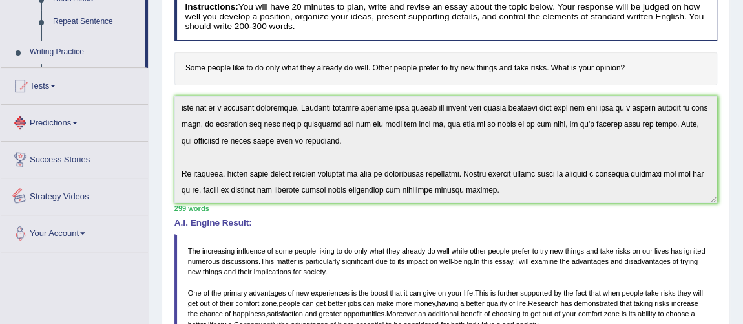
scroll to position [436, 0]
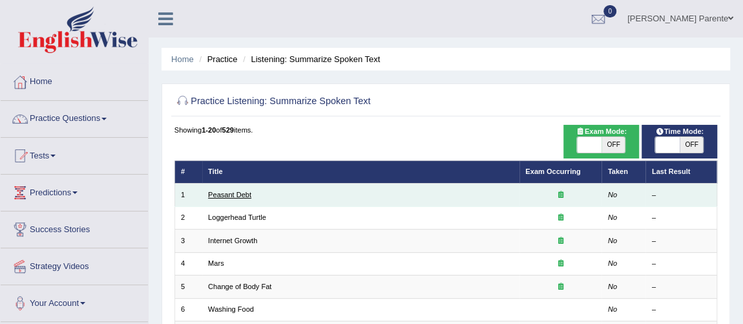
click at [233, 191] on link "Peasant Debt" at bounding box center [229, 195] width 43 height 8
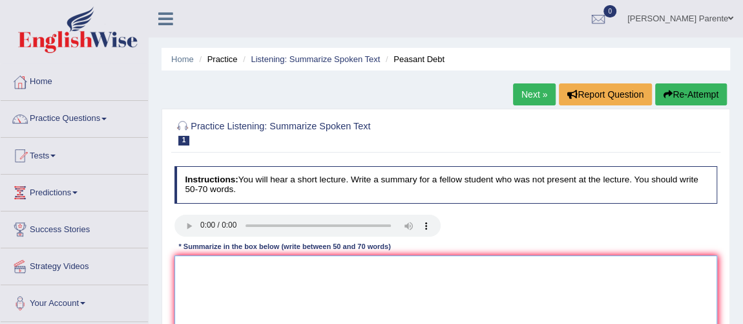
click at [218, 286] on textarea at bounding box center [447, 308] width 544 height 107
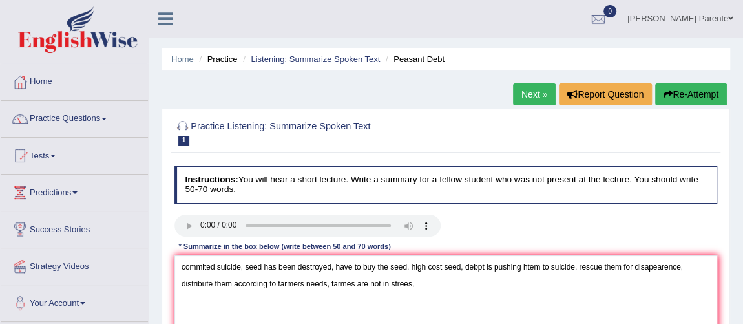
click at [451, 215] on div at bounding box center [446, 227] width 555 height 25
click at [427, 284] on textarea "commited suicide, seed has been destroyed, have to buy the seed, high cost seed…" at bounding box center [447, 308] width 544 height 107
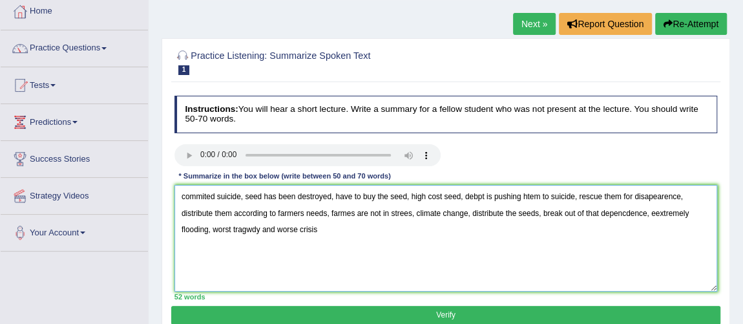
scroll to position [94, 0]
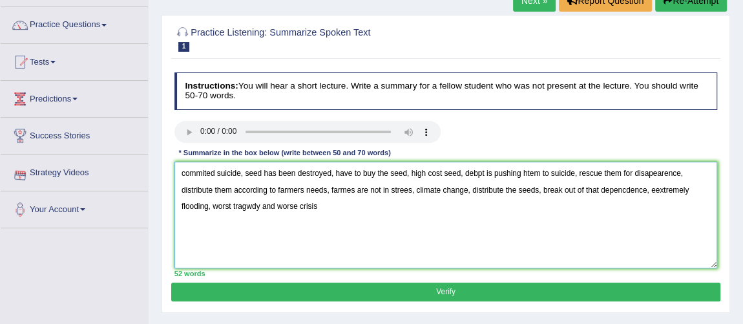
click at [182, 174] on textarea "commited suicide, seed has been destroyed, have to buy the seed, high cost seed…" at bounding box center [447, 215] width 544 height 107
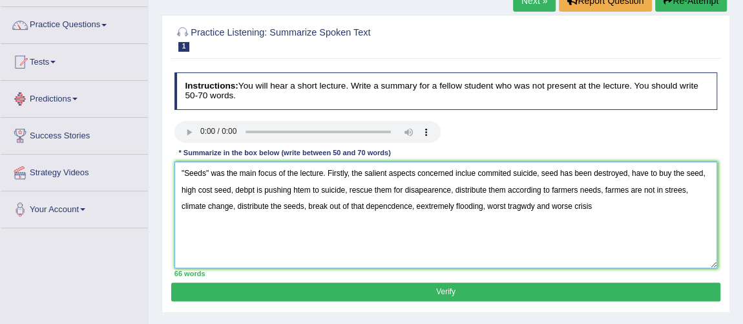
click at [500, 180] on textarea ""Seeds" was the main focus of the lecture. Firstly, the salient aspects concern…" at bounding box center [447, 215] width 544 height 107
click at [538, 178] on textarea ""Seeds" was the main focus of the lecture. Firstly, the salient aspects concern…" at bounding box center [447, 215] width 544 height 107
click at [471, 172] on textarea ""Seeds" was the main focus of the lecture. Firstly, the salient aspects concern…" at bounding box center [447, 215] width 544 height 107
click at [483, 175] on textarea ""Seeds" was the main focus of the lecture. Firstly, the salient aspects concern…" at bounding box center [447, 215] width 544 height 107
click at [547, 174] on textarea ""Seeds" was the main focus of the lecture. Firstly, the salient aspects concern…" at bounding box center [447, 215] width 544 height 107
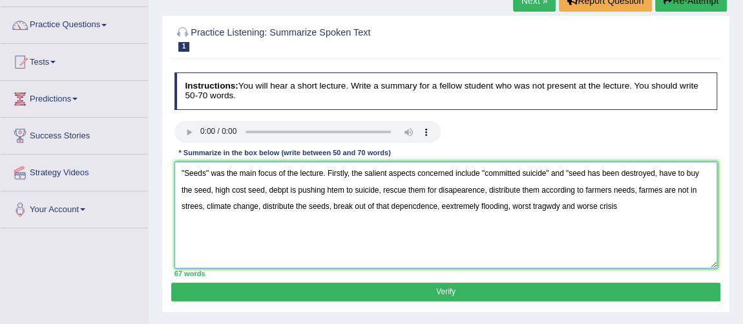
click at [584, 171] on textarea ""Seeds" was the main focus of the lecture. Firstly, the salient aspects concern…" at bounding box center [447, 215] width 544 height 107
click at [659, 171] on textarea ""Seeds" was the main focus of the lecture. Firstly, the salient aspects concern…" at bounding box center [447, 215] width 544 height 107
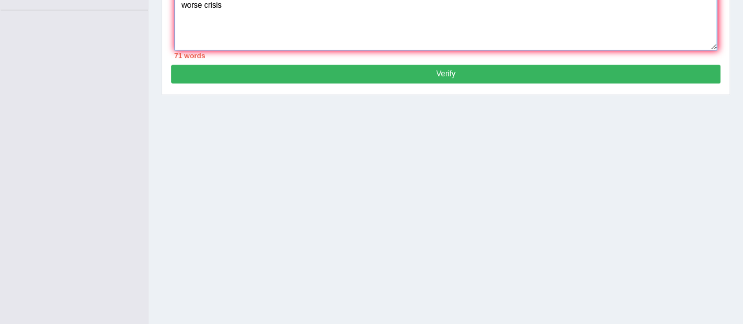
scroll to position [28, 0]
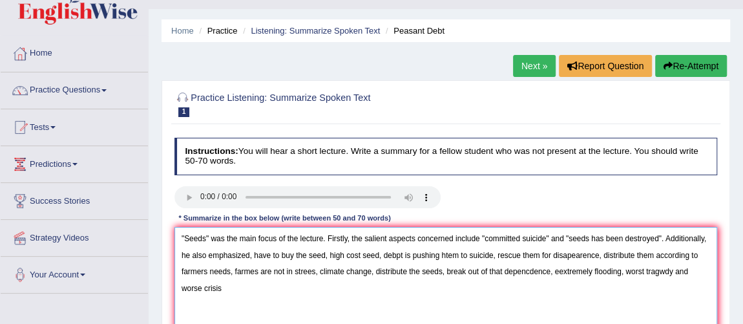
click at [254, 254] on textarea ""Seeds" was the main focus of the lecture. Firstly, the salient aspects concern…" at bounding box center [447, 280] width 544 height 107
click at [271, 256] on textarea ""Seeds" was the main focus of the lecture. Firstly, the salient aspects concern…" at bounding box center [447, 280] width 544 height 107
click at [332, 257] on textarea ""Seeds" was the main focus of the lecture. Firstly, the salient aspects concern…" at bounding box center [447, 280] width 544 height 107
click at [405, 252] on textarea ""Seeds" was the main focus of the lecture. Firstly, the salient aspects concern…" at bounding box center [447, 280] width 544 height 107
click at [472, 249] on textarea ""Seeds" was the main focus of the lecture. Firstly, the salient aspects concern…" at bounding box center [447, 280] width 544 height 107
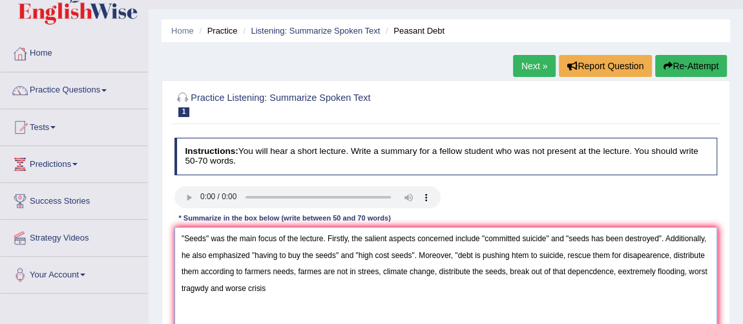
click at [519, 257] on textarea ""Seeds" was the main focus of the lecture. Firstly, the salient aspects concern…" at bounding box center [447, 280] width 544 height 107
click at [565, 259] on textarea ""Seeds" was the main focus of the lecture. Firstly, the salient aspects concern…" at bounding box center [447, 280] width 544 height 107
click at [654, 255] on textarea ""Seeds" was the main focus of the lecture. Firstly, the salient aspects concern…" at bounding box center [447, 280] width 544 height 107
click at [695, 248] on textarea ""Seeds" was the main focus of the lecture. Firstly, the salient aspects concern…" at bounding box center [447, 280] width 544 height 107
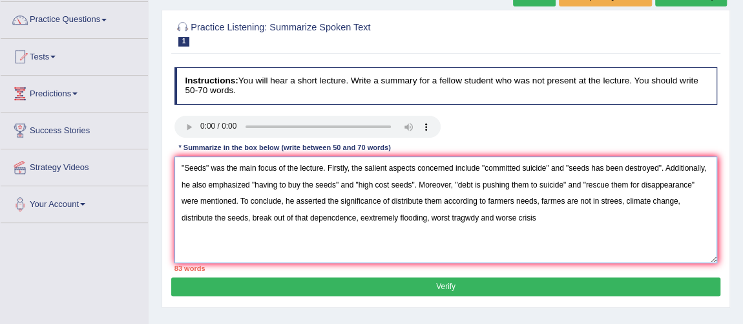
scroll to position [122, 0]
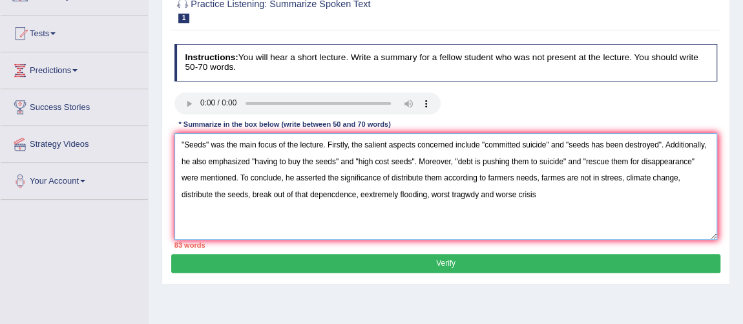
click at [540, 195] on textarea ""Seeds" was the main focus of the lecture. Firstly, the salient aspects concern…" at bounding box center [447, 186] width 544 height 107
click at [392, 176] on textarea ""Seeds" was the main focus of the lecture. Firstly, the salient aspects concern…" at bounding box center [447, 186] width 544 height 107
click at [545, 177] on textarea ""Seeds" was the main focus of the lecture. Firstly, the salient aspects concern…" at bounding box center [447, 186] width 544 height 107
click at [628, 173] on textarea ""Seeds" was the main focus of the lecture. Firstly, the salient aspects concern…" at bounding box center [447, 186] width 544 height 107
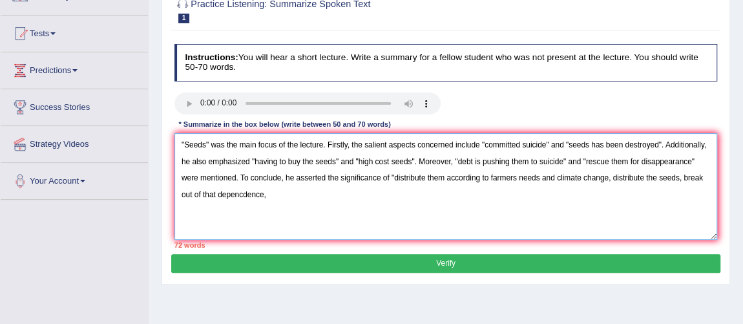
drag, startPoint x: 599, startPoint y: 206, endPoint x: 611, endPoint y: 175, distance: 33.6
click at [611, 175] on textarea ""Seeds" was the main focus of the lecture. Firstly, the salient aspects concern…" at bounding box center [447, 186] width 544 height 107
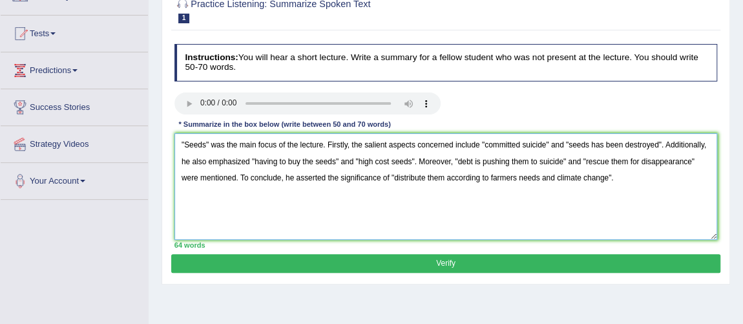
paste textarea "distribute the seeds, break out of that depencdence,"
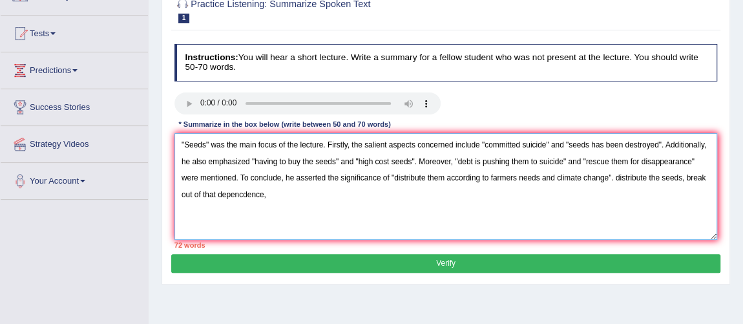
drag, startPoint x: 271, startPoint y: 202, endPoint x: 619, endPoint y: 182, distance: 348.3
click at [619, 182] on textarea ""Seeds" was the main focus of the lecture. Firstly, the salient aspects concern…" at bounding box center [447, 186] width 544 height 107
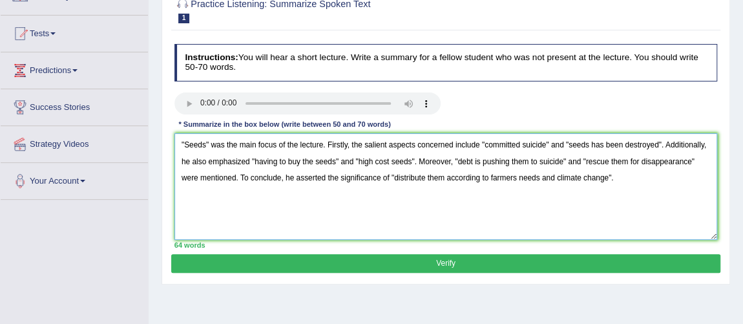
click at [539, 178] on textarea ""Seeds" was the main focus of the lecture. Firstly, the salient aspects concern…" at bounding box center [447, 186] width 544 height 107
click at [560, 177] on textarea ""Seeds" was the main focus of the lecture. Firstly, the salient aspects concern…" at bounding box center [447, 186] width 544 height 107
type textarea ""Seeds" was the main focus of the lecture. Firstly, the salient aspects concern…"
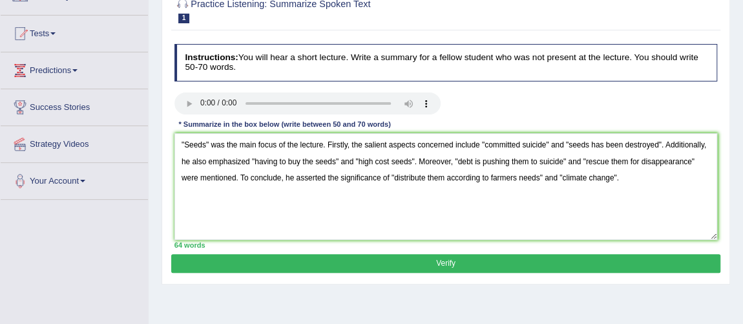
click at [575, 262] on button "Verify" at bounding box center [445, 263] width 549 height 19
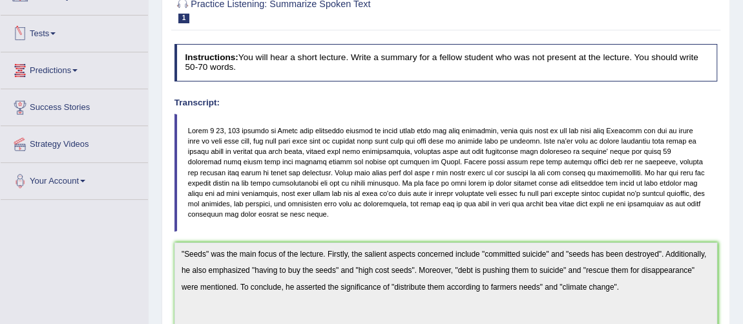
scroll to position [0, 0]
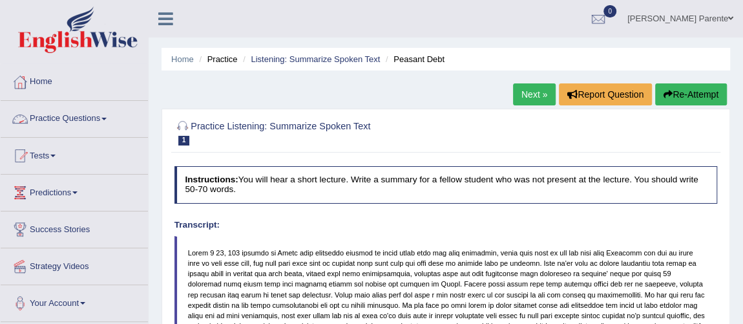
click at [103, 127] on link "Practice Questions" at bounding box center [74, 117] width 147 height 32
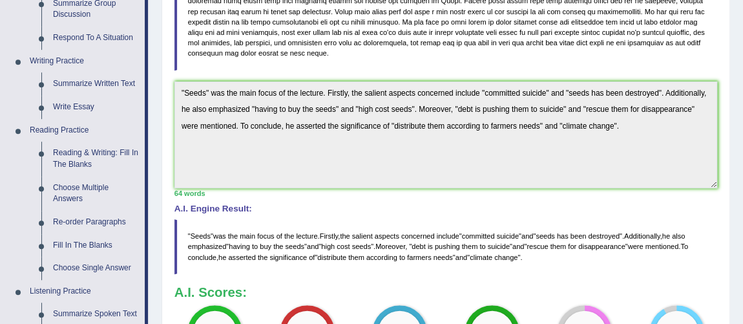
scroll to position [566, 0]
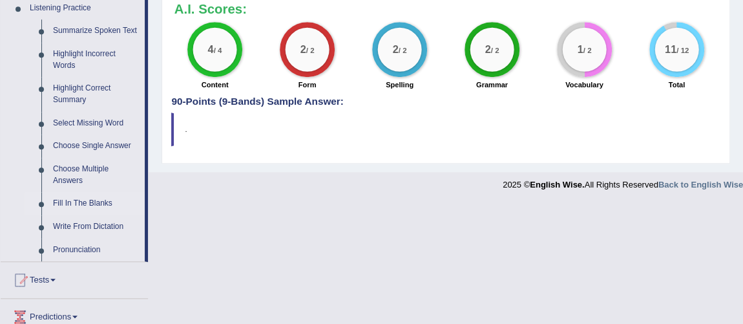
click at [81, 201] on link "Fill In The Blanks" at bounding box center [96, 203] width 98 height 23
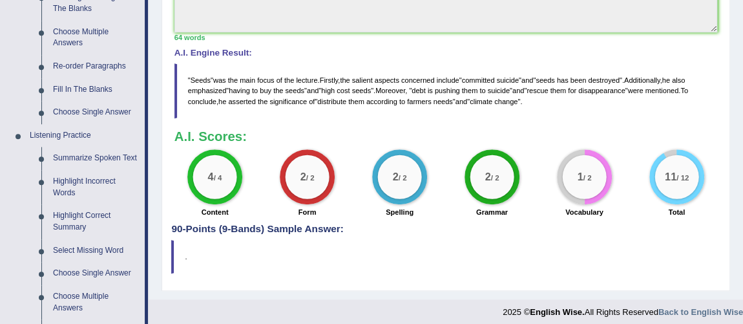
scroll to position [684, 0]
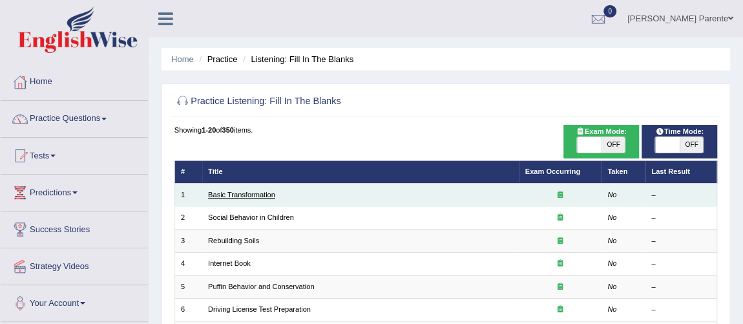
click at [249, 193] on link "Basic Transformation" at bounding box center [241, 195] width 67 height 8
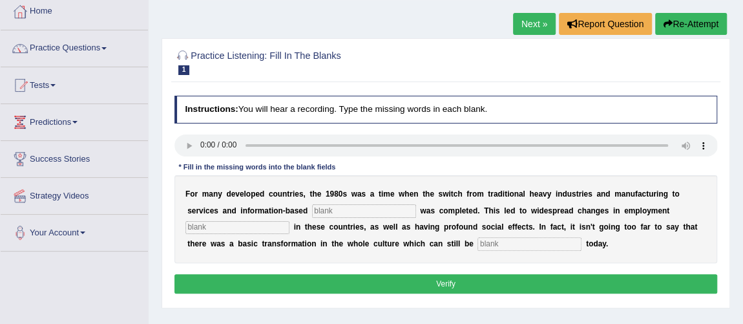
scroll to position [94, 0]
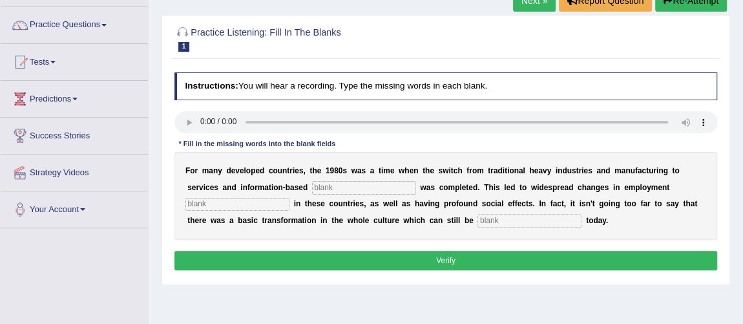
click at [332, 182] on input "text" at bounding box center [364, 187] width 104 height 13
type input "enterprise"
click at [273, 205] on input "text" at bounding box center [238, 204] width 104 height 13
type input "patterns"
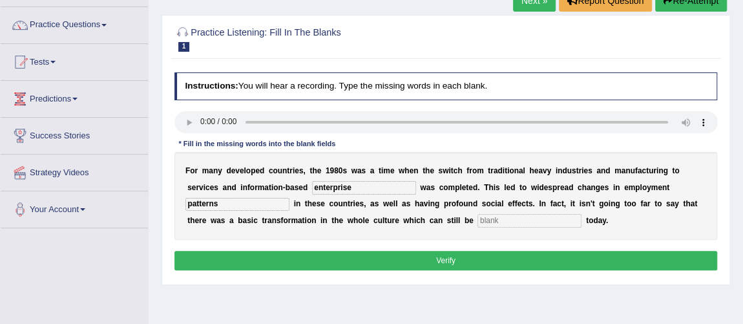
click at [501, 223] on input "text" at bounding box center [530, 220] width 104 height 13
type input "a"
type input "observed"
click at [355, 189] on input "enterprise" at bounding box center [364, 187] width 104 height 13
type input "enterprise"
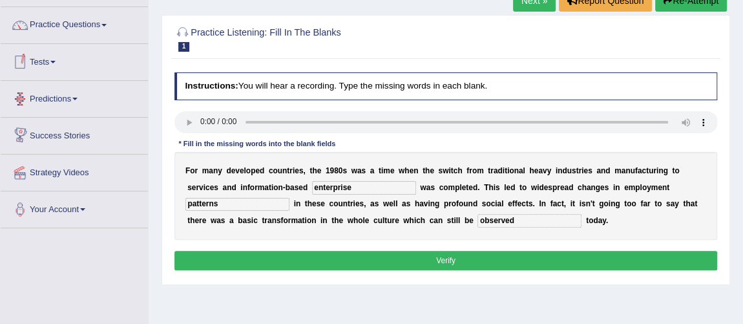
click at [440, 262] on button "Verify" at bounding box center [447, 260] width 544 height 19
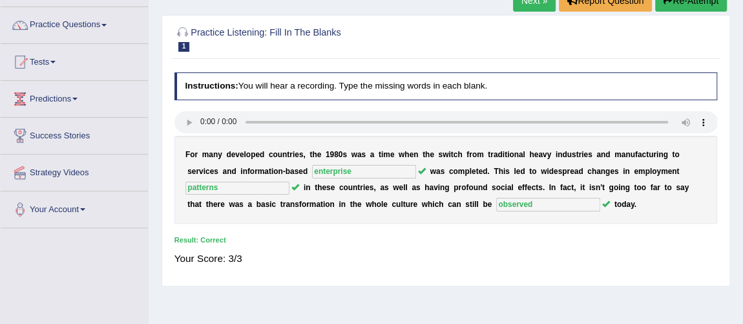
click at [533, 5] on link "Next »" at bounding box center [534, 1] width 43 height 22
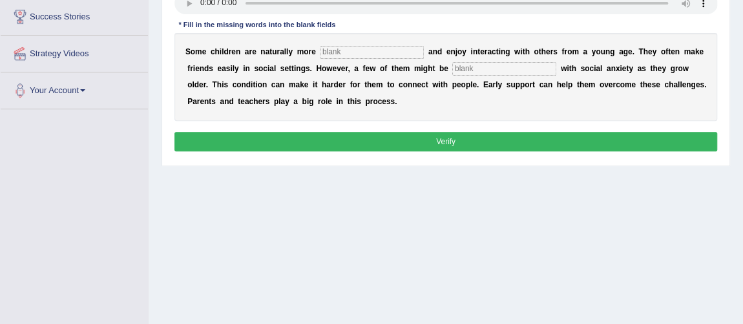
scroll to position [189, 0]
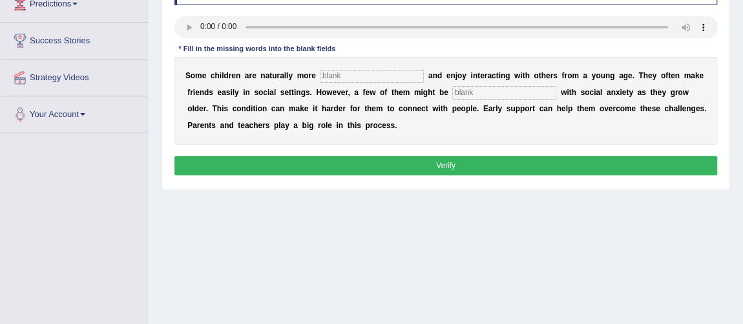
click at [390, 166] on button "Verify" at bounding box center [447, 165] width 544 height 19
click at [393, 78] on input "text" at bounding box center [372, 76] width 104 height 13
type input "sociable"
click at [482, 90] on input "text" at bounding box center [504, 92] width 104 height 13
type input "diagnosed"
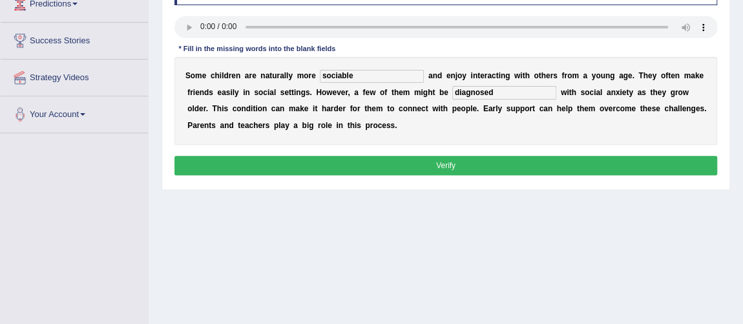
click at [481, 163] on button "Verify" at bounding box center [447, 165] width 544 height 19
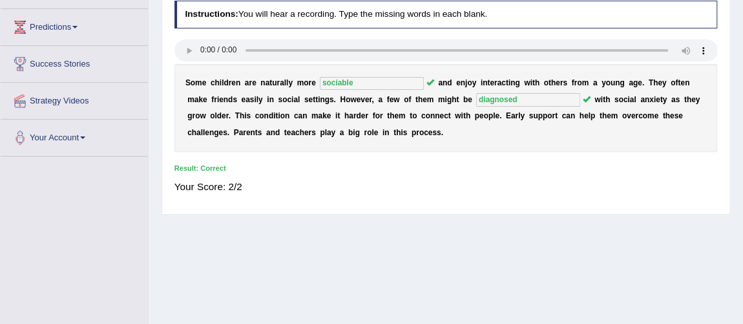
scroll to position [0, 0]
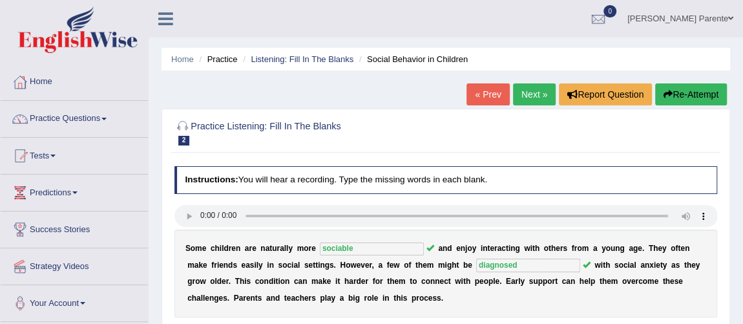
click at [540, 89] on link "Next »" at bounding box center [534, 94] width 43 height 22
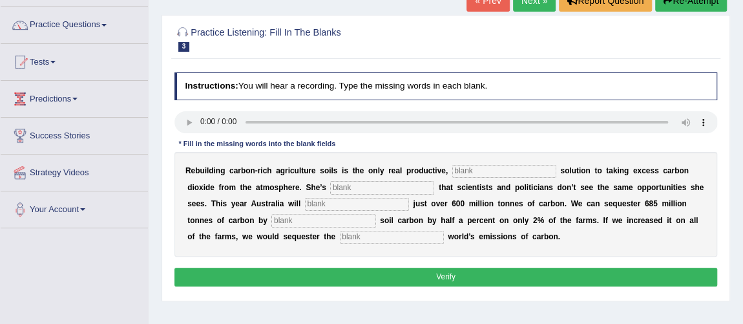
scroll to position [117, 0]
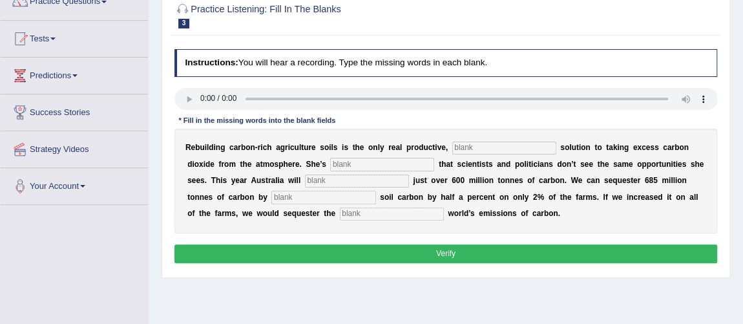
click at [471, 153] on input "text" at bounding box center [504, 148] width 104 height 13
type input "permanent"
click at [375, 169] on input "text" at bounding box center [382, 164] width 104 height 13
type input "frustrated"
click at [356, 185] on input "text" at bounding box center [357, 181] width 104 height 13
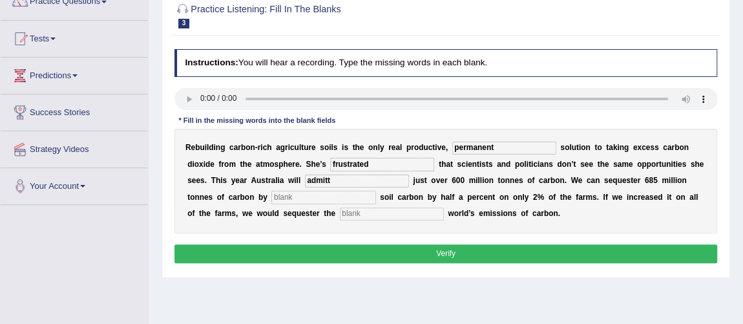
type input "admitt"
click at [343, 201] on input "text" at bounding box center [323, 197] width 104 height 13
type input "increasing"
click at [363, 221] on div "R e b u i l d i n g c a r b o n - r i c h a g r i c u l t u r e s o i l s i s t…" at bounding box center [447, 181] width 544 height 105
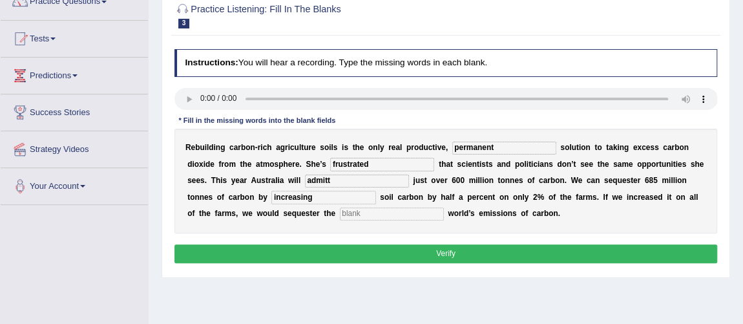
click at [385, 216] on input "text" at bounding box center [392, 213] width 104 height 13
type input "whole"
click at [388, 244] on button "Verify" at bounding box center [447, 253] width 544 height 19
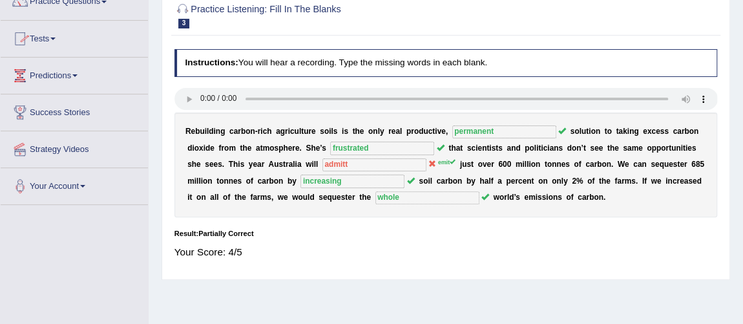
scroll to position [0, 0]
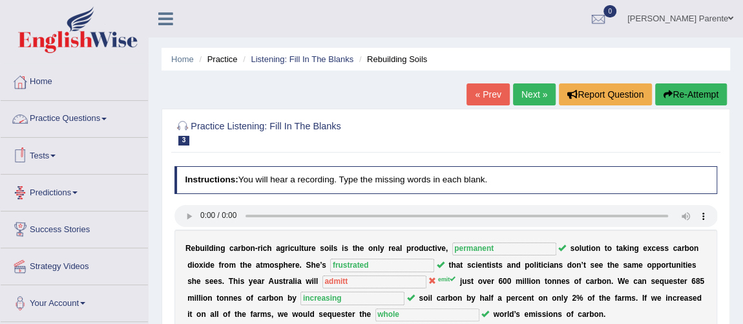
click at [90, 124] on link "Practice Questions" at bounding box center [74, 117] width 147 height 32
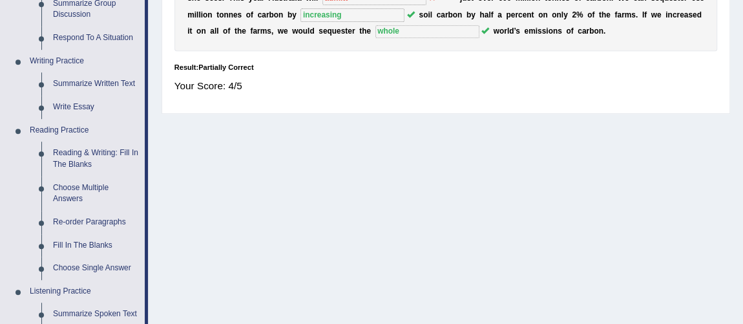
scroll to position [566, 0]
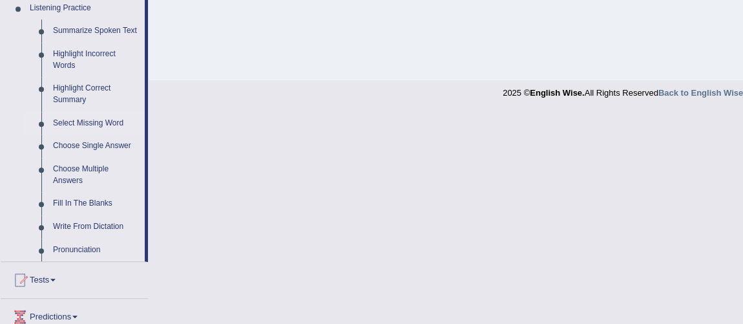
click at [91, 120] on link "Select Missing Word" at bounding box center [96, 123] width 98 height 23
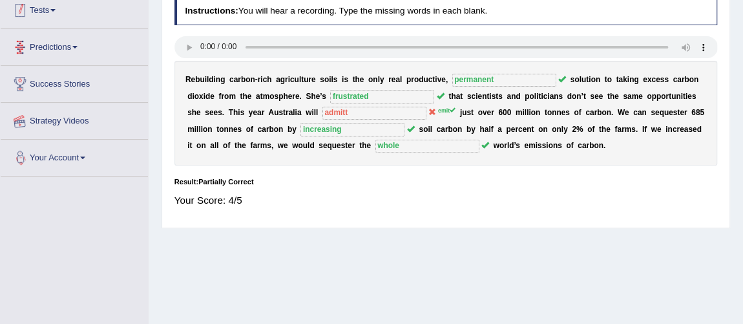
scroll to position [217, 0]
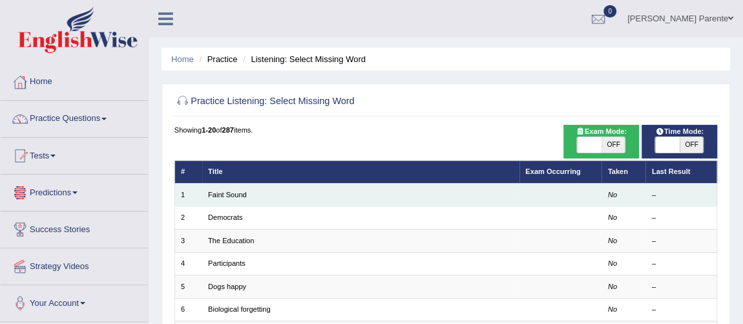
click at [228, 189] on td "Faint Sound" at bounding box center [360, 195] width 317 height 23
click at [228, 191] on link "Faint Sound" at bounding box center [227, 195] width 39 height 8
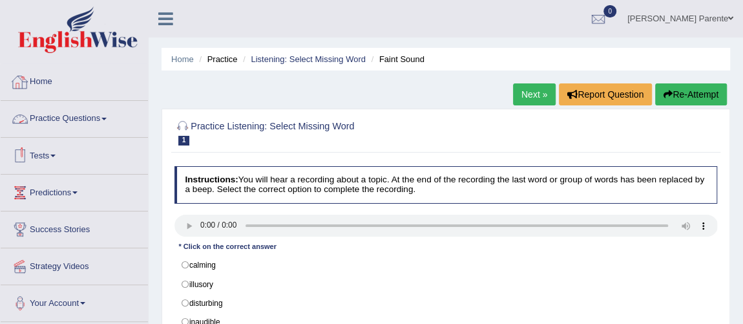
click at [97, 108] on link "Practice Questions" at bounding box center [74, 117] width 147 height 32
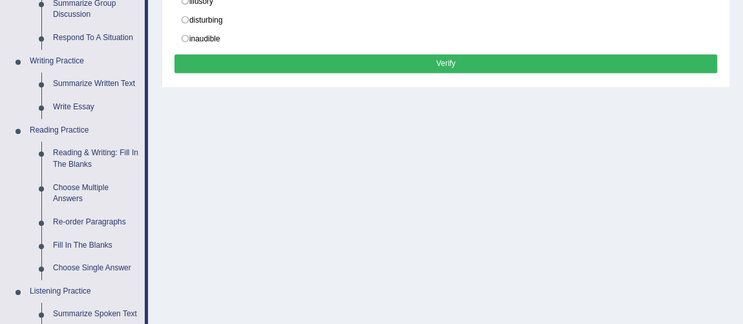
scroll to position [566, 0]
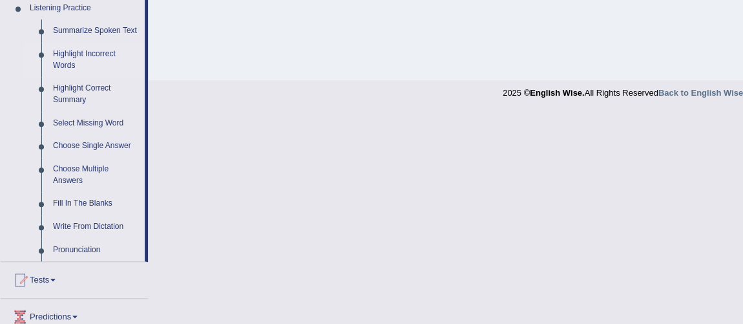
click at [93, 45] on link "Highlight Incorrect Words" at bounding box center [96, 60] width 98 height 34
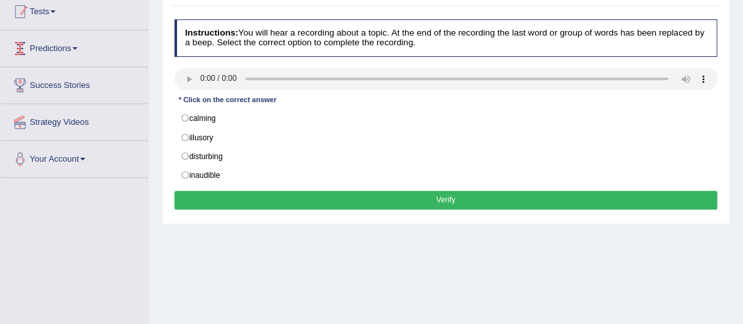
scroll to position [149, 0]
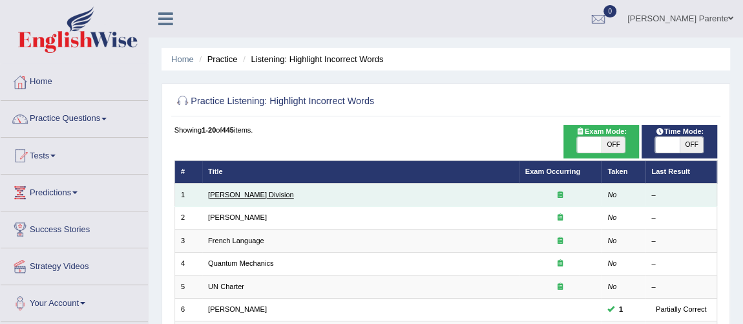
click at [242, 191] on link "[PERSON_NAME] Division" at bounding box center [251, 195] width 86 height 8
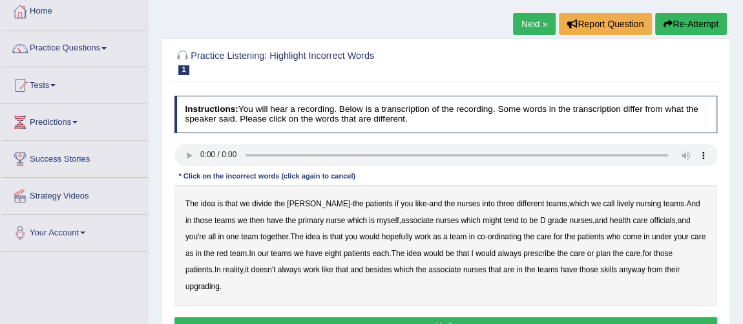
scroll to position [117, 0]
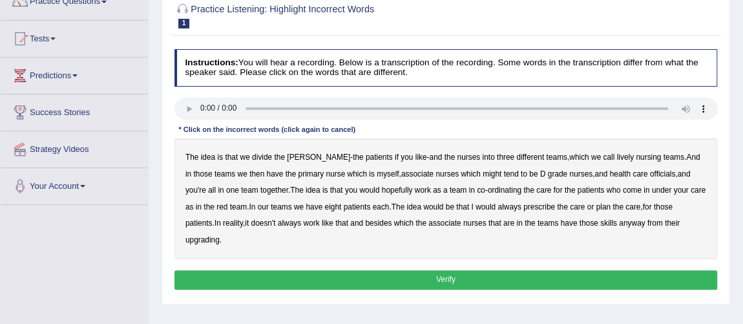
click at [617, 153] on b "lively" at bounding box center [625, 157] width 17 height 9
click at [483, 169] on b "might" at bounding box center [492, 173] width 19 height 9
click at [650, 174] on b "officials" at bounding box center [662, 173] width 25 height 9
click at [498, 205] on b "always" at bounding box center [509, 206] width 23 height 9
click at [220, 235] on b "upgrading" at bounding box center [203, 239] width 34 height 9
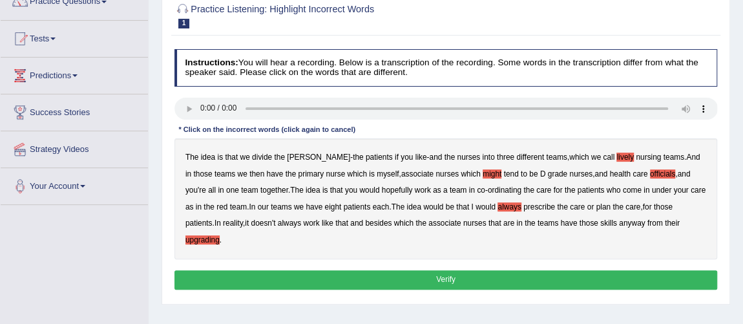
click at [582, 270] on button "Verify" at bounding box center [447, 279] width 544 height 19
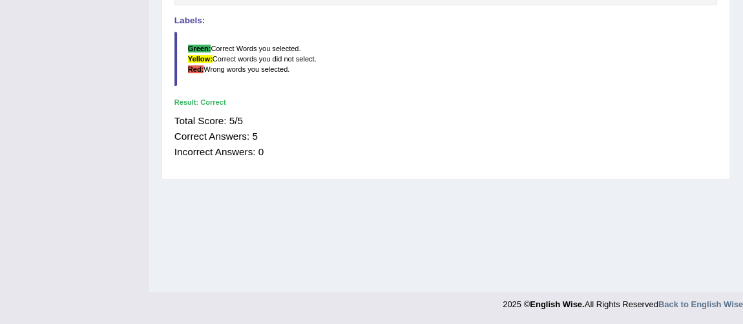
scroll to position [71, 0]
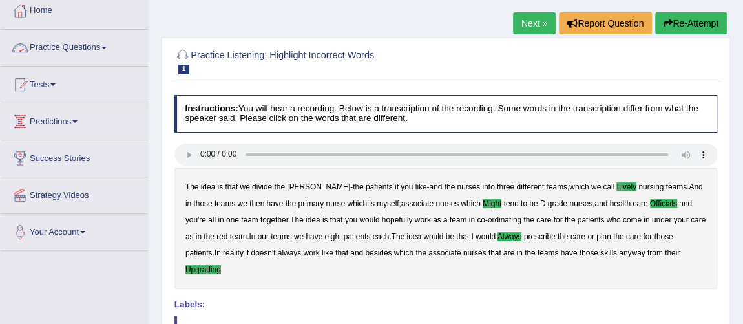
click at [83, 38] on link "Practice Questions" at bounding box center [74, 46] width 147 height 32
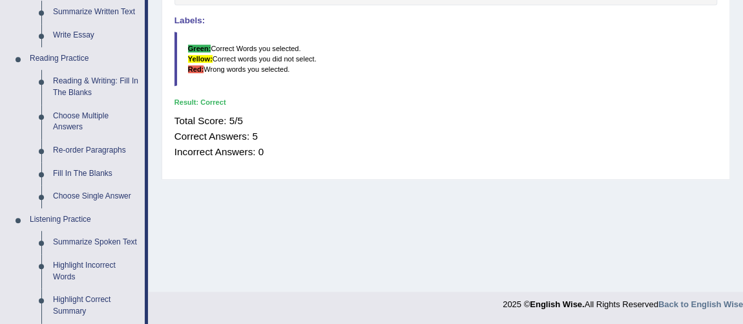
scroll to position [638, 0]
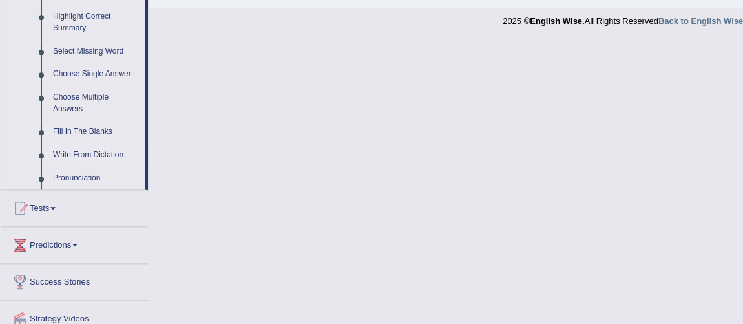
click at [116, 158] on link "Write From Dictation" at bounding box center [96, 154] width 98 height 23
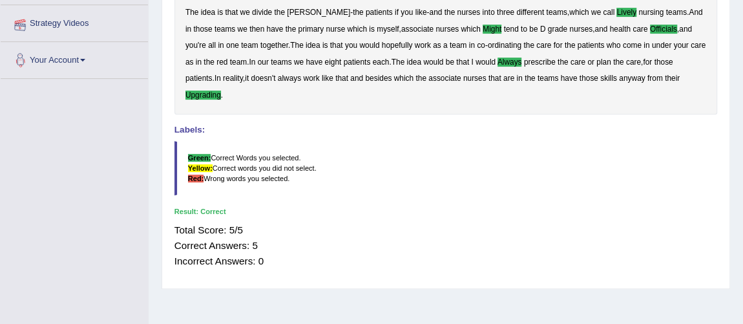
scroll to position [148, 0]
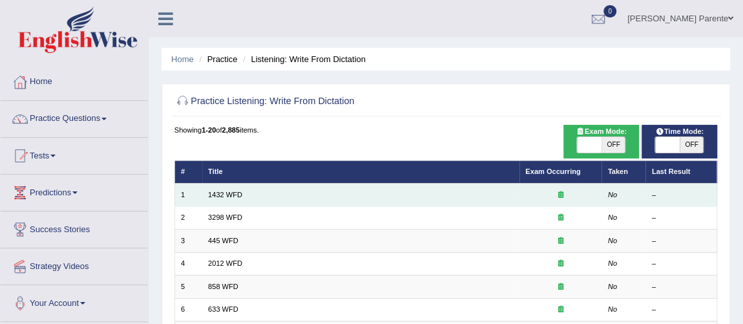
click at [229, 189] on td "1432 WFD" at bounding box center [360, 195] width 317 height 23
click at [231, 193] on link "1432 WFD" at bounding box center [225, 195] width 34 height 8
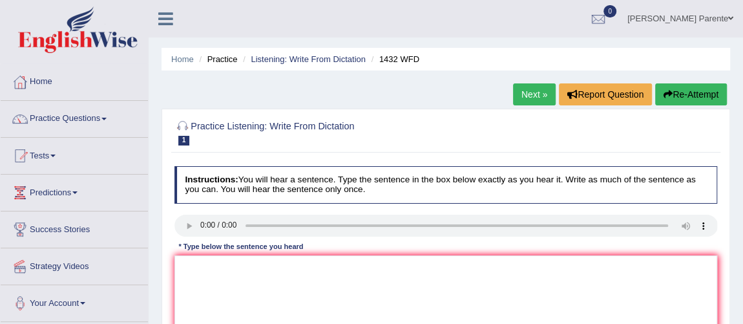
click at [409, 96] on div "Home Practice Listening: Write From Dictation 1432 WFD Next » Report Question R…" at bounding box center [446, 323] width 595 height 646
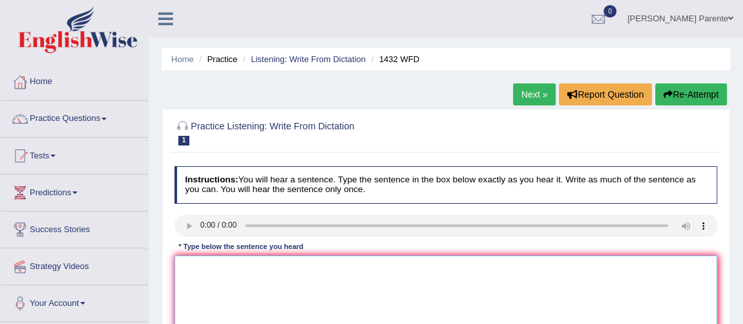
click at [215, 295] on textarea at bounding box center [447, 308] width 544 height 107
click at [186, 275] on textarea "more phis acti is benefitial to your health." at bounding box center [447, 308] width 544 height 107
click at [217, 269] on textarea "More phis acti is benefitial to your health." at bounding box center [447, 308] width 544 height 107
click at [241, 265] on textarea "More physical acti is benefitial to your health." at bounding box center [447, 308] width 544 height 107
click at [243, 267] on textarea "More physical acti is benefitial to your health." at bounding box center [447, 308] width 544 height 107
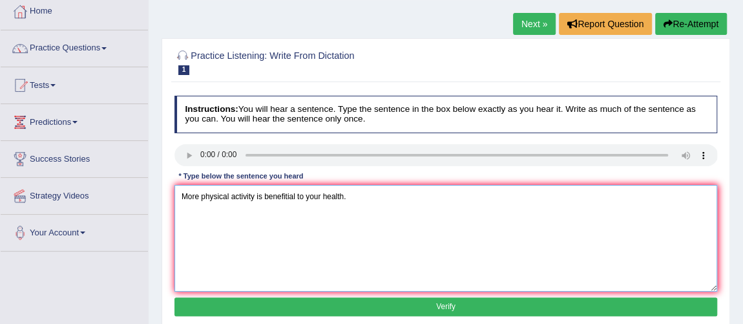
scroll to position [94, 0]
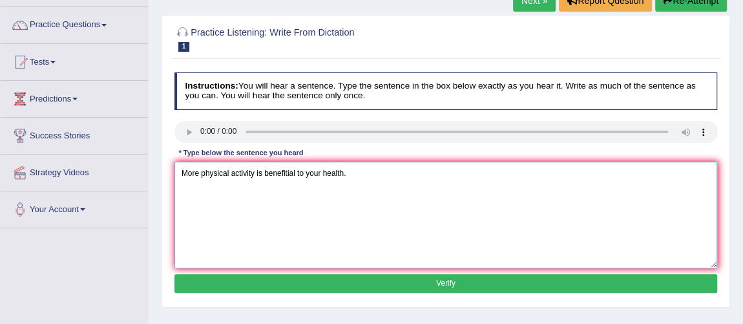
type textarea "More physical activity is benefitial to your health."
click at [377, 279] on button "Verify" at bounding box center [447, 283] width 544 height 19
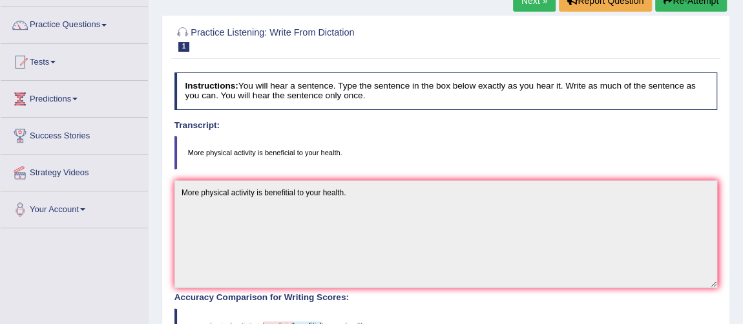
click at [520, 2] on link "Next »" at bounding box center [534, 1] width 43 height 22
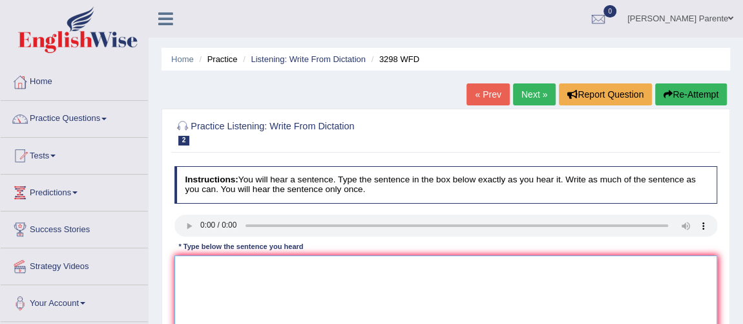
click at [298, 290] on textarea at bounding box center [447, 308] width 544 height 107
click at [181, 270] on textarea "anima behav appear to contain both similar and aspect with humans" at bounding box center [447, 308] width 544 height 107
click at [207, 271] on textarea "Anima behav appear to contain both similar and aspect with humans" at bounding box center [447, 308] width 544 height 107
click at [227, 271] on textarea "Animal behav appear to contain both similar and aspect with humans" at bounding box center [447, 308] width 544 height 107
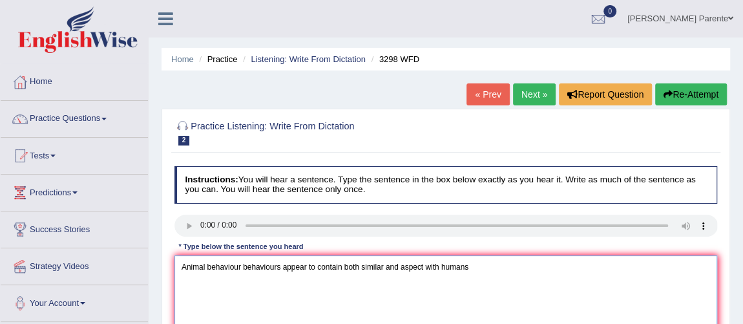
click at [498, 276] on textarea "Animal behaviour behaviours appear to contain both similar and aspect with huma…" at bounding box center [447, 308] width 544 height 107
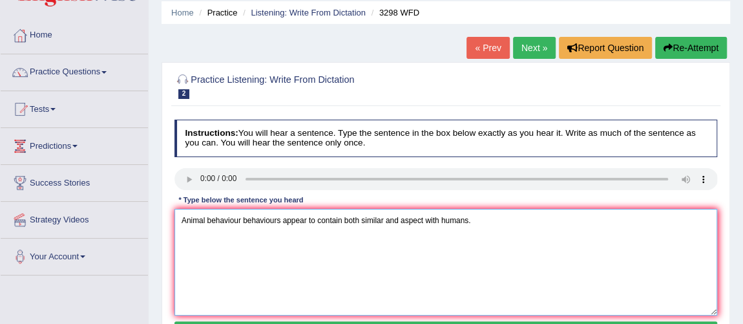
scroll to position [70, 0]
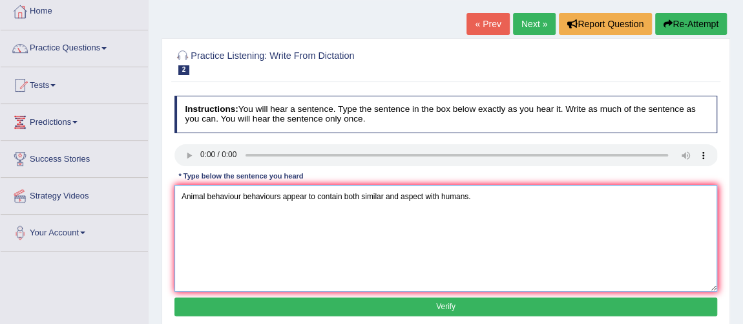
type textarea "Animal behaviour behaviours appear to contain both similar and aspect with huma…"
click at [536, 300] on button "Verify" at bounding box center [447, 306] width 544 height 19
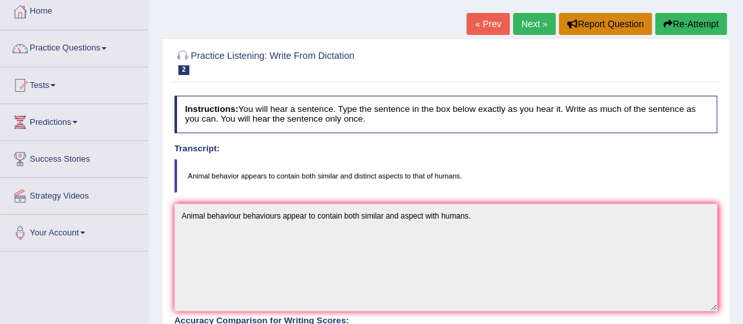
click at [559, 22] on button "Report Question" at bounding box center [605, 24] width 93 height 22
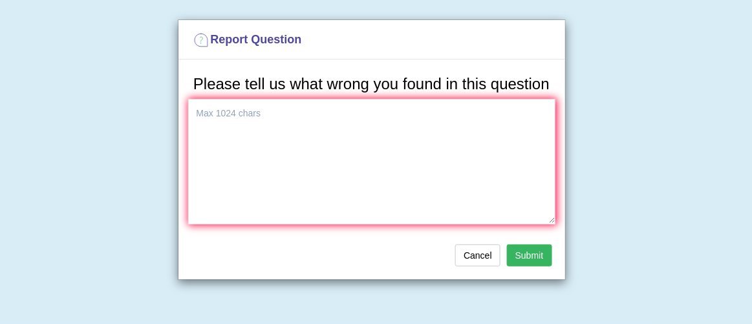
click at [469, 266] on div "Cancel Submit" at bounding box center [371, 256] width 387 height 45
click at [478, 259] on button "Cancel" at bounding box center [477, 255] width 45 height 22
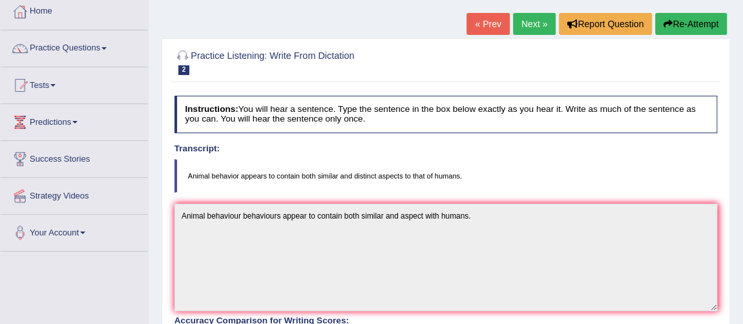
click at [523, 17] on link "Next »" at bounding box center [534, 24] width 43 height 22
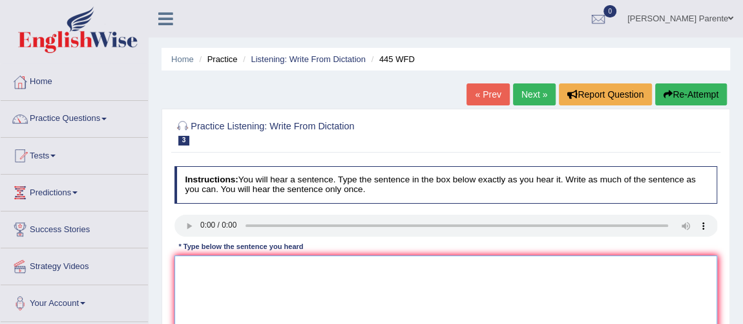
click at [224, 279] on textarea at bounding box center [447, 308] width 544 height 107
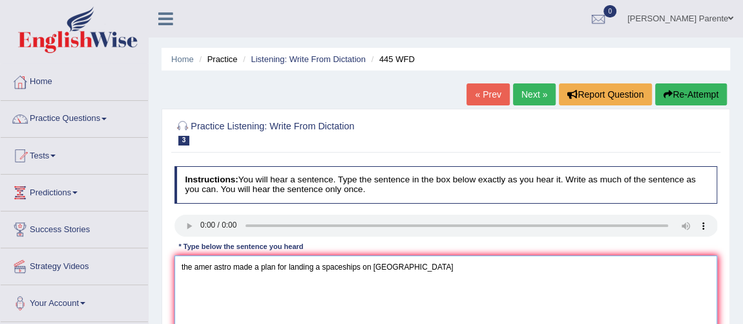
click at [191, 271] on textarea "the amer astro made a plan for landing a spaceships on [GEOGRAPHIC_DATA]" at bounding box center [447, 308] width 544 height 107
click at [198, 271] on textarea "The amer astro made a plan for landing a spaceships on Mars" at bounding box center [447, 308] width 544 height 107
click at [213, 271] on textarea "The Amer astro made a plan for landing a spaceships on Mars" at bounding box center [447, 308] width 544 height 107
click at [246, 266] on textarea "The American astro made a plan for landing a spaceships on Mars" at bounding box center [447, 308] width 544 height 107
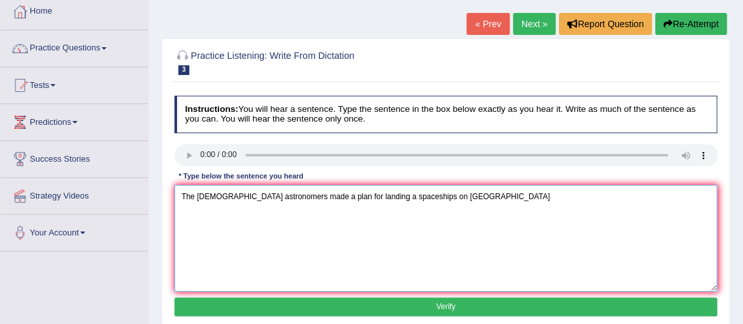
scroll to position [94, 0]
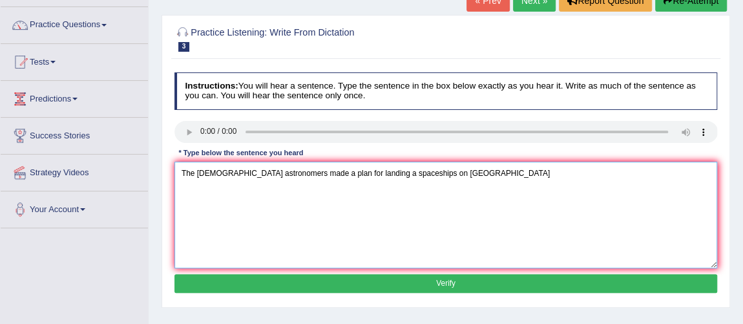
click at [404, 172] on textarea "The American astronomers made a plan for landing a spaceships on Mars" at bounding box center [447, 215] width 544 height 107
click at [443, 172] on textarea "The American astronomers made a plan for landing a spaceship on Mars" at bounding box center [447, 215] width 544 height 107
type textarea "The American astronomers made a plan for landing a spaceship on Mars."
click at [439, 278] on button "Verify" at bounding box center [447, 283] width 544 height 19
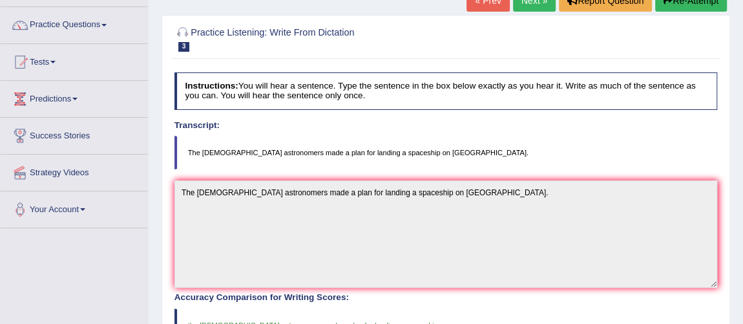
click at [527, 8] on link "Next »" at bounding box center [534, 1] width 43 height 22
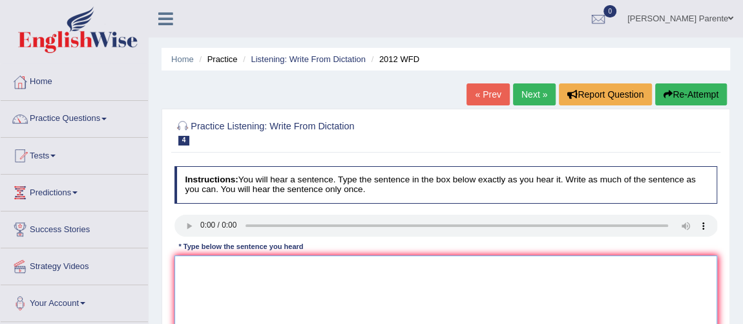
click at [208, 266] on textarea at bounding box center [447, 308] width 544 height 107
click at [273, 267] on textarea "there is a great deal of depe on this topic" at bounding box center [447, 308] width 544 height 107
click at [185, 270] on textarea "there is a great deal of debating on this topic" at bounding box center [447, 308] width 544 height 107
click at [401, 302] on textarea "There is a great deal of debating on this topic" at bounding box center [447, 308] width 544 height 107
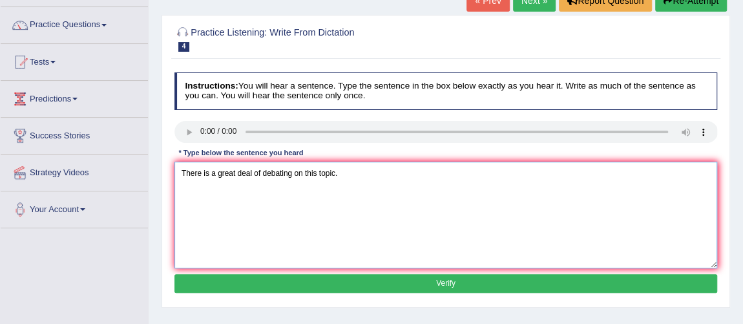
scroll to position [117, 0]
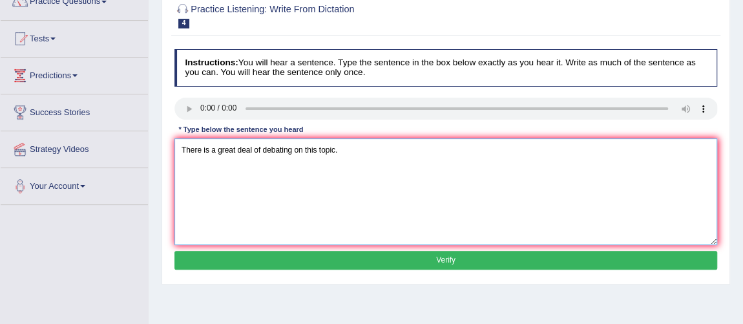
type textarea "There is a great deal of debating on this topic."
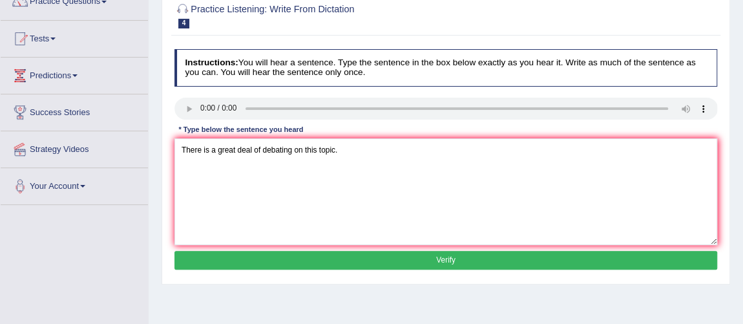
drag, startPoint x: 720, startPoint y: 313, endPoint x: 683, endPoint y: 290, distance: 43.9
click at [683, 290] on div "Home Practice Listening: Write From Dictation 2012 WFD « Prev Next » Report Que…" at bounding box center [446, 206] width 595 height 646
click at [671, 257] on button "Verify" at bounding box center [447, 260] width 544 height 19
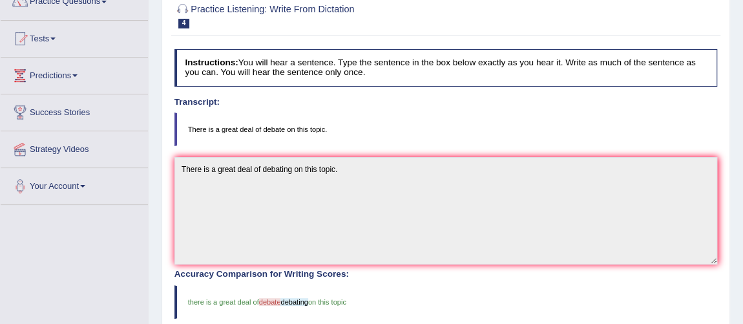
scroll to position [0, 0]
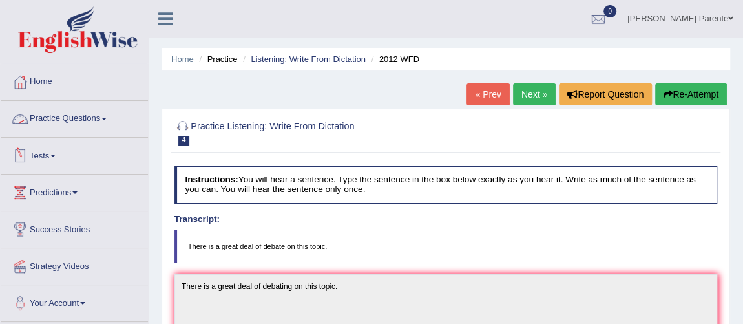
click at [89, 103] on link "Practice Questions" at bounding box center [74, 117] width 147 height 32
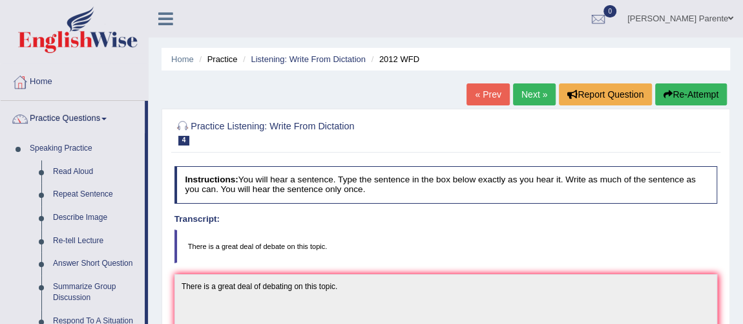
scroll to position [283, 0]
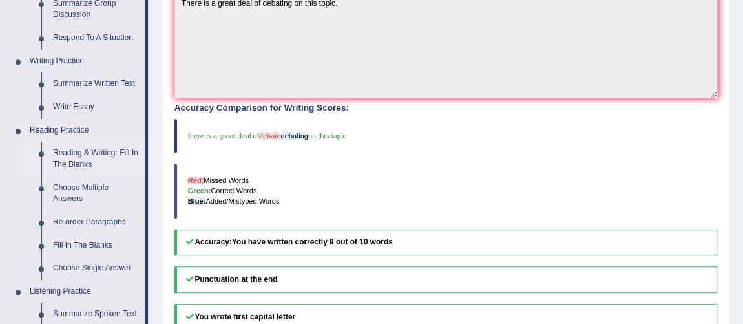
click at [66, 155] on link "Reading & Writing: Fill In The Blanks" at bounding box center [96, 159] width 98 height 34
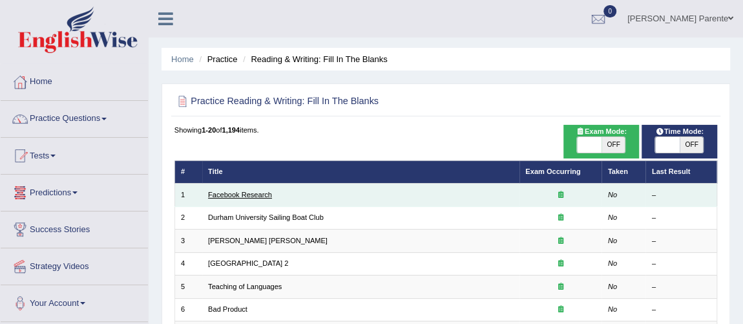
click at [242, 191] on link "Facebook Research" at bounding box center [240, 195] width 64 height 8
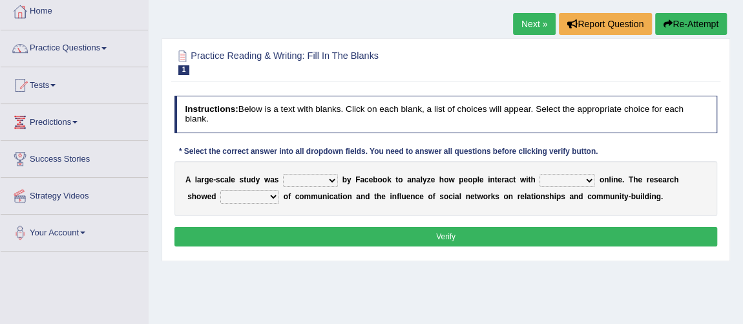
scroll to position [94, 0]
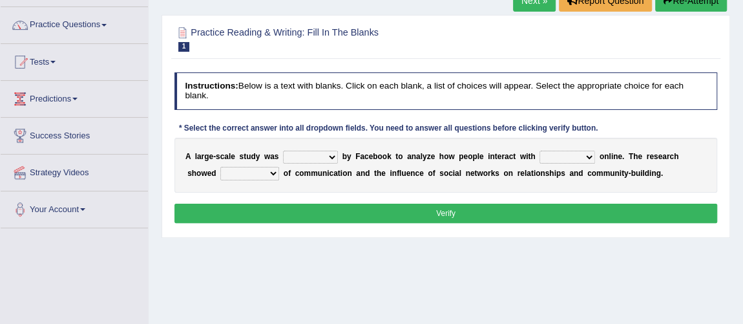
click at [309, 160] on select "surveyed had asked made" at bounding box center [310, 157] width 55 height 13
select select "made"
click at [283, 151] on select "surveyed had asked made" at bounding box center [310, 157] width 55 height 13
click at [318, 147] on div "A l a r g e - s c a l e s t u d y w a s surveyed had asked made b y F a c e b o…" at bounding box center [447, 165] width 544 height 55
click at [318, 152] on select "surveyed had asked made" at bounding box center [310, 157] width 55 height 13
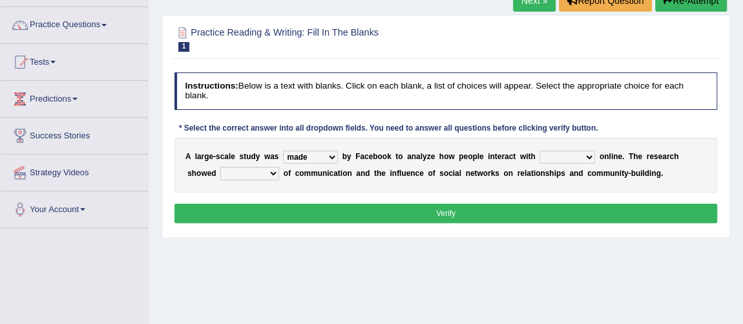
click at [370, 306] on div "Home Practice Reading & Writing: Fill In The Blanks Facebook Research Next » Re…" at bounding box center [446, 229] width 595 height 646
click at [568, 155] on select "together all each other another" at bounding box center [568, 157] width 56 height 13
select select "each other"
click at [540, 151] on select "together all each other another" at bounding box center [568, 157] width 56 height 13
click at [257, 175] on select "advantages standards fellowships patterns" at bounding box center [249, 173] width 59 height 13
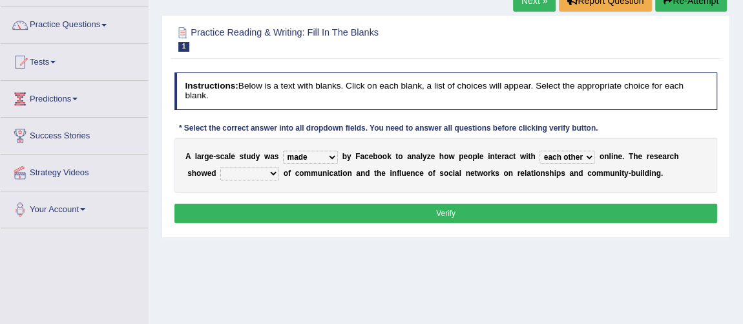
select select "advantages"
click at [220, 167] on select "advantages standards fellowships patterns" at bounding box center [249, 173] width 59 height 13
click at [257, 205] on button "Verify" at bounding box center [447, 213] width 544 height 19
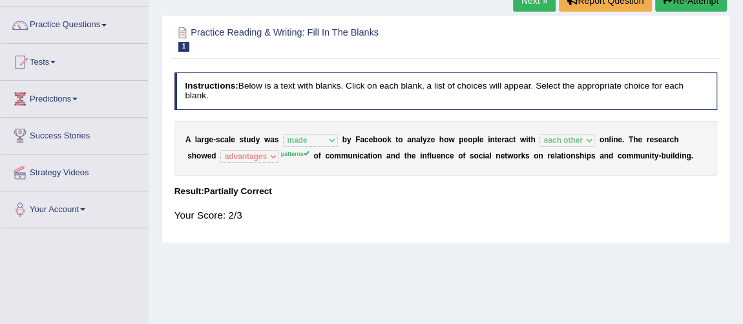
scroll to position [0, 0]
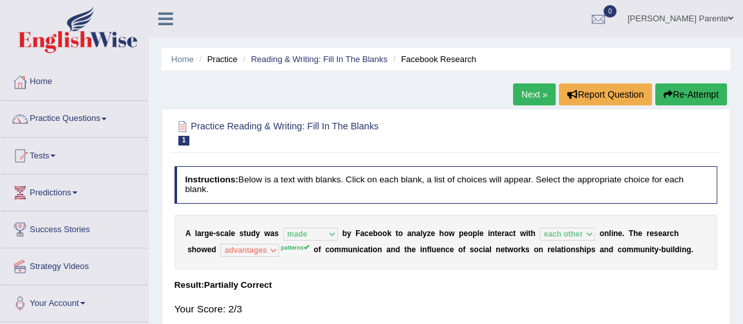
click at [545, 90] on link "Next »" at bounding box center [534, 94] width 43 height 22
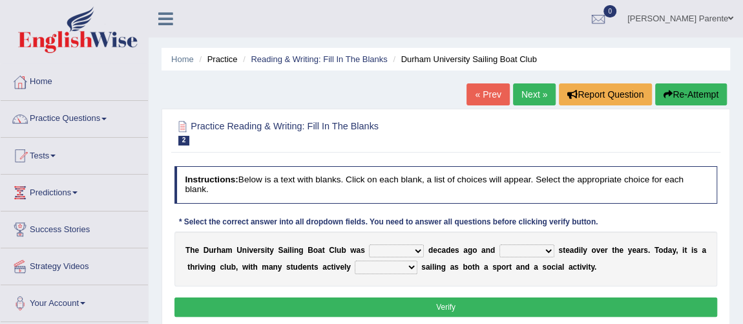
scroll to position [283, 0]
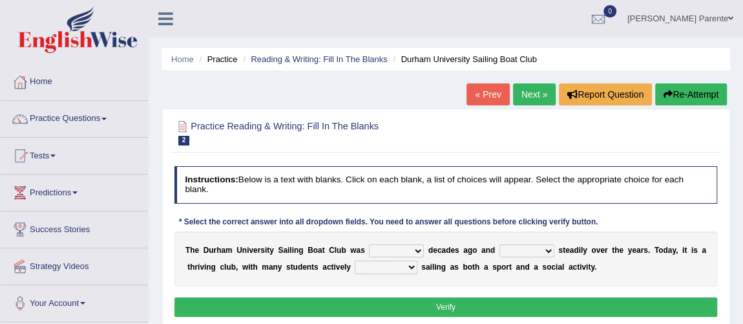
click at [398, 251] on select "found fund founded find" at bounding box center [396, 250] width 55 height 13
select select "founded"
click at [369, 244] on select "found fund founded find" at bounding box center [396, 250] width 55 height 13
click at [529, 249] on select "grow growing has grown grown" at bounding box center [527, 250] width 55 height 13
select select "has grown"
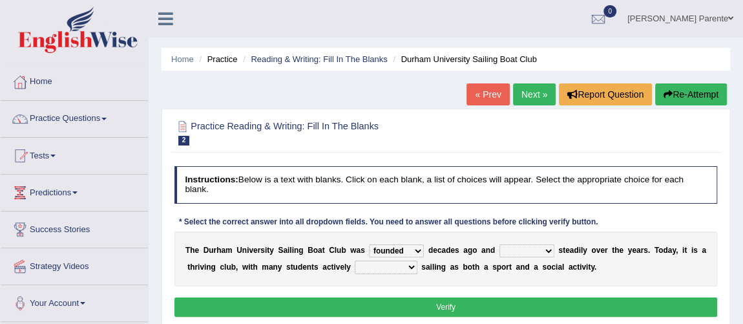
click at [500, 244] on select "grow growing has grown grown" at bounding box center [527, 250] width 55 height 13
click at [392, 270] on select "enjoy enjoyed are enjoying enjoying" at bounding box center [386, 266] width 62 height 13
select select "enjoying"
click at [355, 260] on select "enjoy enjoyed are enjoying enjoying" at bounding box center [386, 266] width 62 height 13
click at [410, 257] on div "T h e D u r h a m U n i v e r s i t y S a i l i n g B o a t C l u b w a s found…" at bounding box center [447, 258] width 544 height 55
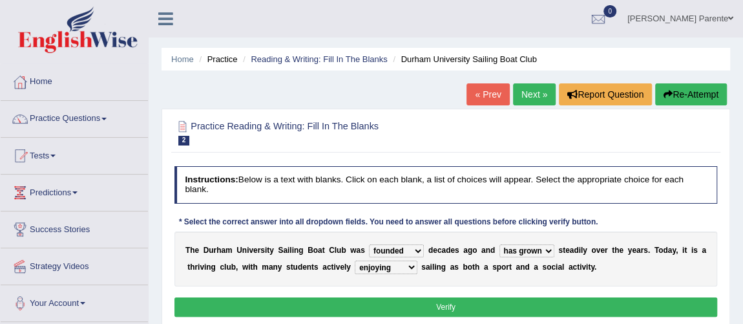
click at [396, 303] on button "Verify" at bounding box center [447, 306] width 544 height 19
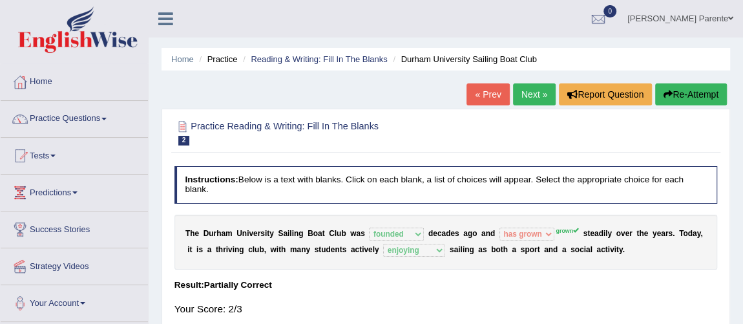
click at [525, 99] on link "Next »" at bounding box center [534, 94] width 43 height 22
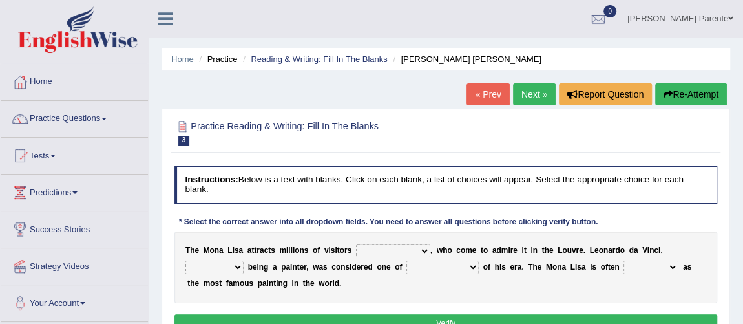
click at [398, 249] on select "around the year the all year all year round per year" at bounding box center [393, 250] width 74 height 13
select select "per year"
click at [356, 244] on select "around the year the all year all year round per year" at bounding box center [393, 250] width 74 height 13
click at [230, 259] on div "T h e M o n a L i s a a t t r a c t s m i l l i o n s o f v i s i t o r s aroun…" at bounding box center [447, 267] width 544 height 72
click at [229, 262] on select "rather than as much as as well as as long as" at bounding box center [215, 266] width 58 height 13
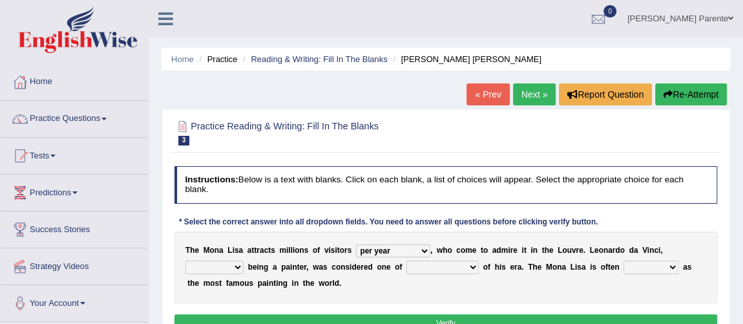
select select "as much as"
click at [186, 260] on select "rather than as much as as well as as long as" at bounding box center [215, 266] width 58 height 13
click at [434, 271] on select "better artists artist the better artist the best artists" at bounding box center [443, 266] width 72 height 13
select select "the better artist"
click at [407, 260] on select "better artists artist the better artist the best artists" at bounding box center [443, 266] width 72 height 13
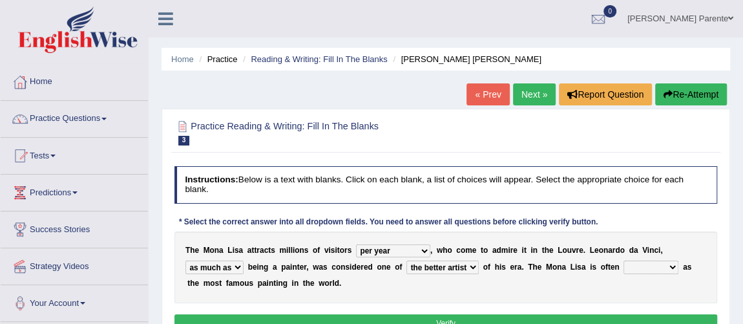
click at [643, 264] on select "classified suggested predicted described" at bounding box center [651, 266] width 55 height 13
select select "classified"
click at [624, 260] on select "classified suggested predicted described" at bounding box center [651, 266] width 55 height 13
click at [566, 314] on button "Verify" at bounding box center [447, 323] width 544 height 19
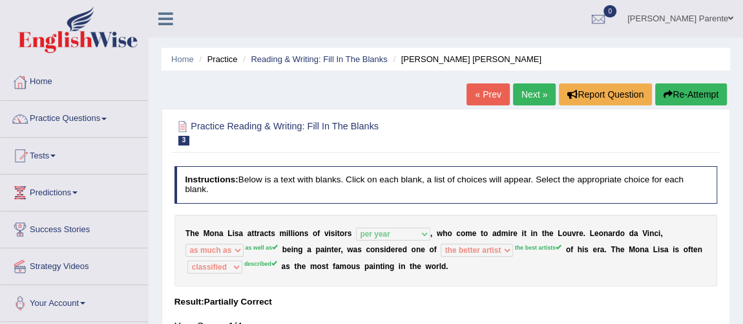
click at [546, 94] on link "Next »" at bounding box center [534, 94] width 43 height 22
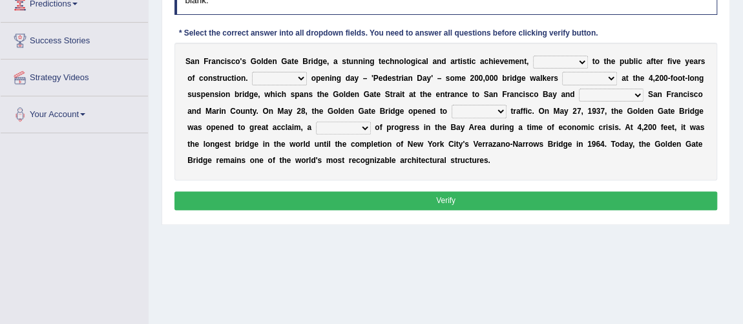
scroll to position [165, 0]
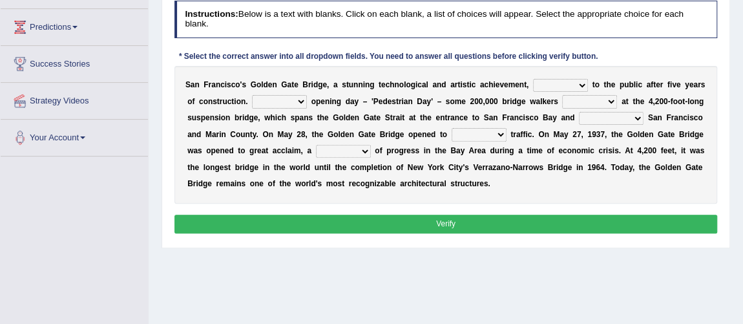
click at [562, 80] on select "opens closes appears equals" at bounding box center [560, 85] width 55 height 13
select select "opens"
click at [533, 79] on select "opens closes appears equals" at bounding box center [560, 85] width 55 height 13
click at [294, 103] on select "On During Since When" at bounding box center [279, 101] width 55 height 13
select select "During"
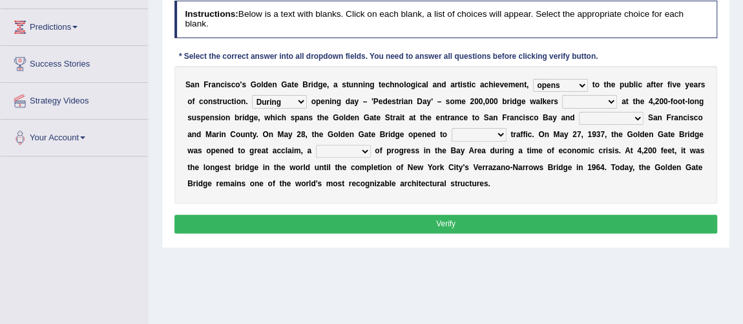
click at [252, 95] on select "On During Since When" at bounding box center [279, 101] width 55 height 13
click at [594, 107] on select "stationed looked marveled laughed" at bounding box center [589, 101] width 55 height 13
select select "looked"
click at [562, 95] on select "stationed looked marveled laughed" at bounding box center [589, 101] width 55 height 13
click at [610, 118] on select "separates connects channels differentiates" at bounding box center [611, 118] width 65 height 13
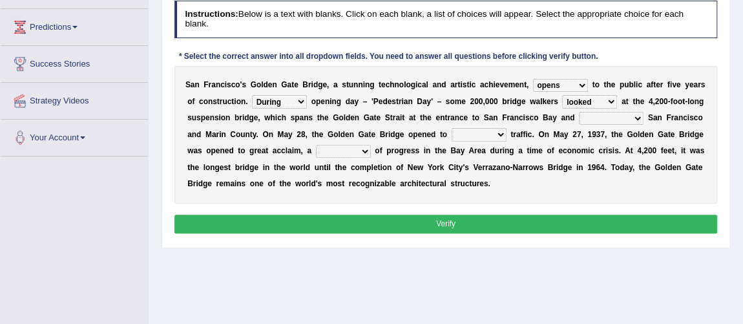
select select "connects"
click at [579, 112] on select "separates connects channels differentiates" at bounding box center [611, 118] width 65 height 13
click at [497, 131] on select "aquatic vehicular airborne watertight" at bounding box center [479, 134] width 55 height 13
select select "vehicular"
click at [452, 128] on select "aquatic vehicular airborne watertight" at bounding box center [479, 134] width 55 height 13
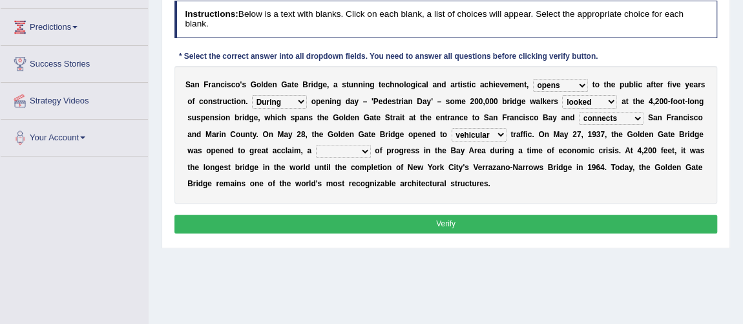
click at [343, 148] on select "denial symbol technique yield" at bounding box center [343, 151] width 55 height 13
select select "symbol"
click at [316, 145] on select "denial symbol technique yield" at bounding box center [343, 151] width 55 height 13
click at [357, 215] on button "Verify" at bounding box center [447, 224] width 544 height 19
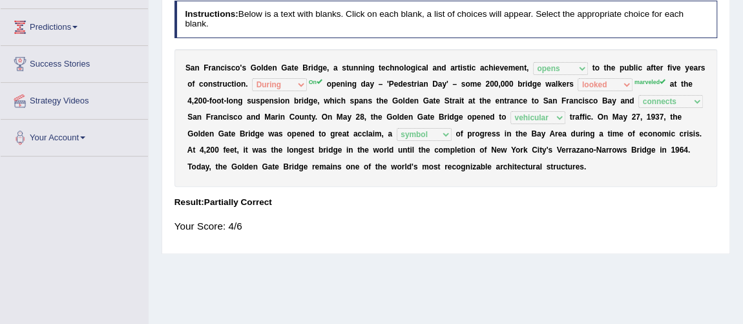
scroll to position [0, 0]
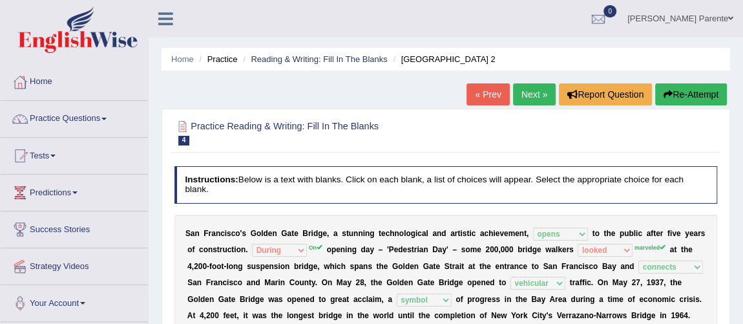
click at [536, 90] on link "Next »" at bounding box center [534, 94] width 43 height 22
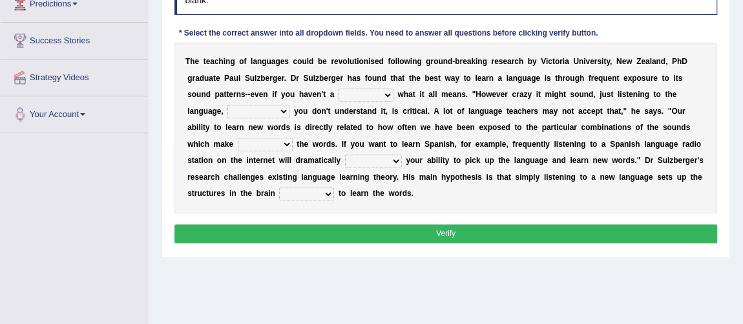
scroll to position [165, 0]
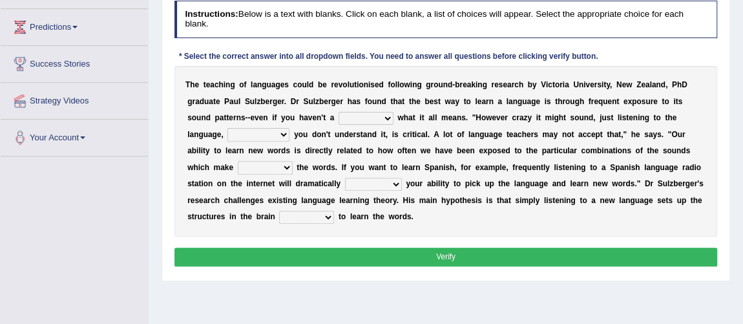
click at [377, 119] on select "dew claw clue due" at bounding box center [366, 118] width 55 height 13
select select "clue"
click at [339, 112] on select "dew claw clue due" at bounding box center [366, 118] width 55 height 13
click at [268, 129] on select "but also all together even though if so" at bounding box center [259, 134] width 62 height 13
select select "even though"
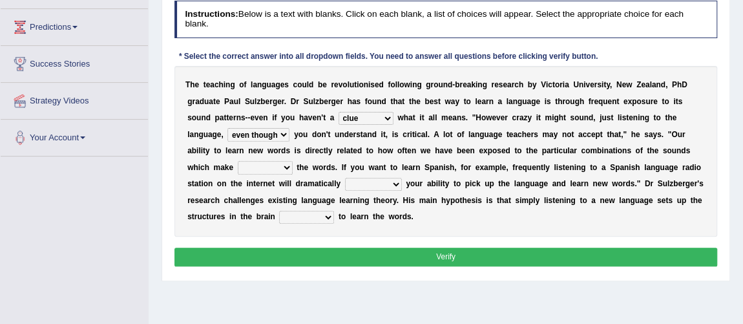
click at [228, 128] on select "but also all together even though if so" at bounding box center [259, 134] width 62 height 13
click at [268, 168] on select "down up of on" at bounding box center [265, 167] width 55 height 13
select select "up"
click at [238, 161] on select "down up of on" at bounding box center [265, 167] width 55 height 13
click at [390, 180] on select "evaluate exaggerate describe boost" at bounding box center [373, 184] width 57 height 13
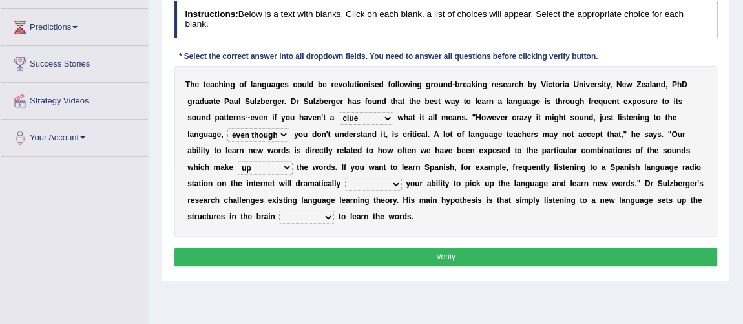
select select "boost"
click at [345, 178] on select "evaluate exaggerate describe boost" at bounding box center [373, 184] width 57 height 13
click at [310, 217] on select "requiring required directed to require" at bounding box center [306, 217] width 55 height 13
select select "required"
click at [279, 211] on select "requiring required directed to require" at bounding box center [306, 217] width 55 height 13
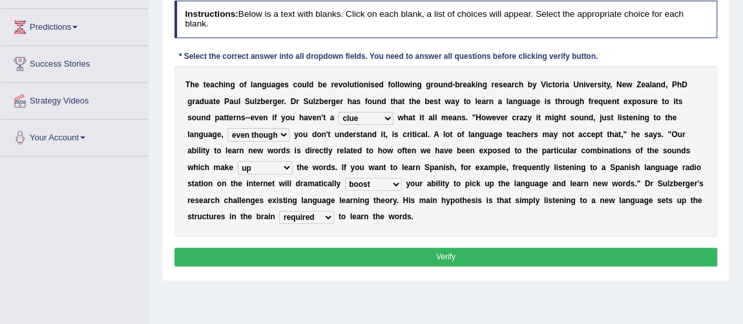
click at [363, 248] on button "Verify" at bounding box center [447, 257] width 544 height 19
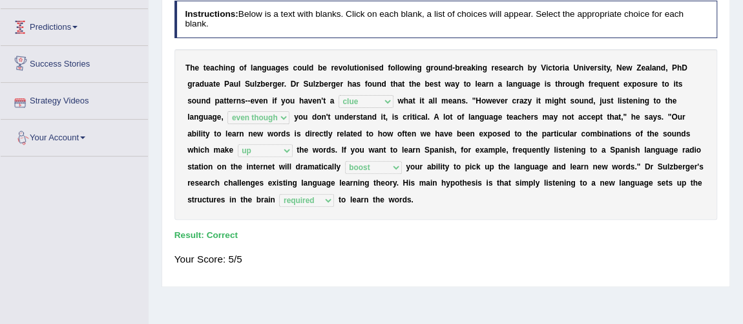
scroll to position [0, 0]
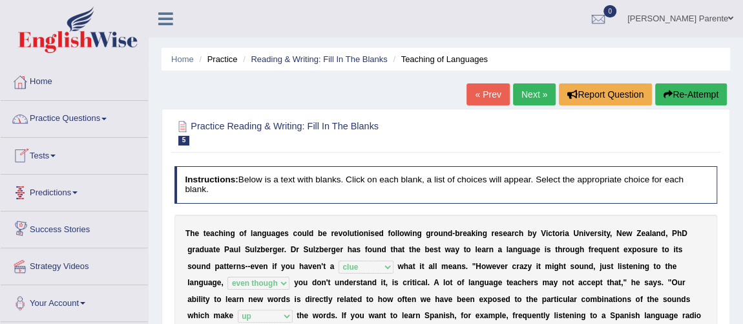
click at [76, 117] on link "Practice Questions" at bounding box center [74, 117] width 147 height 32
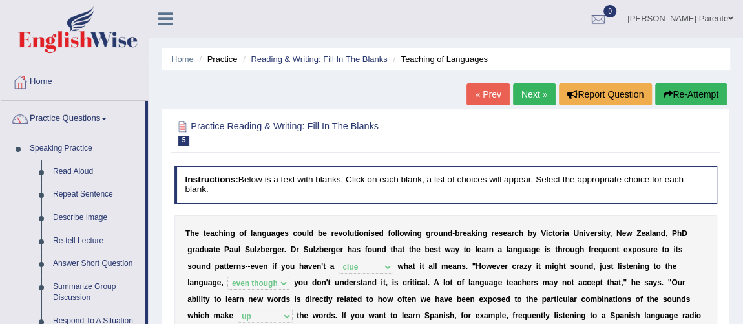
scroll to position [283, 0]
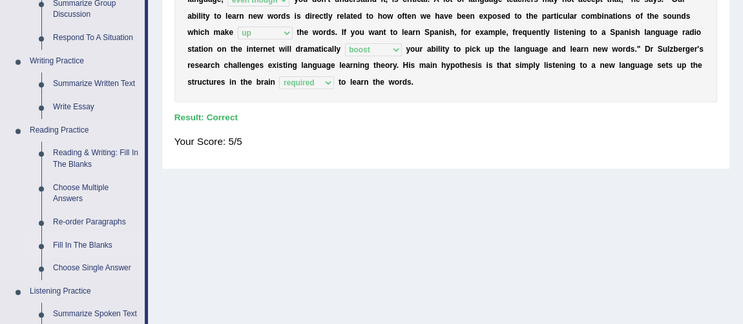
click at [88, 245] on link "Fill In The Blanks" at bounding box center [96, 245] width 98 height 23
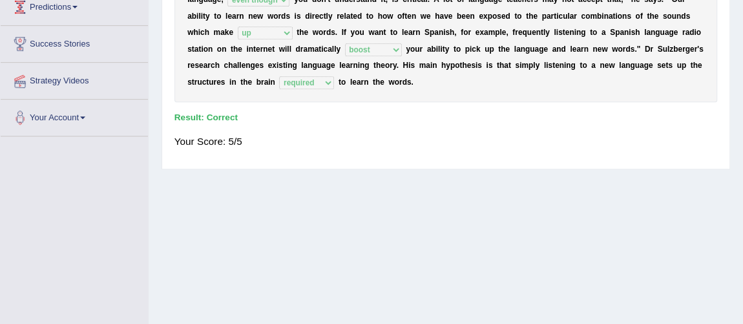
scroll to position [326, 0]
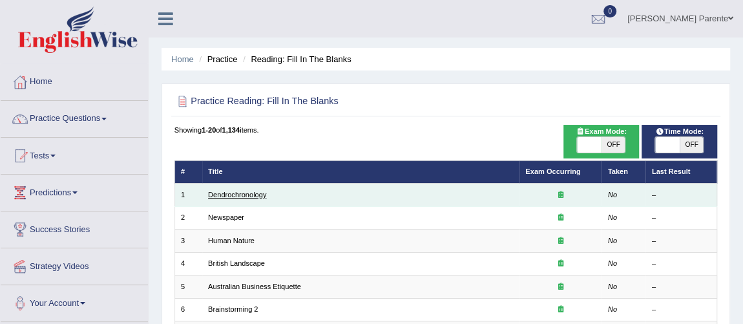
click at [256, 198] on td "Dendrochronology" at bounding box center [360, 195] width 317 height 23
click at [256, 198] on link "Dendrochronology" at bounding box center [237, 195] width 58 height 8
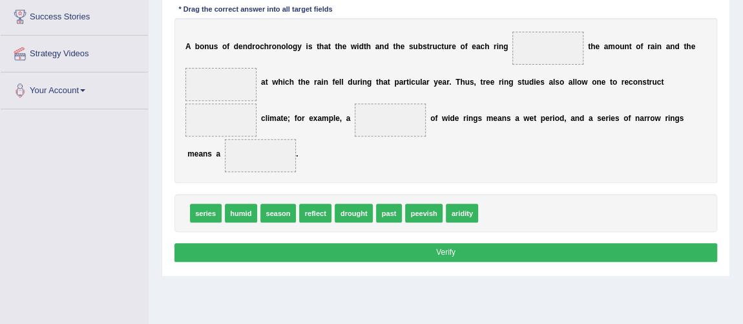
scroll to position [189, 0]
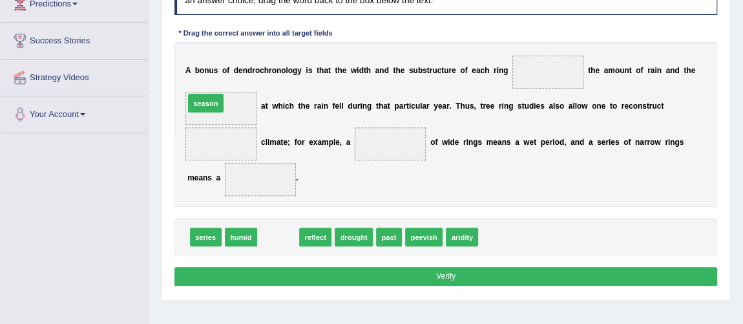
drag, startPoint x: 287, startPoint y: 235, endPoint x: 202, endPoint y: 78, distance: 178.7
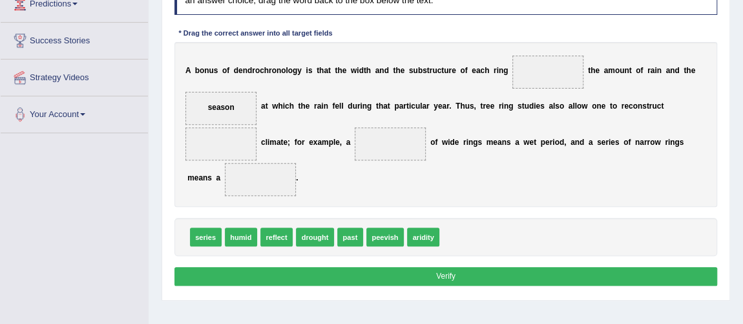
drag, startPoint x: 654, startPoint y: 111, endPoint x: 354, endPoint y: 169, distance: 306.1
click at [354, 169] on div "A b o n u s o f d e n d r o c h r o n o l o g y i s t h a t t h e w i d t h a n…" at bounding box center [447, 124] width 544 height 165
drag, startPoint x: 357, startPoint y: 236, endPoint x: 222, endPoint y: 151, distance: 159.8
drag, startPoint x: 272, startPoint y: 176, endPoint x: 206, endPoint y: 122, distance: 85.4
click at [206, 122] on div "A b o n u s o f d e n d r o c h r o n o l o g y i s t h a t t h e w i d t h a n…" at bounding box center [447, 124] width 544 height 165
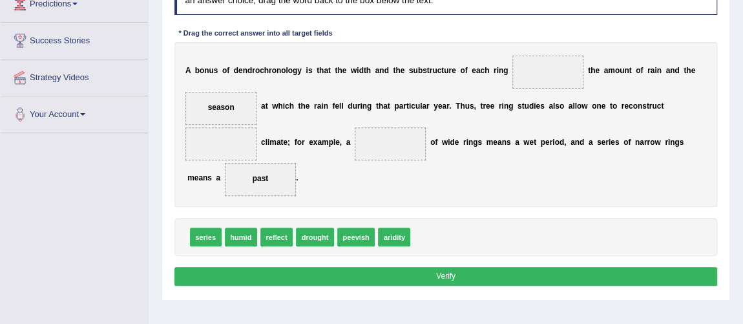
click at [268, 183] on span "past" at bounding box center [261, 179] width 72 height 33
drag, startPoint x: 263, startPoint y: 175, endPoint x: 228, endPoint y: 148, distance: 43.8
drag, startPoint x: 271, startPoint y: 175, endPoint x: 222, endPoint y: 140, distance: 60.6
click at [222, 140] on div "A b o n u s o f d e n d r o c h r o n o l o g y i s t h a t t h e w i d t h a n…" at bounding box center [447, 124] width 544 height 165
drag, startPoint x: 257, startPoint y: 180, endPoint x: 206, endPoint y: 142, distance: 64.3
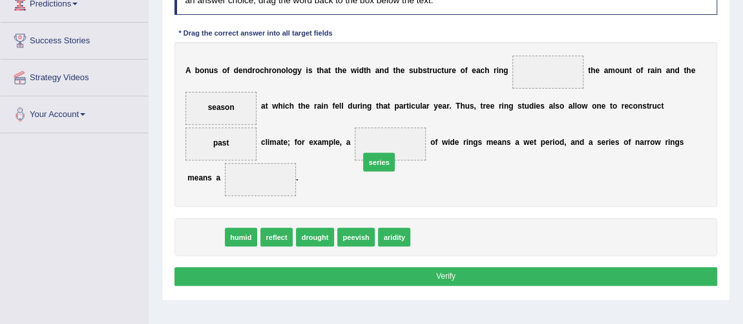
drag, startPoint x: 200, startPoint y: 237, endPoint x: 411, endPoint y: 146, distance: 229.6
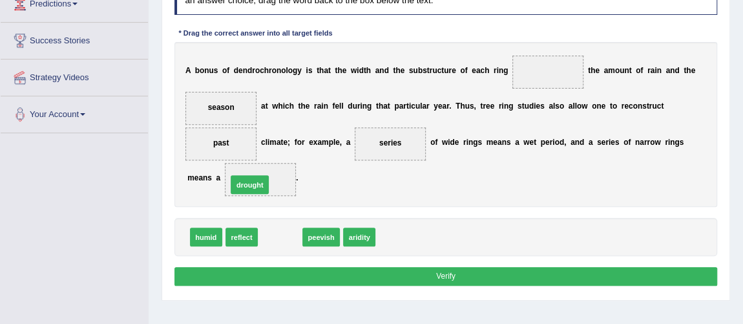
drag, startPoint x: 284, startPoint y: 231, endPoint x: 254, endPoint y: 165, distance: 72.3
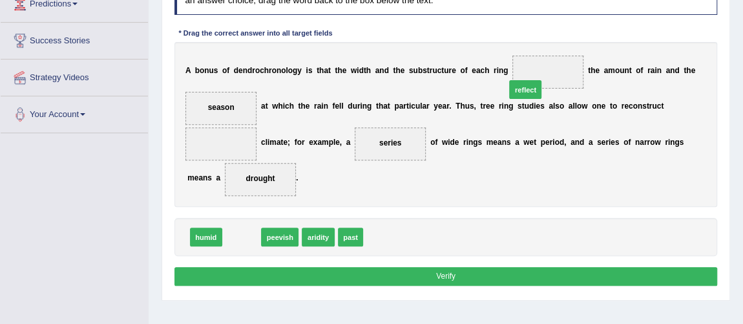
drag, startPoint x: 242, startPoint y: 233, endPoint x: 577, endPoint y: 60, distance: 376.4
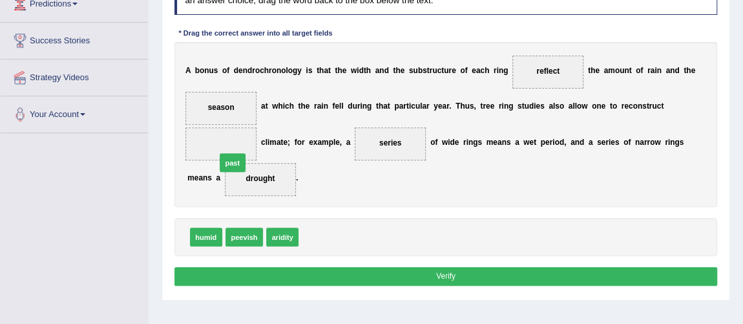
drag, startPoint x: 312, startPoint y: 232, endPoint x: 209, endPoint y: 139, distance: 139.1
click at [293, 271] on button "Verify" at bounding box center [447, 276] width 544 height 19
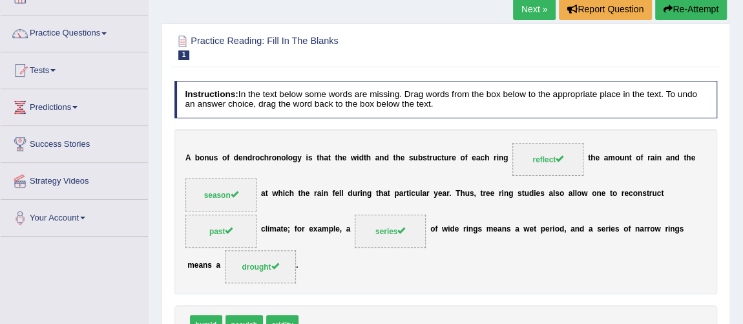
scroll to position [47, 0]
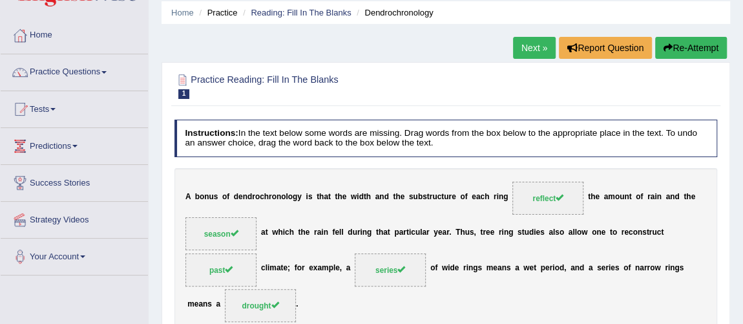
click at [526, 49] on link "Next »" at bounding box center [534, 48] width 43 height 22
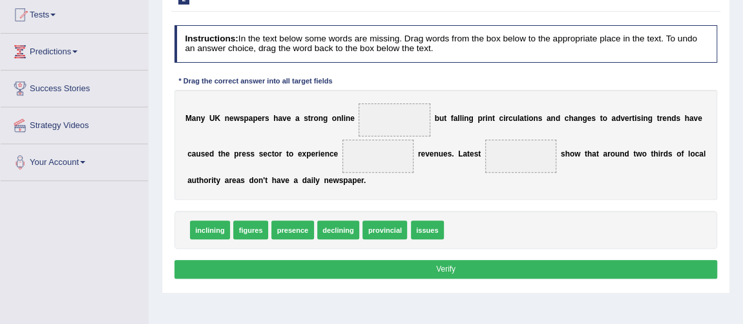
scroll to position [147, 0]
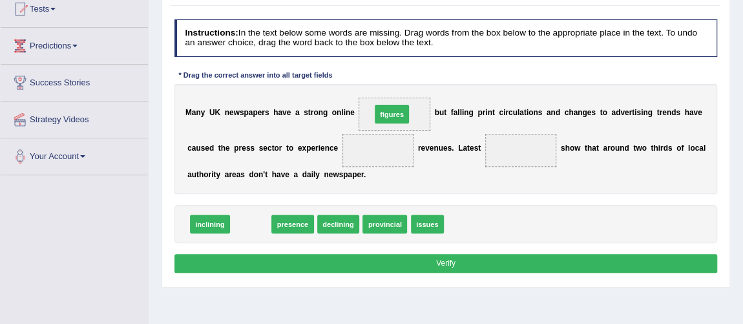
drag, startPoint x: 242, startPoint y: 224, endPoint x: 408, endPoint y: 92, distance: 211.7
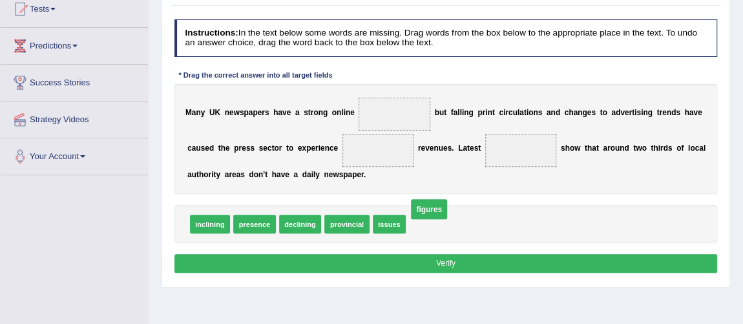
drag, startPoint x: 397, startPoint y: 111, endPoint x: 468, endPoint y: 249, distance: 155.5
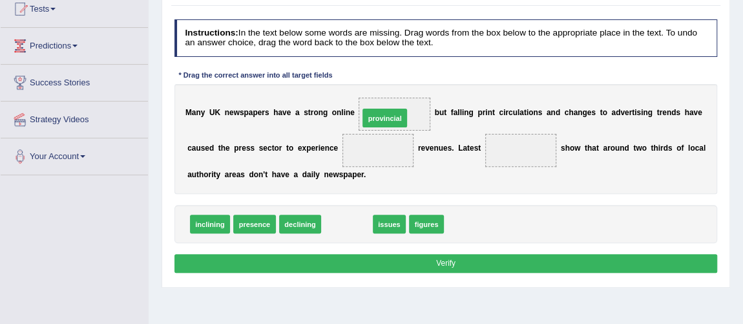
drag, startPoint x: 358, startPoint y: 228, endPoint x: 403, endPoint y: 103, distance: 133.1
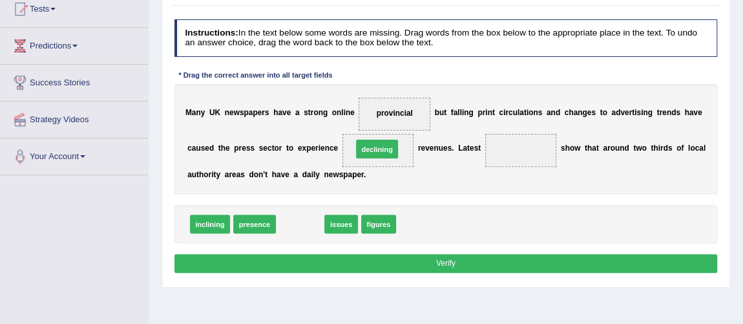
drag, startPoint x: 293, startPoint y: 225, endPoint x: 388, endPoint y: 134, distance: 131.2
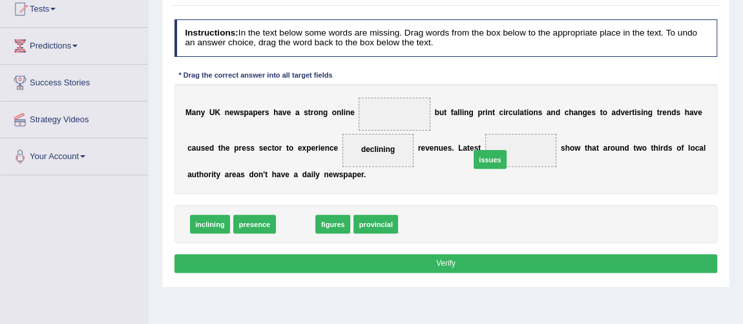
drag, startPoint x: 294, startPoint y: 217, endPoint x: 523, endPoint y: 140, distance: 241.4
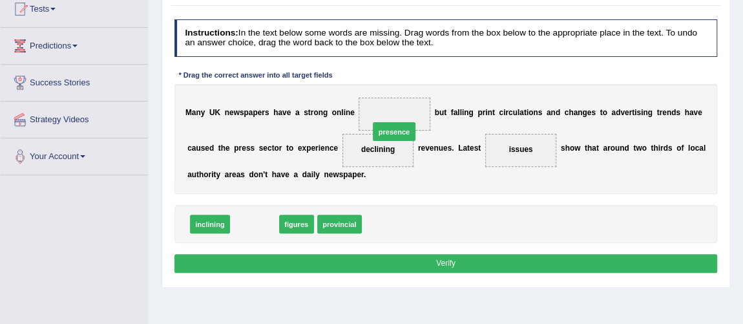
drag, startPoint x: 261, startPoint y: 218, endPoint x: 425, endPoint y: 110, distance: 196.3
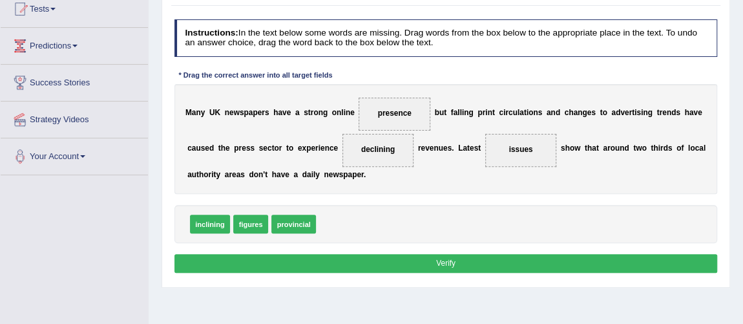
click at [410, 255] on button "Verify" at bounding box center [447, 263] width 544 height 19
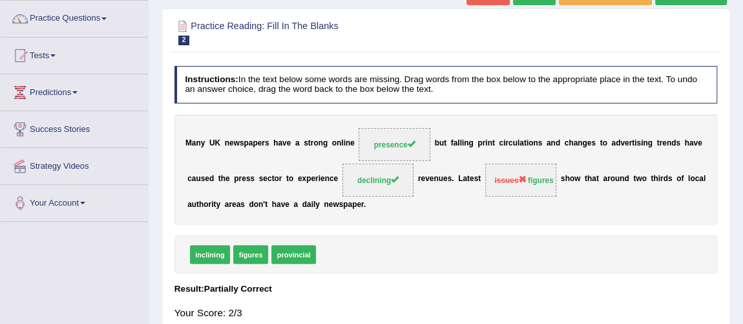
scroll to position [61, 0]
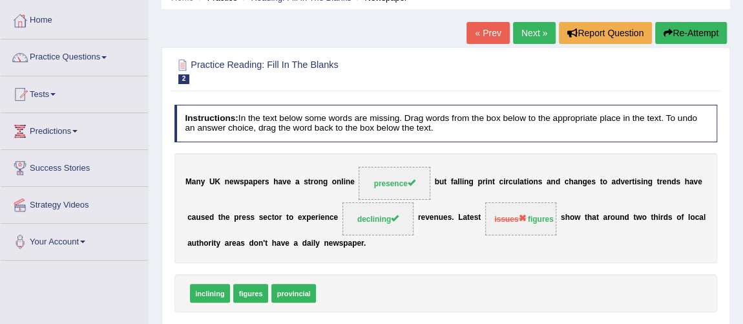
click at [536, 30] on link "Next »" at bounding box center [534, 33] width 43 height 22
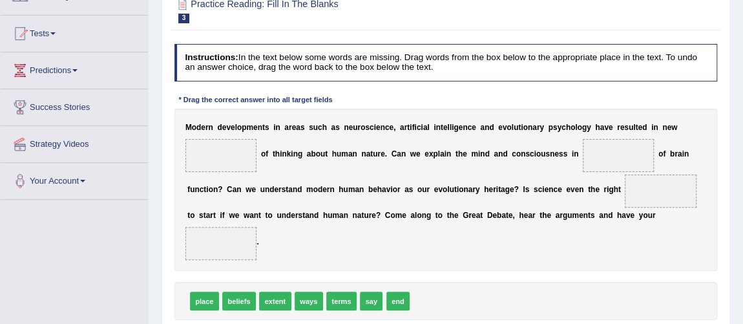
scroll to position [136, 0]
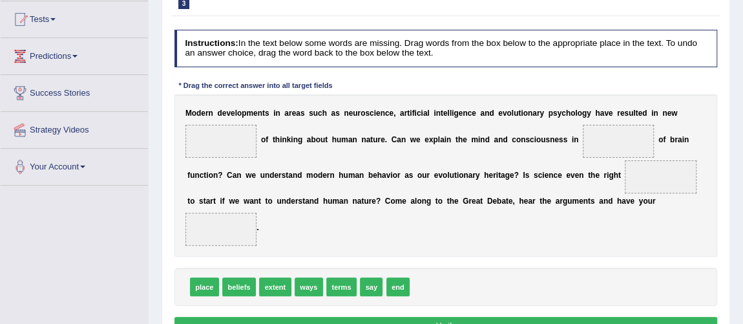
drag, startPoint x: 752, startPoint y: 140, endPoint x: 752, endPoint y: 202, distance: 61.4
click at [743, 187] on html "Toggle navigation Home Practice Questions Speaking Practice Read Aloud Repeat S…" at bounding box center [371, 26] width 743 height 324
drag, startPoint x: 306, startPoint y: 285, endPoint x: 209, endPoint y: 125, distance: 187.3
click at [310, 282] on span "terms" at bounding box center [310, 286] width 30 height 19
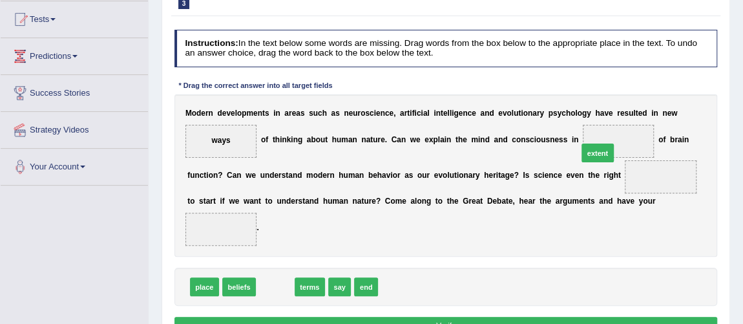
drag, startPoint x: 278, startPoint y: 284, endPoint x: 664, endPoint y: 125, distance: 417.4
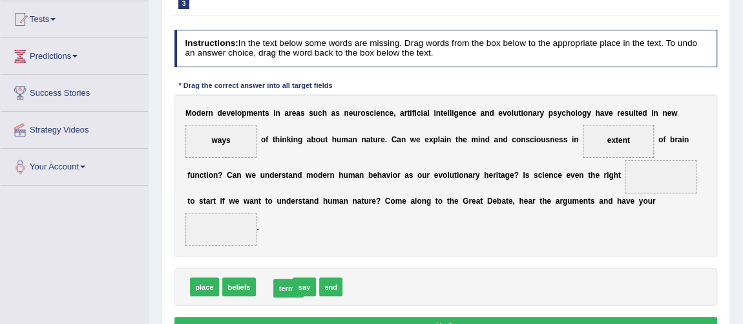
drag, startPoint x: 272, startPoint y: 291, endPoint x: 289, endPoint y: 293, distance: 16.9
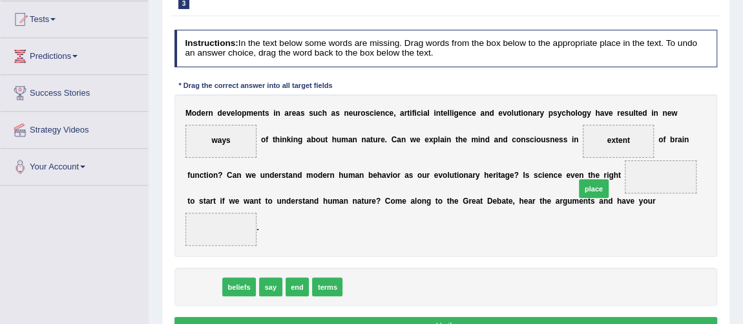
drag, startPoint x: 206, startPoint y: 290, endPoint x: 664, endPoint y: 175, distance: 472.5
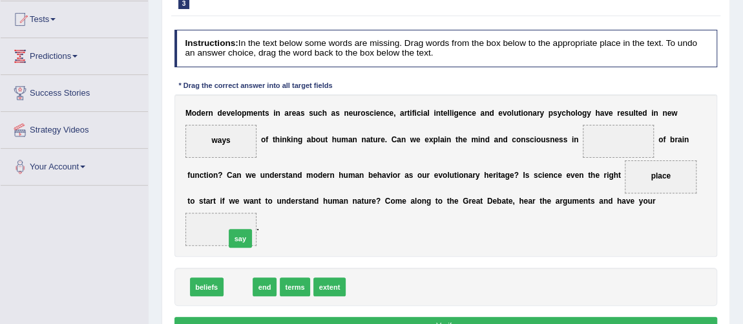
drag, startPoint x: 232, startPoint y: 283, endPoint x: 234, endPoint y: 224, distance: 59.5
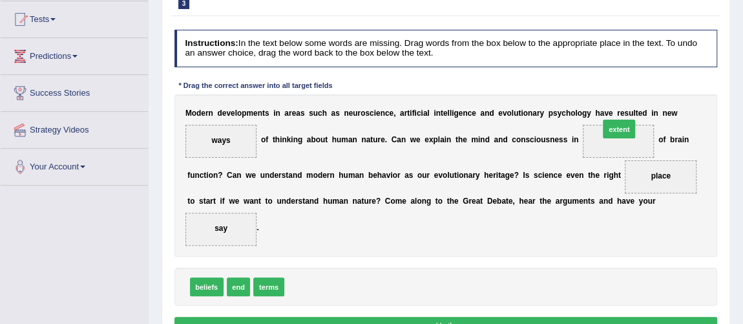
drag, startPoint x: 306, startPoint y: 279, endPoint x: 674, endPoint y: 98, distance: 409.6
click at [674, 98] on div "Instructions: In the text below some words are missing. Drag words from the box…" at bounding box center [445, 185] width 549 height 320
drag, startPoint x: 284, startPoint y: 284, endPoint x: 295, endPoint y: 283, distance: 11.0
click at [295, 283] on div "beliefs end terms extent" at bounding box center [447, 287] width 544 height 38
drag, startPoint x: 295, startPoint y: 283, endPoint x: 617, endPoint y: 132, distance: 356.2
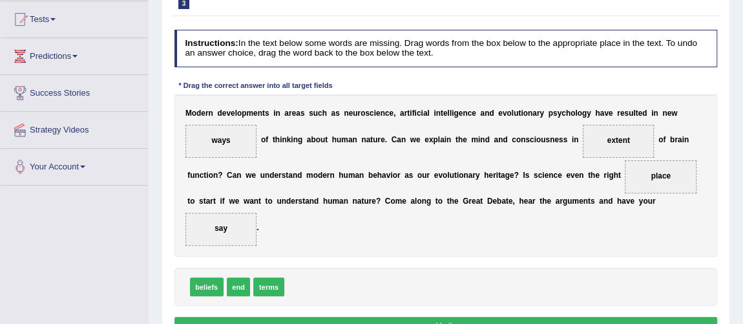
click at [536, 311] on div "Instructions: In the text below some words are missing. Drag words from the box…" at bounding box center [445, 185] width 549 height 320
click at [534, 317] on button "Verify" at bounding box center [447, 326] width 544 height 19
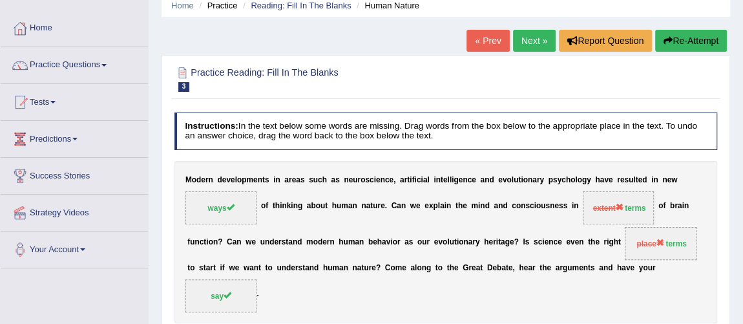
scroll to position [30, 0]
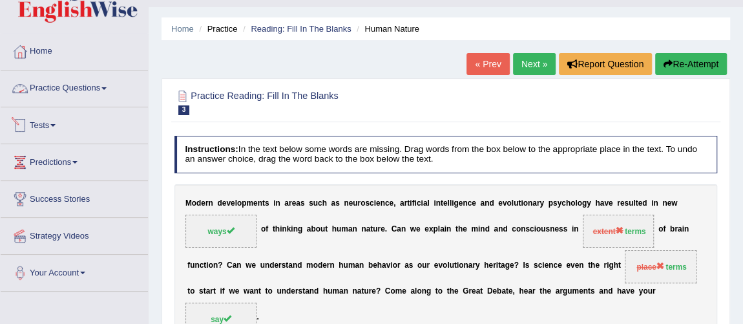
click at [85, 89] on link "Practice Questions" at bounding box center [74, 86] width 147 height 32
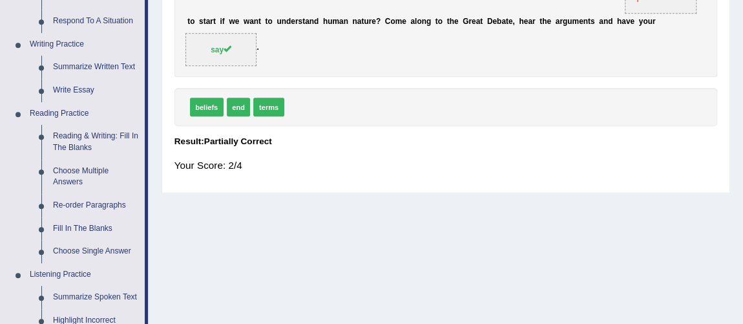
scroll to position [306, 0]
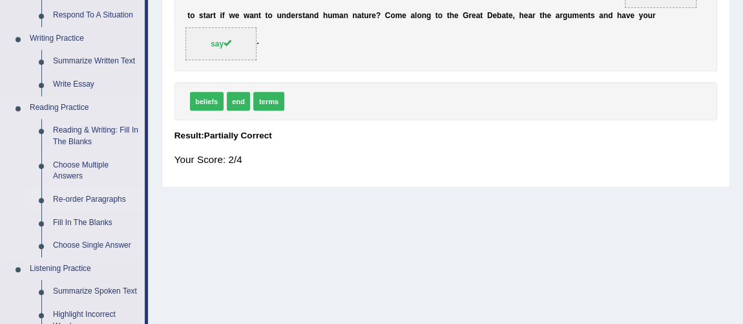
click at [105, 193] on link "Re-order Paragraphs" at bounding box center [96, 199] width 98 height 23
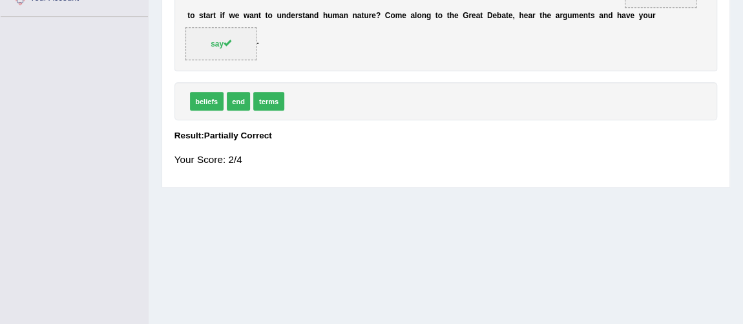
scroll to position [322, 0]
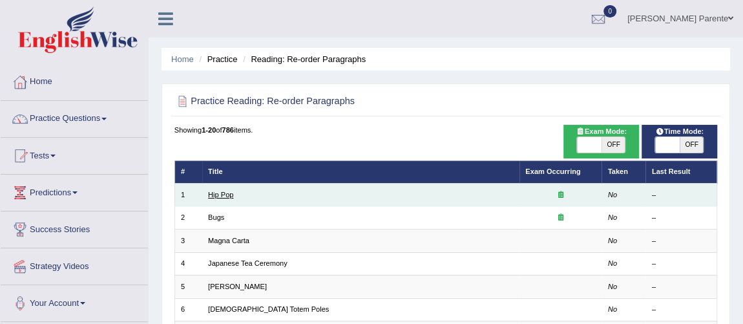
click at [226, 196] on link "Hip Pop" at bounding box center [220, 195] width 25 height 8
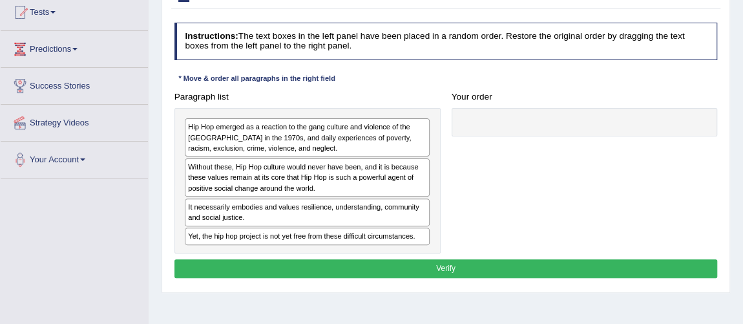
scroll to position [149, 0]
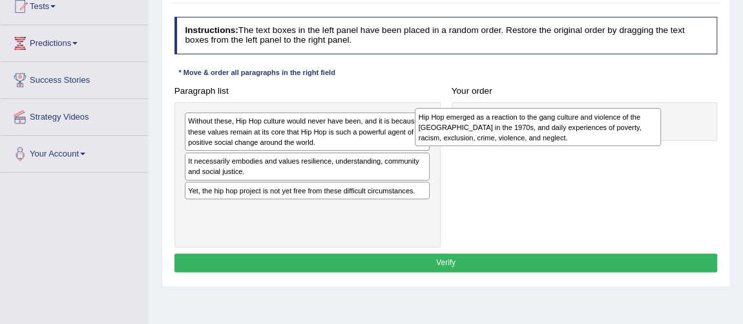
drag, startPoint x: 278, startPoint y: 132, endPoint x: 605, endPoint y: 131, distance: 327.1
click at [605, 131] on div "Hip Hop emerged as a reaction to the gang culture and violence of the [GEOGRAPH…" at bounding box center [538, 126] width 246 height 37
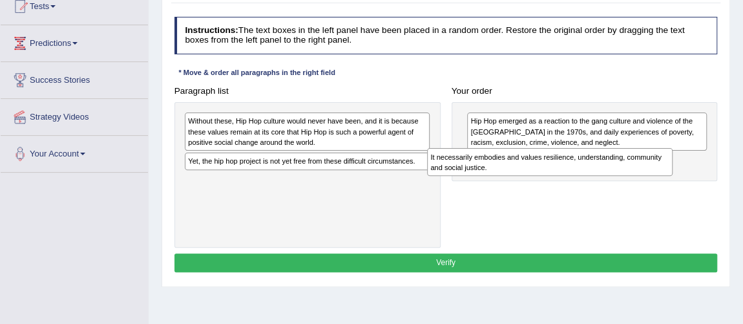
drag, startPoint x: 328, startPoint y: 165, endPoint x: 617, endPoint y: 175, distance: 289.1
click at [617, 175] on div "Paragraph list Without these, Hip Hop culture would never have been, and it is …" at bounding box center [446, 164] width 555 height 166
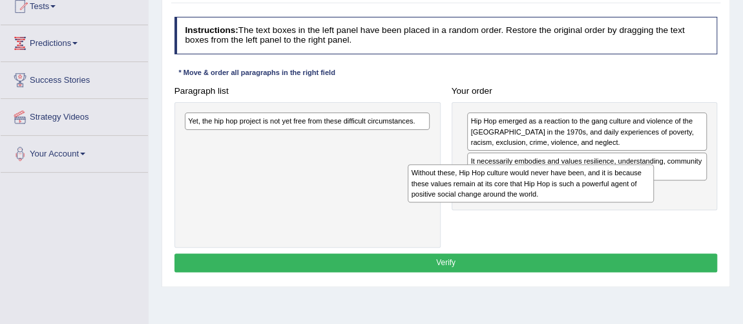
drag, startPoint x: 352, startPoint y: 140, endPoint x: 632, endPoint y: 206, distance: 288.3
click at [632, 206] on div "Paragraph list Without these, Hip Hop culture would never have been, and it is …" at bounding box center [446, 164] width 555 height 166
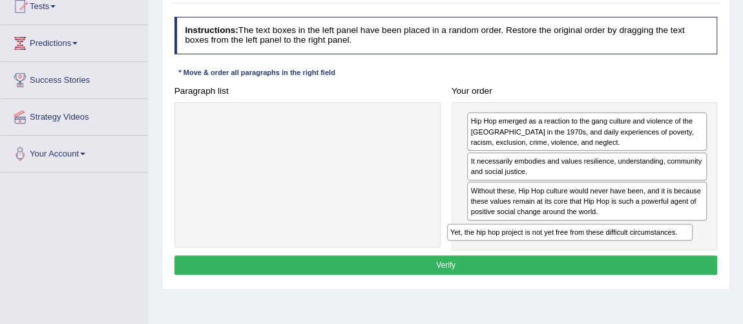
drag, startPoint x: 366, startPoint y: 125, endPoint x: 677, endPoint y: 262, distance: 340.3
click at [677, 262] on div "Instructions: The text boxes in the left panel have been placed in a random ord…" at bounding box center [445, 147] width 549 height 271
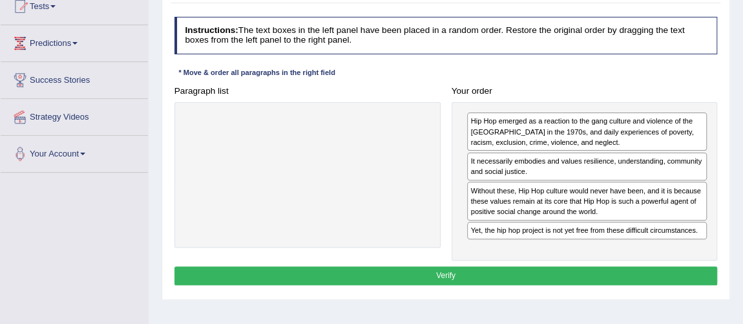
click at [551, 275] on button "Verify" at bounding box center [447, 275] width 544 height 19
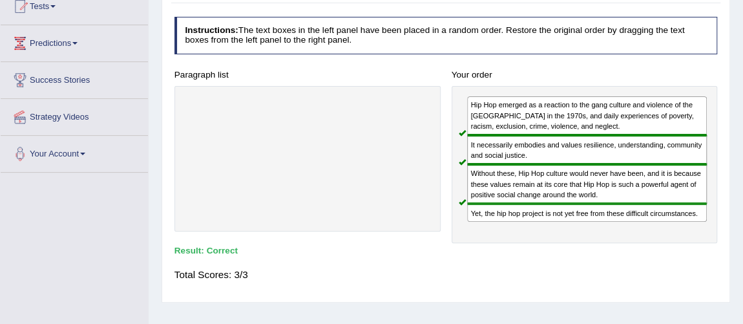
scroll to position [6, 0]
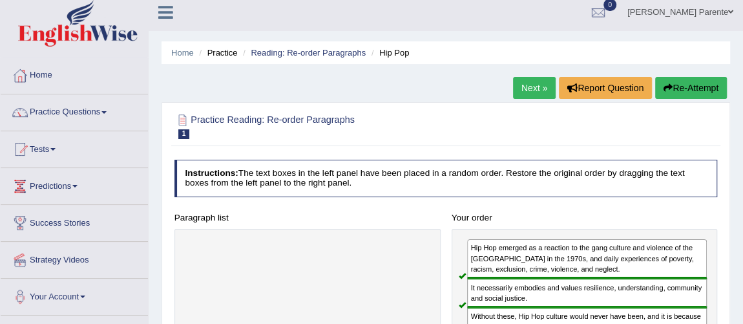
click at [513, 78] on link "Next »" at bounding box center [534, 88] width 43 height 22
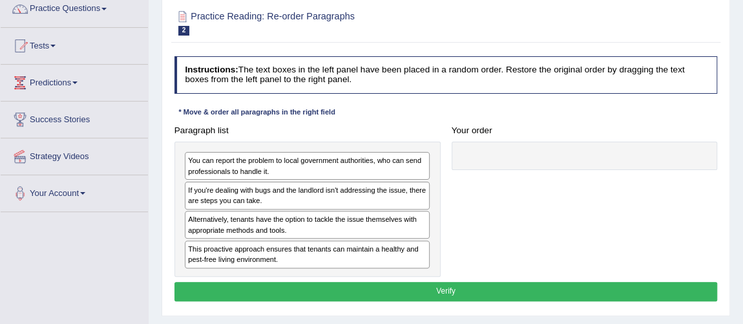
scroll to position [136, 0]
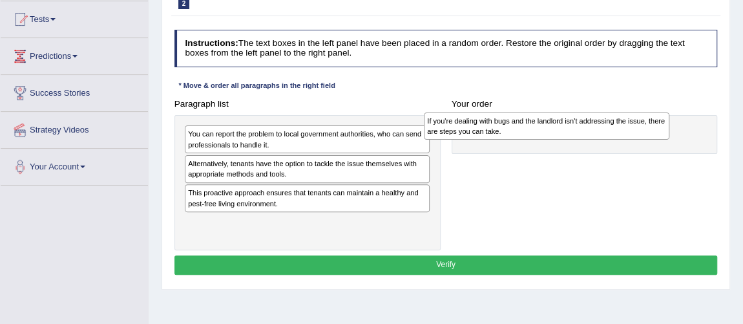
drag, startPoint x: 259, startPoint y: 177, endPoint x: 544, endPoint y: 138, distance: 287.1
click at [544, 138] on div "If you're dealing with bugs and the landlord isn't addressing the issue, there …" at bounding box center [547, 125] width 246 height 27
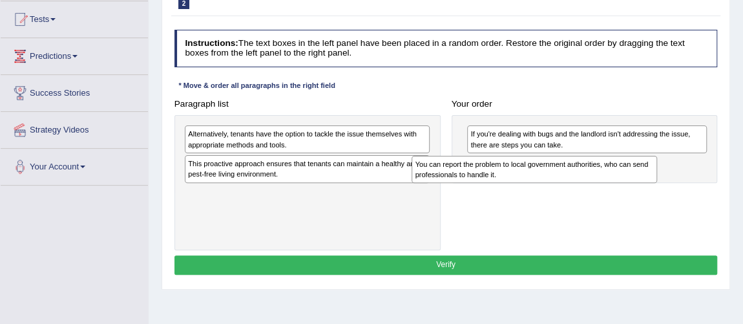
drag, startPoint x: 294, startPoint y: 141, endPoint x: 577, endPoint y: 181, distance: 285.9
click at [577, 181] on div "Paragraph list You can report the problem to local government authorities, who …" at bounding box center [446, 172] width 555 height 156
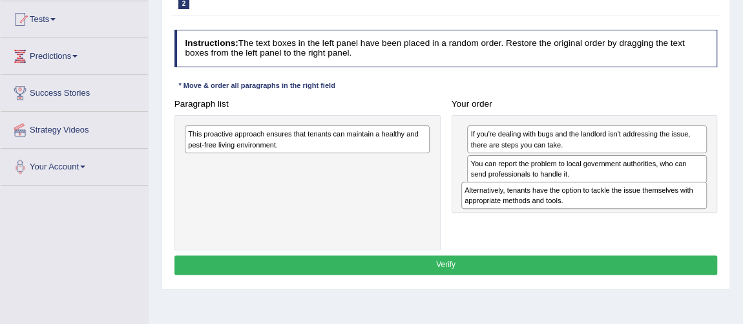
drag, startPoint x: 300, startPoint y: 141, endPoint x: 628, endPoint y: 212, distance: 336.0
click at [628, 212] on div "Paragraph list Alternatively, tenants have the option to tackle the issue thems…" at bounding box center [446, 172] width 555 height 156
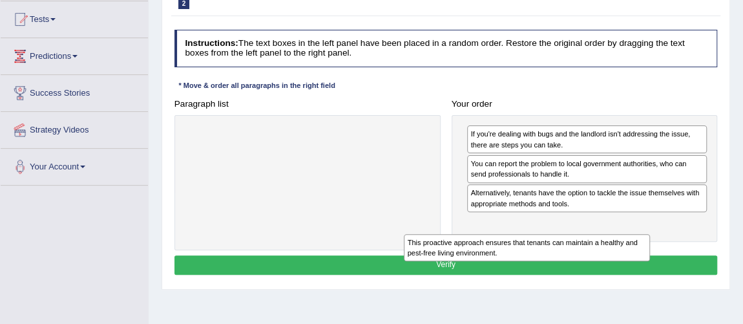
drag, startPoint x: 374, startPoint y: 125, endPoint x: 645, endPoint y: 260, distance: 303.2
click at [645, 260] on div "This proactive approach ensures that tenants can maintain a healthy and pest-fr…" at bounding box center [527, 247] width 246 height 27
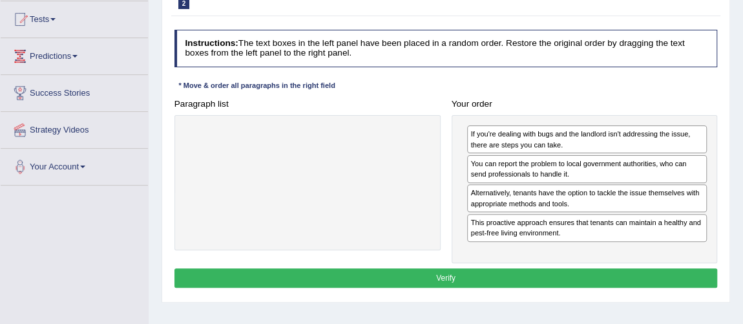
click at [573, 281] on button "Verify" at bounding box center [447, 277] width 544 height 19
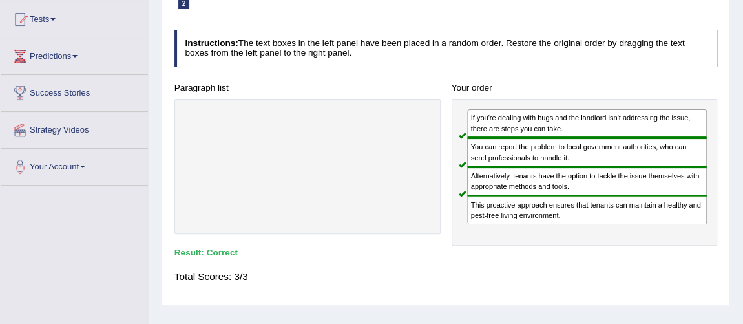
scroll to position [0, 0]
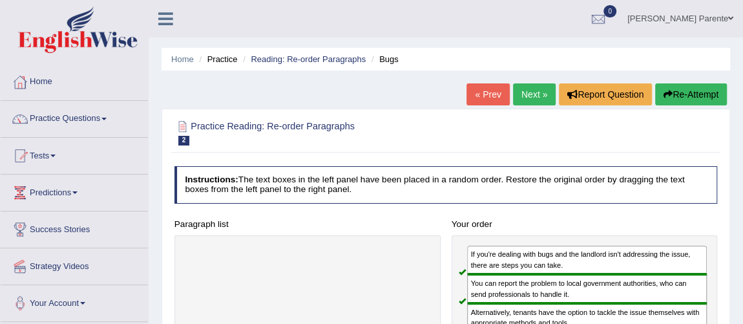
click at [537, 105] on link "Next »" at bounding box center [534, 94] width 43 height 22
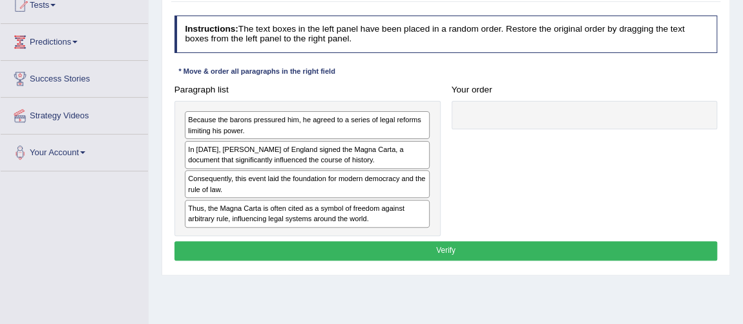
scroll to position [178, 0]
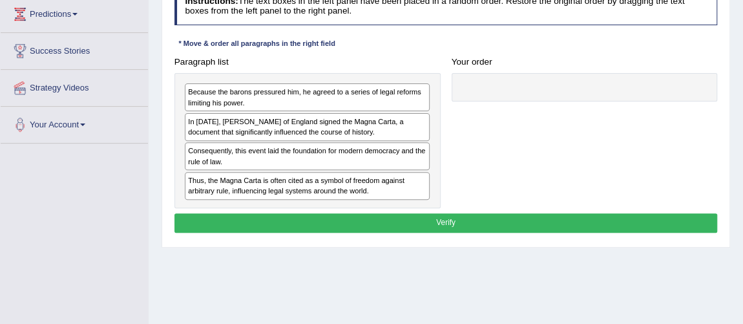
drag, startPoint x: 0, startPoint y: 0, endPoint x: 752, endPoint y: 157, distance: 767.9
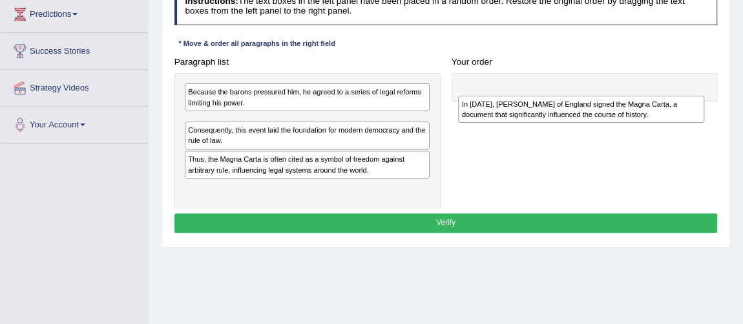
drag, startPoint x: 296, startPoint y: 133, endPoint x: 623, endPoint y: 114, distance: 327.6
click at [623, 114] on div "Paragraph list Because the barons pressured him, he agreed to a series of legal…" at bounding box center [446, 130] width 555 height 156
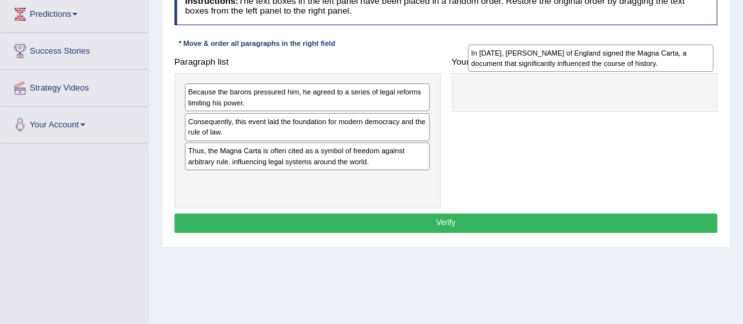
drag, startPoint x: 291, startPoint y: 123, endPoint x: 627, endPoint y: 54, distance: 343.1
click at [627, 54] on div "In [DATE], [PERSON_NAME] of England signed the Magna Carta, a document that sig…" at bounding box center [591, 58] width 246 height 27
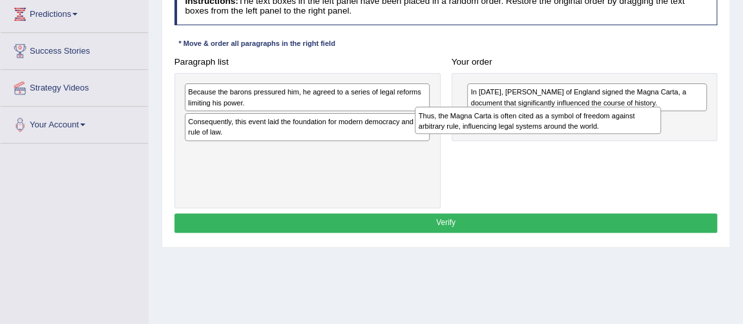
drag, startPoint x: 355, startPoint y: 149, endPoint x: 642, endPoint y: 125, distance: 288.0
click at [642, 125] on div "Thus, the Magna Carta is often cited as a symbol of freedom against arbitrary r…" at bounding box center [538, 120] width 246 height 27
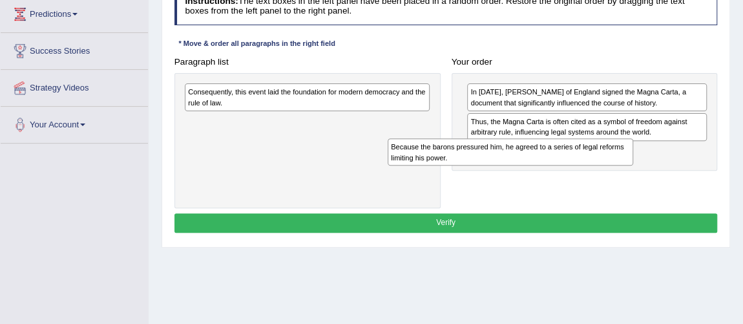
drag, startPoint x: 332, startPoint y: 100, endPoint x: 590, endPoint y: 167, distance: 267.3
click at [590, 167] on div "Paragraph list Because the barons pressured him, he agreed to a series of legal…" at bounding box center [446, 130] width 555 height 156
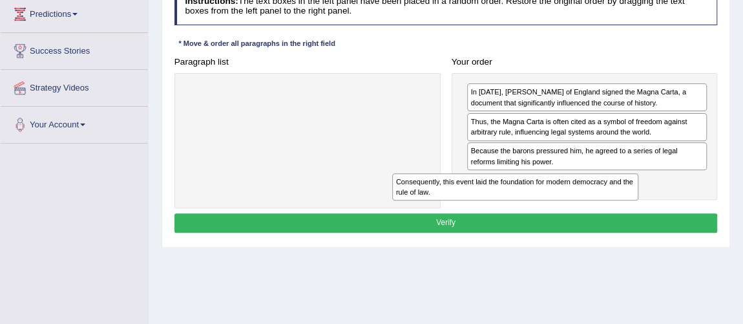
drag, startPoint x: 399, startPoint y: 96, endPoint x: 667, endPoint y: 198, distance: 286.6
click at [667, 198] on div "Paragraph list Consequently, this event laid the foundation for modern democrac…" at bounding box center [446, 130] width 555 height 156
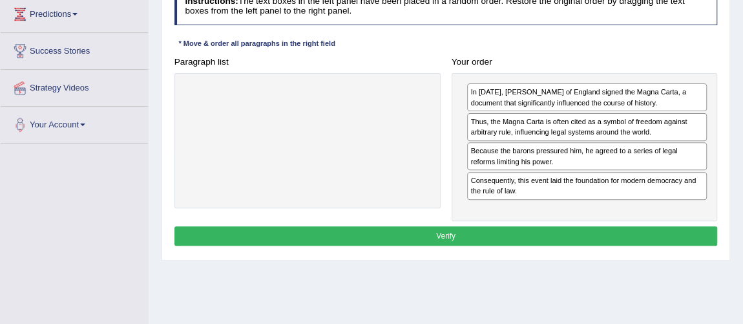
click at [603, 233] on button "Verify" at bounding box center [447, 235] width 544 height 19
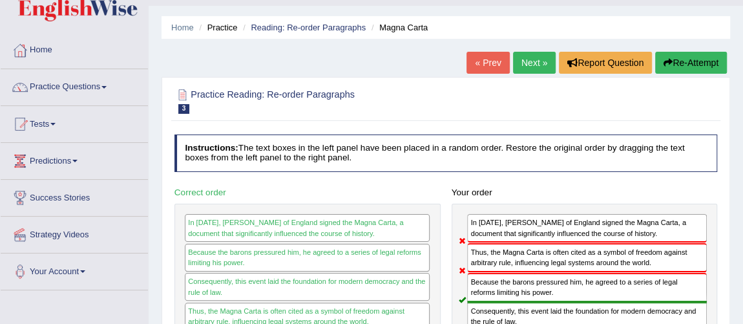
scroll to position [0, 0]
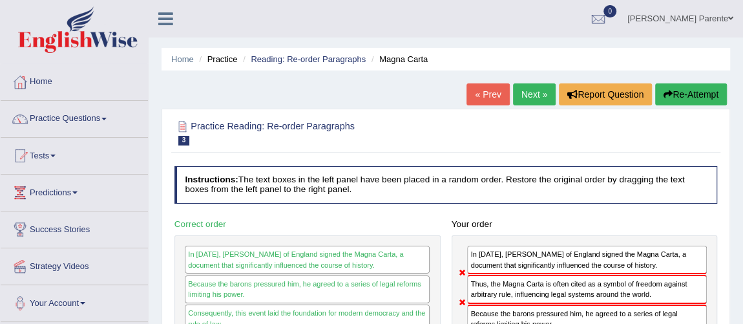
click at [542, 94] on link "Next »" at bounding box center [534, 94] width 43 height 22
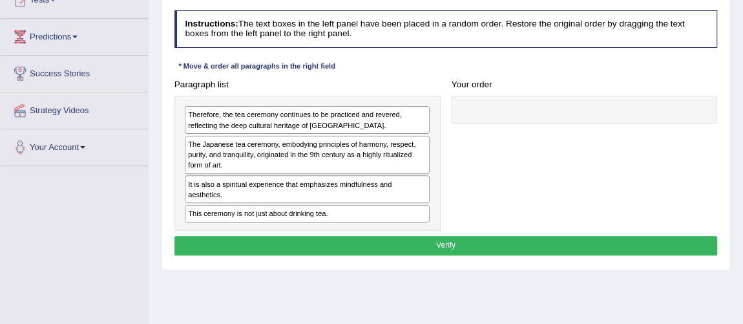
scroll to position [159, 0]
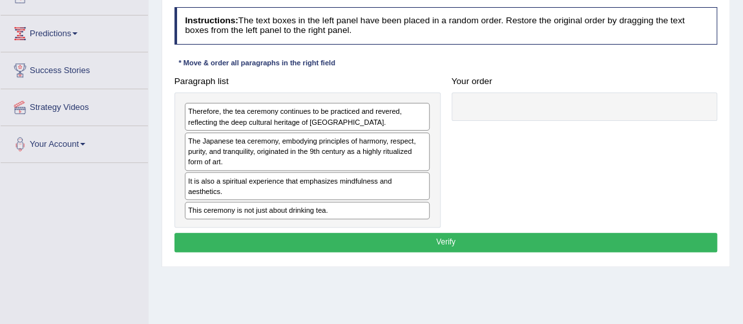
drag, startPoint x: 0, startPoint y: 0, endPoint x: 752, endPoint y: 145, distance: 765.7
click at [743, 145] on html "Toggle navigation Home Practice Questions Speaking Practice Read Aloud Repeat S…" at bounding box center [371, 3] width 743 height 324
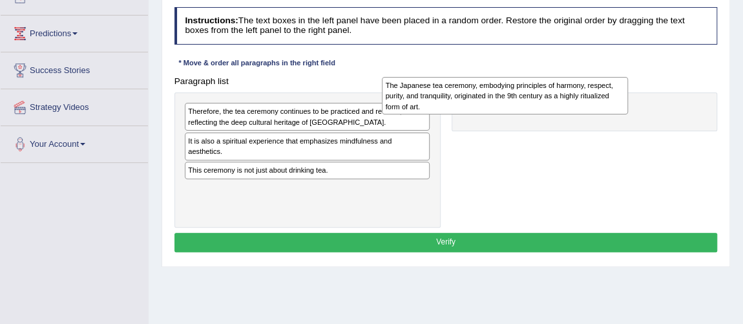
drag, startPoint x: 326, startPoint y: 144, endPoint x: 571, endPoint y: 83, distance: 253.0
click at [571, 83] on div "The Japanese tea ceremony, embodying principles of harmony, respect, purity, an…" at bounding box center [505, 95] width 246 height 37
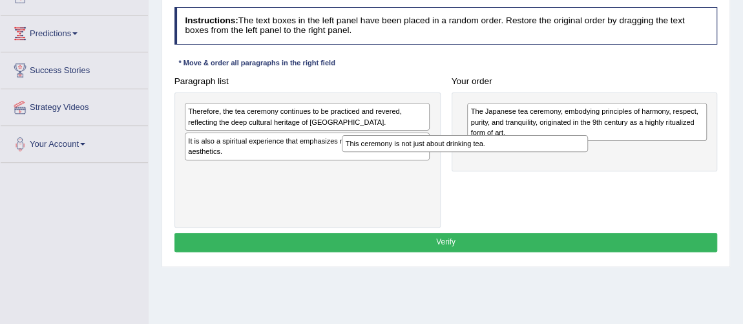
drag, startPoint x: 374, startPoint y: 166, endPoint x: 588, endPoint y: 164, distance: 214.6
click at [588, 164] on div "Paragraph list Therefore, the tea ceremony continues to be practiced and revere…" at bounding box center [446, 150] width 555 height 156
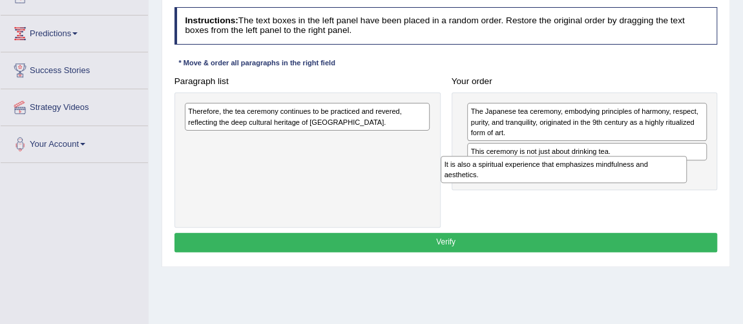
drag, startPoint x: 351, startPoint y: 145, endPoint x: 669, endPoint y: 185, distance: 320.4
click at [669, 185] on div "Paragraph list Therefore, the tea ceremony continues to be practiced and revere…" at bounding box center [446, 150] width 555 height 156
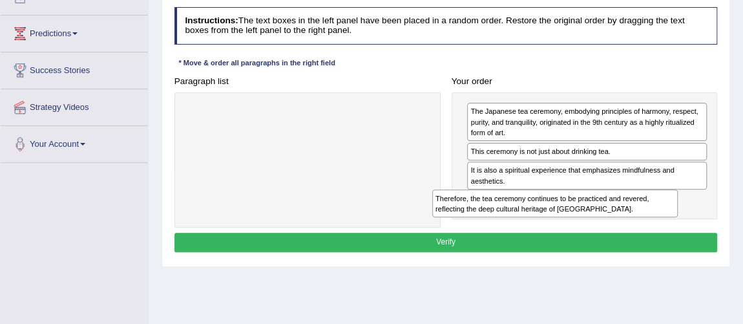
drag, startPoint x: 374, startPoint y: 125, endPoint x: 668, endPoint y: 233, distance: 313.1
click at [668, 233] on div "Instructions: The text boxes in the left panel have been placed in a random ord…" at bounding box center [445, 131] width 549 height 259
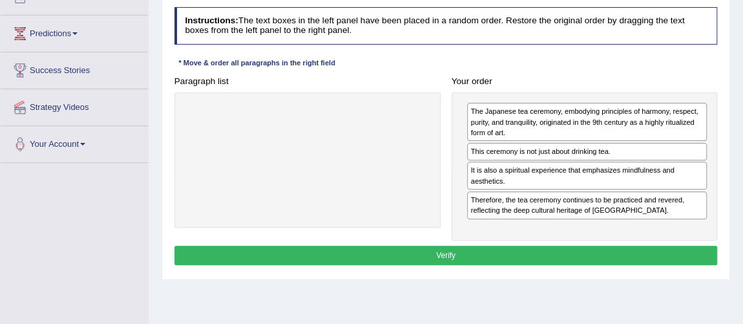
click at [617, 247] on button "Verify" at bounding box center [447, 255] width 544 height 19
